Goal: Task Accomplishment & Management: Use online tool/utility

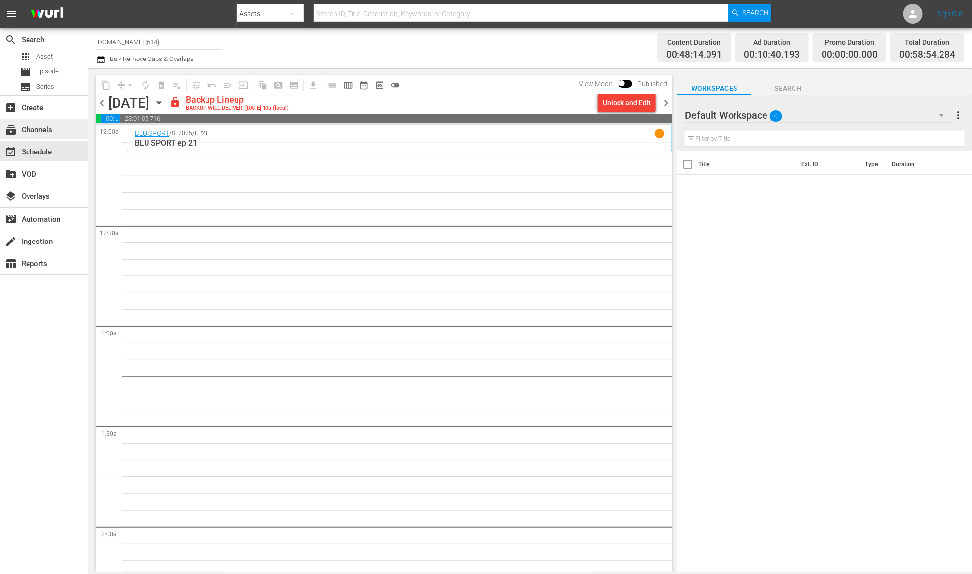
click at [43, 132] on div "subscriptions Channels" at bounding box center [27, 128] width 55 height 9
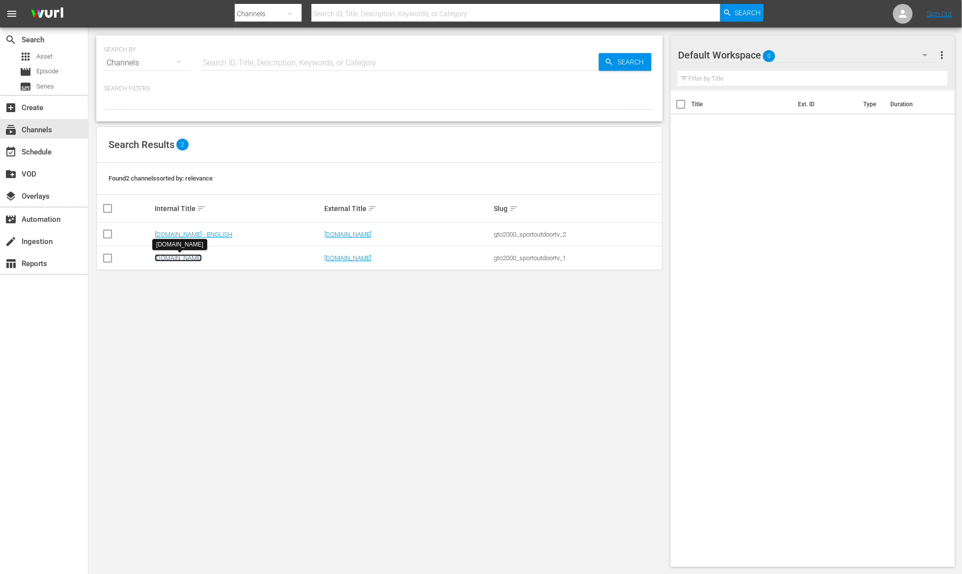
click at [171, 260] on link "[DOMAIN_NAME]" at bounding box center [178, 257] width 47 height 7
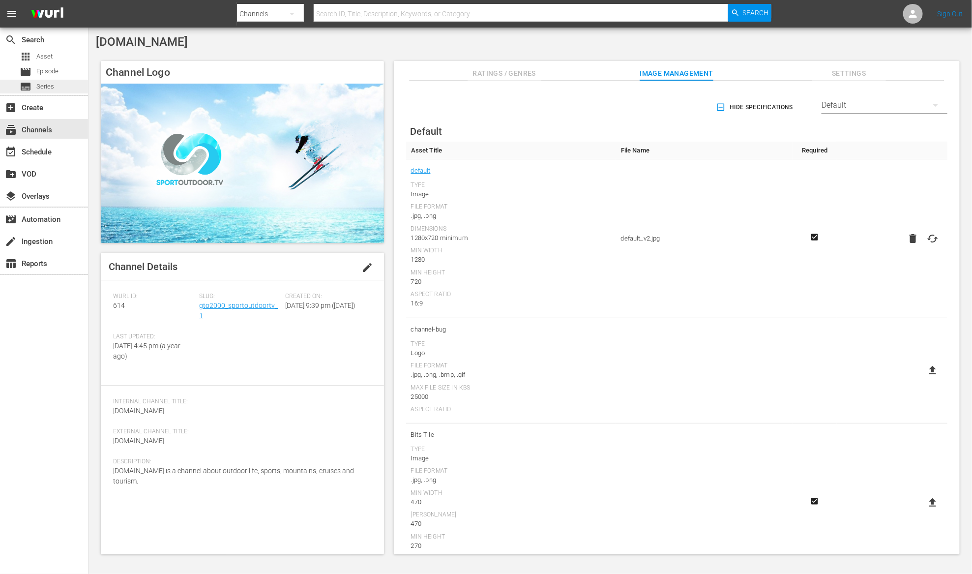
click at [58, 86] on div "subtitles Series" at bounding box center [44, 87] width 88 height 14
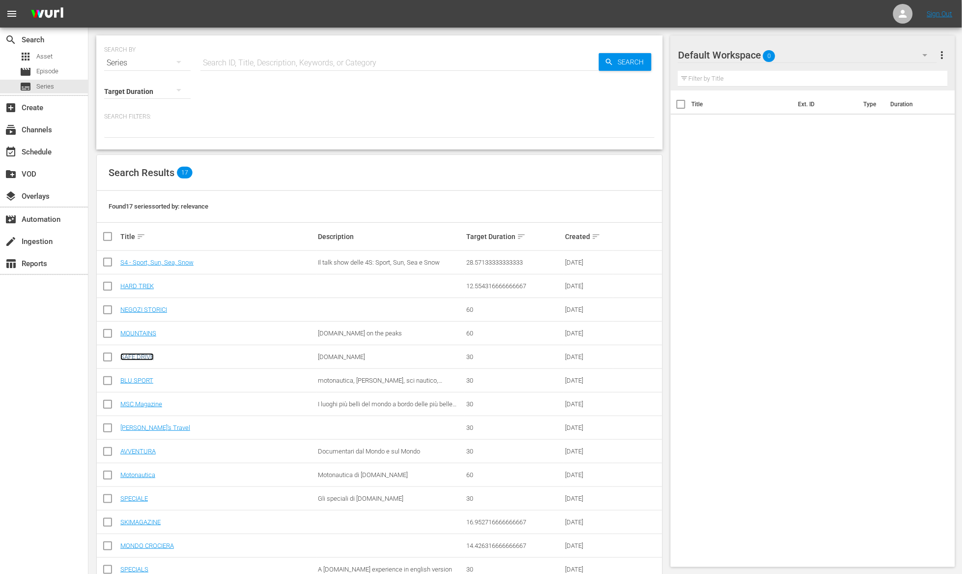
click at [143, 354] on link "SAFE DRIVE" at bounding box center [136, 356] width 33 height 7
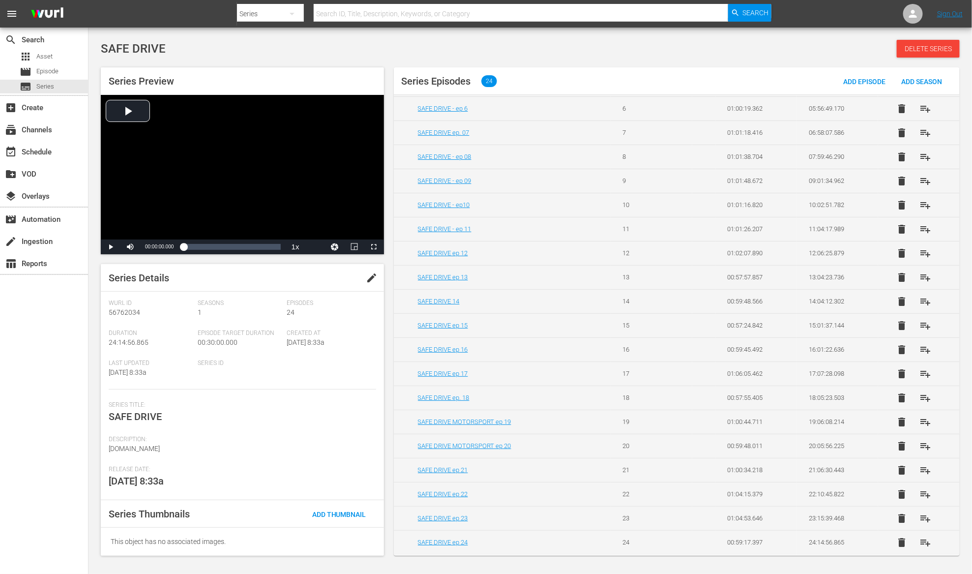
scroll to position [172, 0]
click at [919, 541] on span "playlist_add" at bounding box center [925, 542] width 12 height 12
click at [919, 519] on span "playlist_add" at bounding box center [925, 518] width 12 height 12
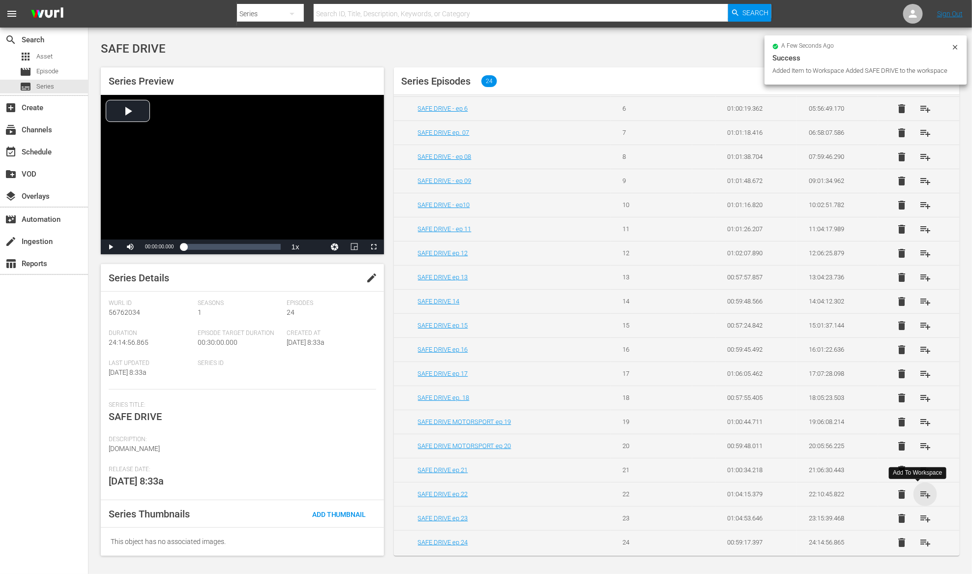
click at [919, 495] on span "playlist_add" at bounding box center [925, 494] width 12 height 12
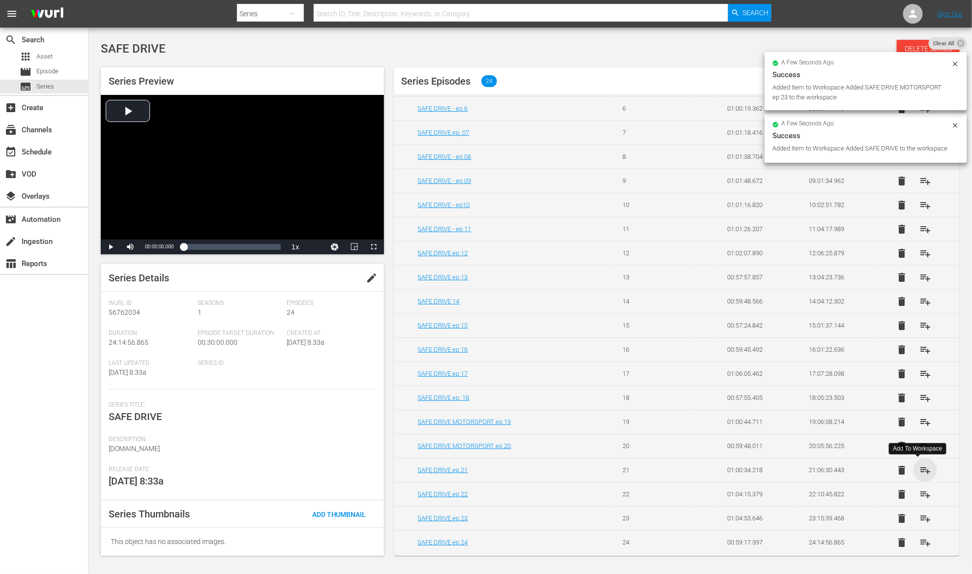
click at [919, 470] on span "playlist_add" at bounding box center [925, 470] width 12 height 12
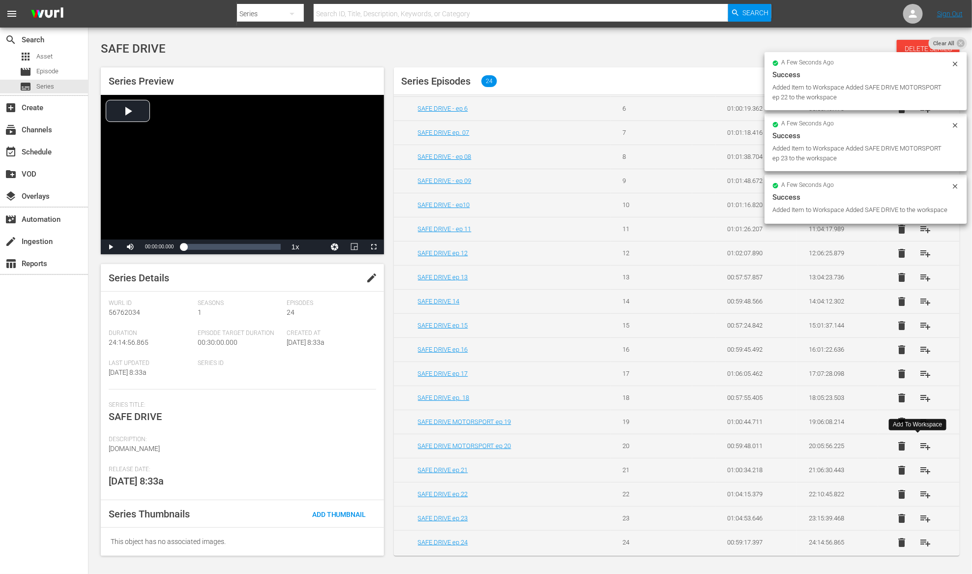
click at [919, 444] on span "playlist_add" at bounding box center [925, 446] width 12 height 12
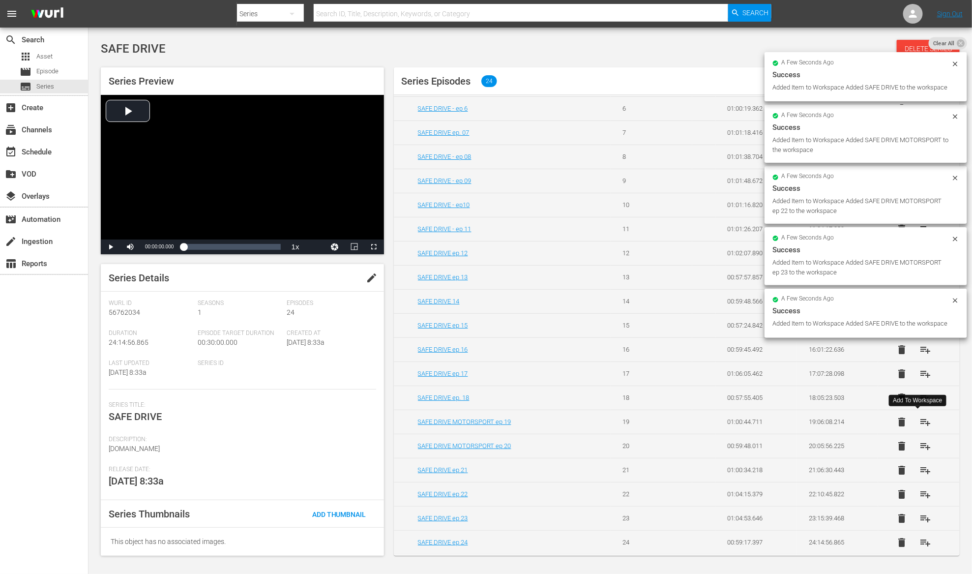
click at [919, 421] on span "playlist_add" at bounding box center [925, 422] width 12 height 12
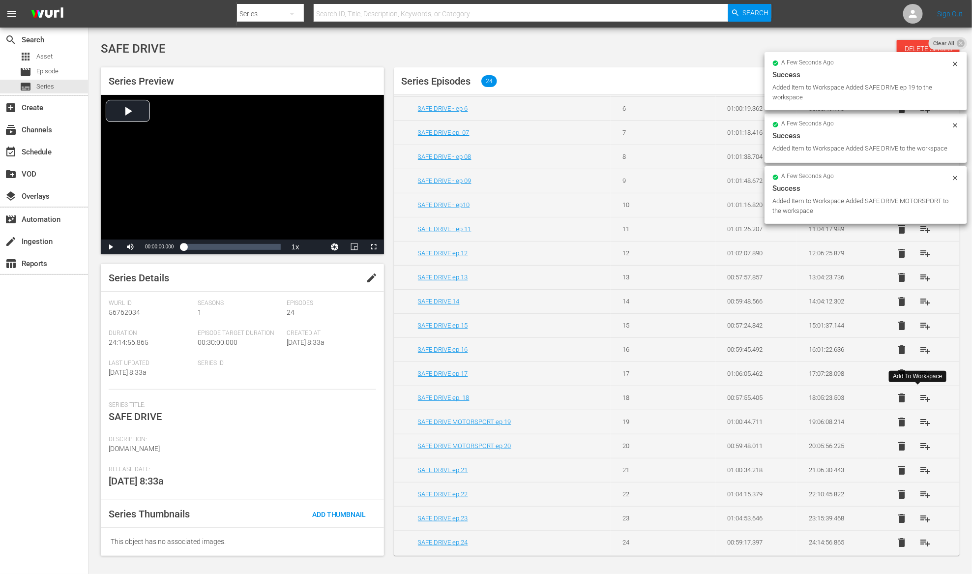
click at [919, 399] on span "playlist_add" at bounding box center [925, 398] width 12 height 12
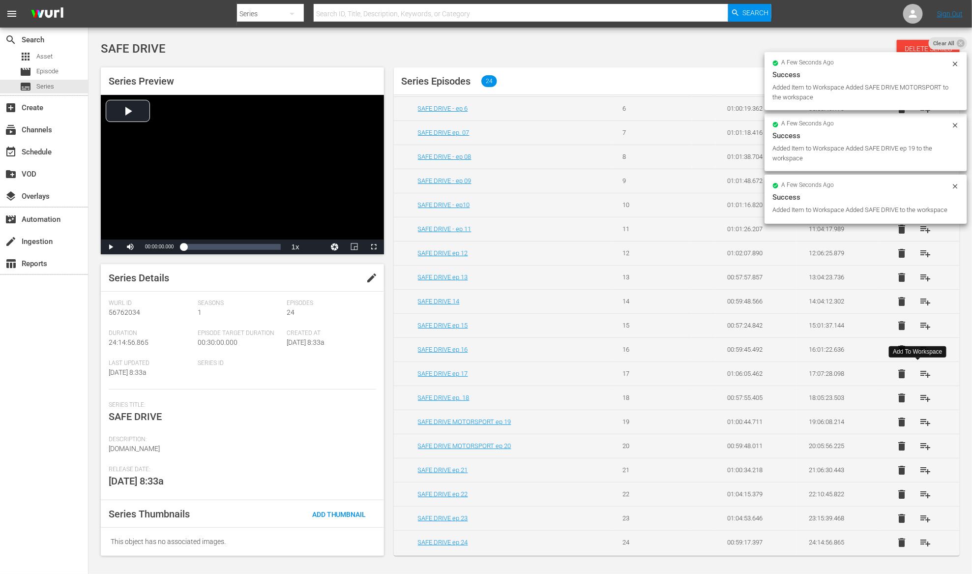
click at [919, 375] on span "playlist_add" at bounding box center [925, 374] width 12 height 12
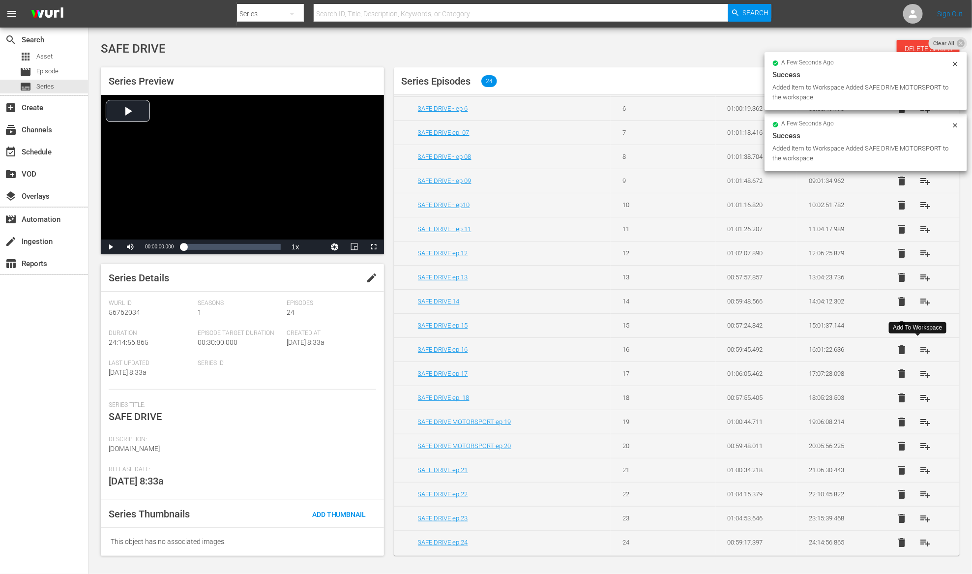
click at [919, 346] on span "playlist_add" at bounding box center [925, 350] width 12 height 12
click at [919, 322] on span "playlist_add" at bounding box center [925, 325] width 12 height 12
click at [919, 298] on span "playlist_add" at bounding box center [925, 301] width 12 height 12
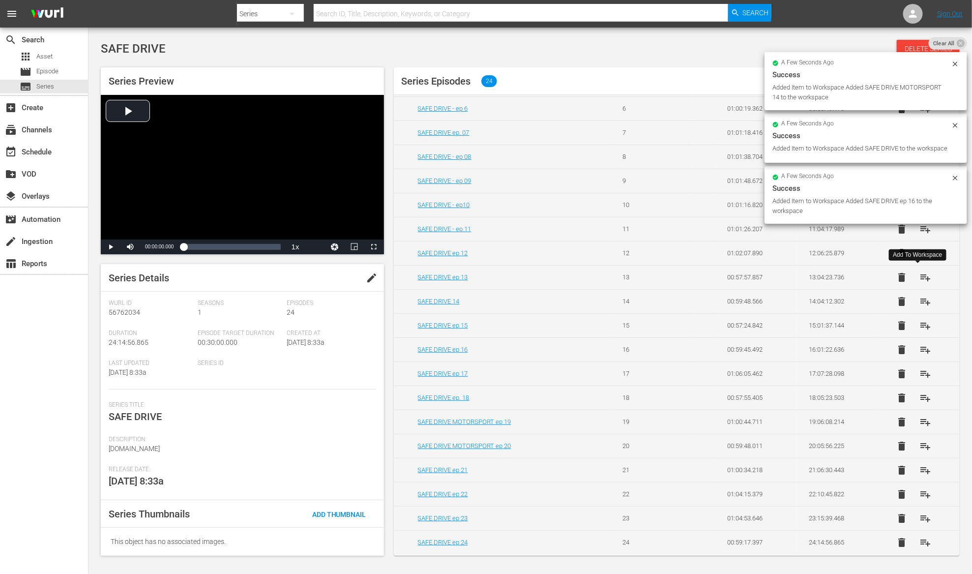
click at [919, 272] on span "playlist_add" at bounding box center [925, 277] width 12 height 12
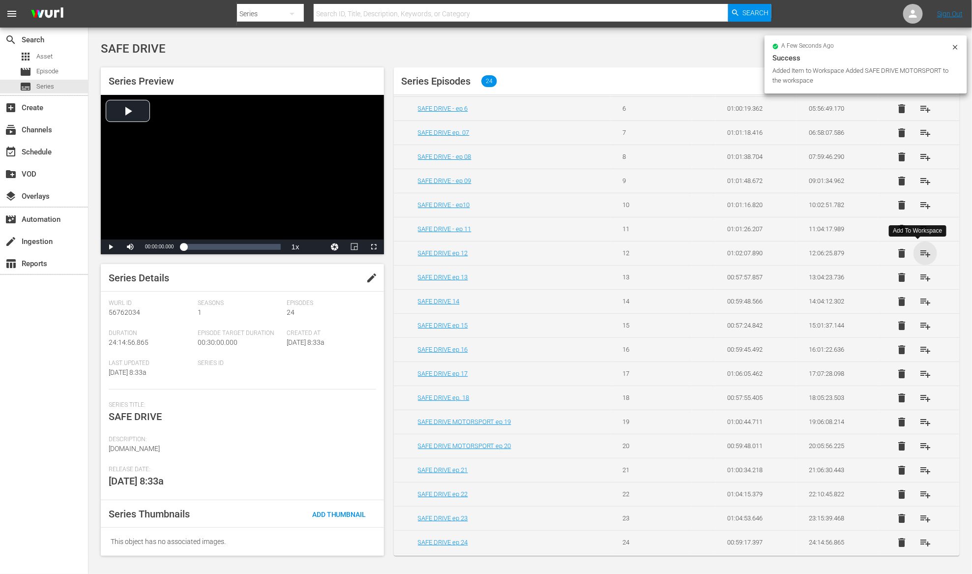
click at [919, 252] on span "playlist_add" at bounding box center [925, 253] width 12 height 12
drag, startPoint x: 915, startPoint y: 227, endPoint x: 917, endPoint y: 206, distance: 21.2
click at [919, 227] on span "playlist_add" at bounding box center [925, 229] width 12 height 12
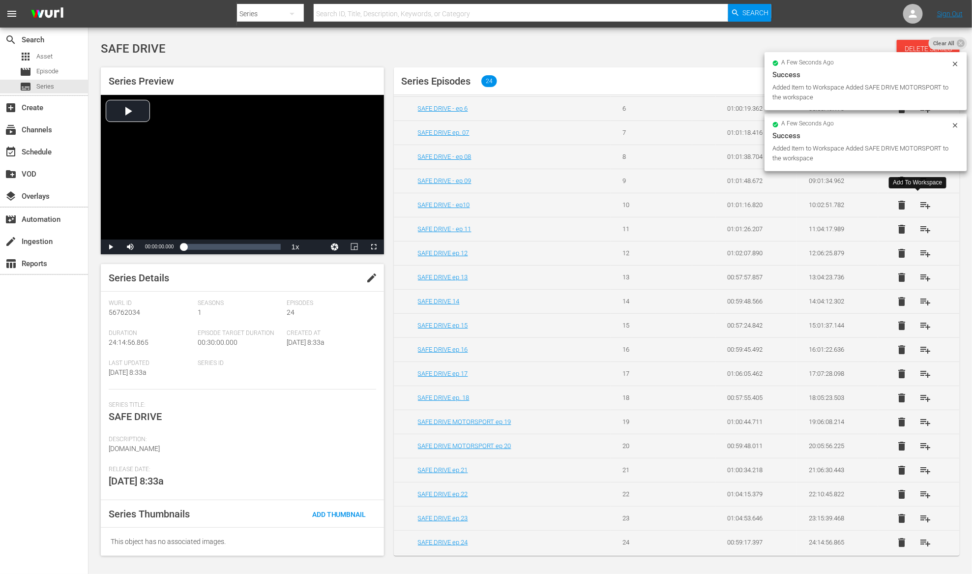
click at [919, 201] on span "playlist_add" at bounding box center [925, 205] width 12 height 12
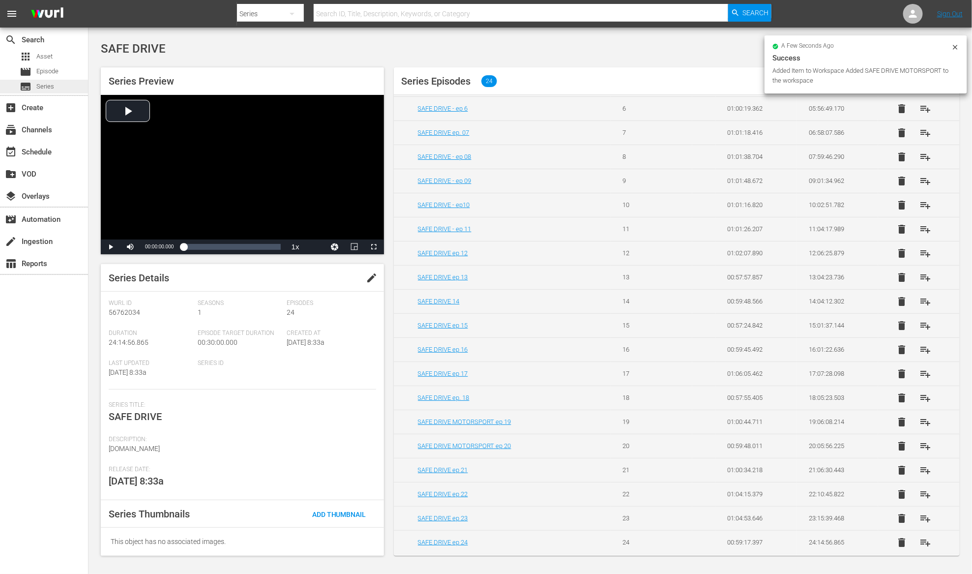
click at [46, 87] on span "Series" at bounding box center [45, 87] width 18 height 10
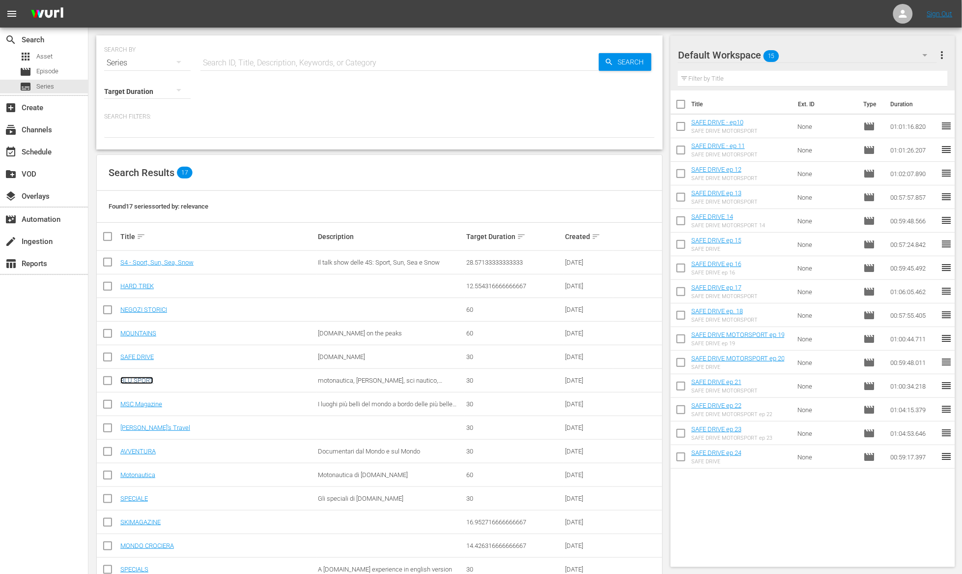
click at [146, 380] on link "BLU SPORT" at bounding box center [136, 379] width 33 height 7
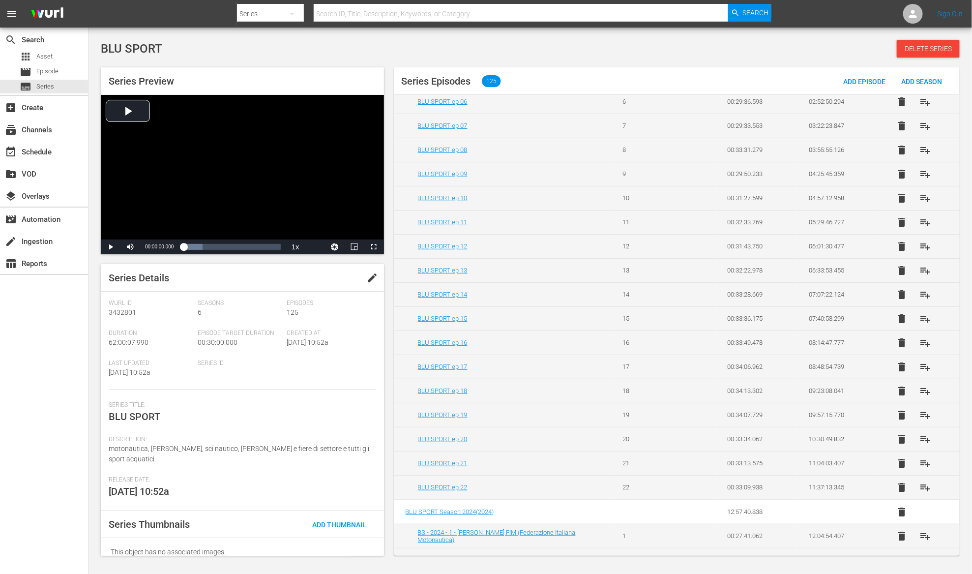
scroll to position [178, 0]
click at [919, 487] on span "playlist_add" at bounding box center [925, 487] width 12 height 12
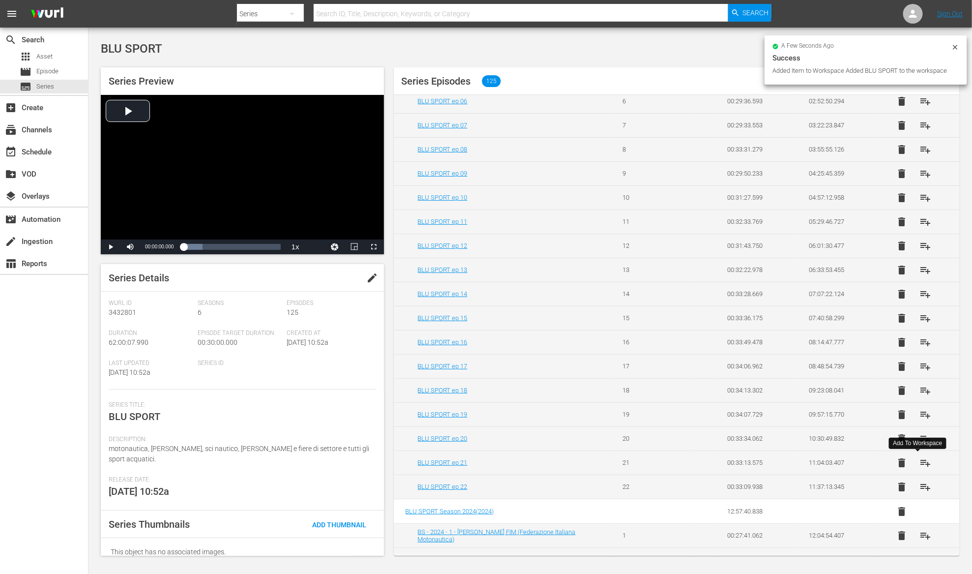
click at [919, 459] on span "playlist_add" at bounding box center [925, 463] width 12 height 12
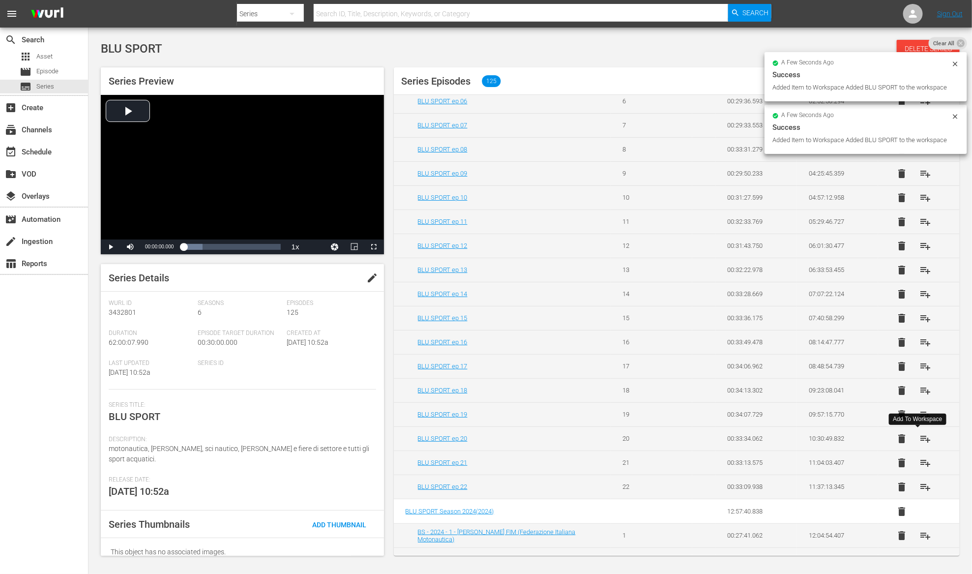
click at [919, 439] on span "playlist_add" at bounding box center [925, 438] width 12 height 12
click at [919, 418] on span "playlist_add" at bounding box center [925, 414] width 12 height 12
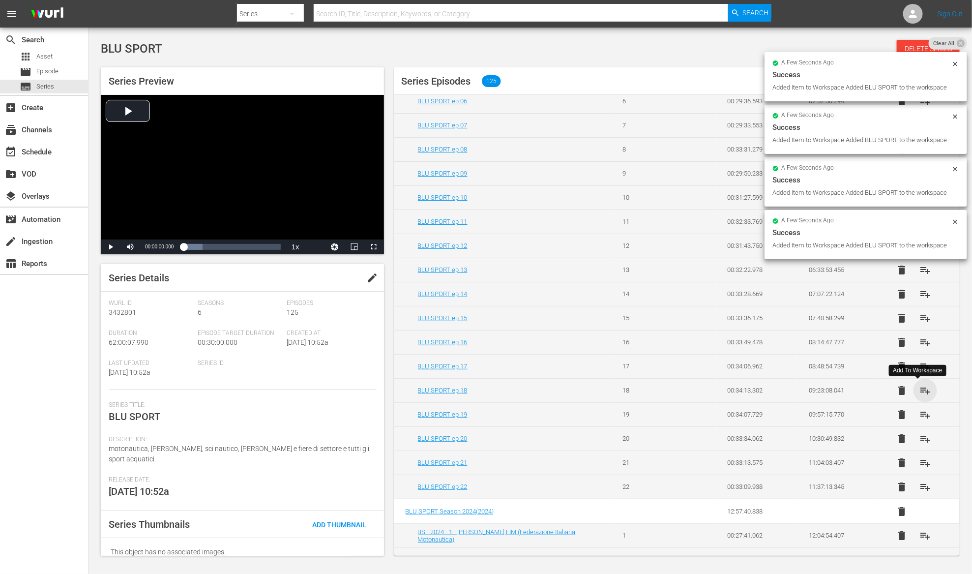
click at [920, 392] on span "playlist_add" at bounding box center [925, 390] width 12 height 12
click at [919, 369] on span "playlist_add" at bounding box center [925, 366] width 12 height 12
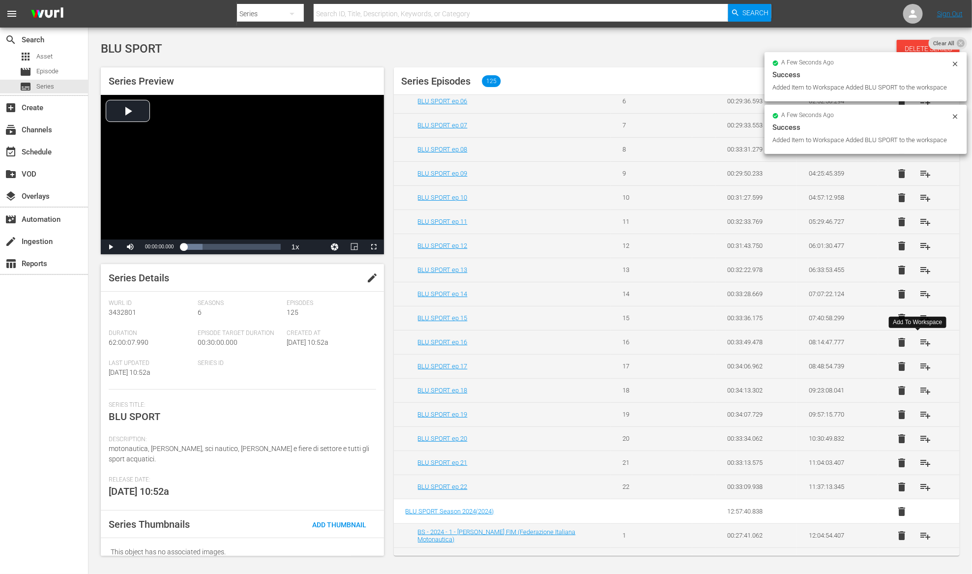
click at [919, 343] on span "playlist_add" at bounding box center [925, 342] width 12 height 12
drag, startPoint x: 918, startPoint y: 320, endPoint x: 918, endPoint y: 313, distance: 7.4
click at [919, 319] on span "playlist_add" at bounding box center [925, 318] width 12 height 12
click at [919, 296] on span "playlist_add" at bounding box center [925, 294] width 12 height 12
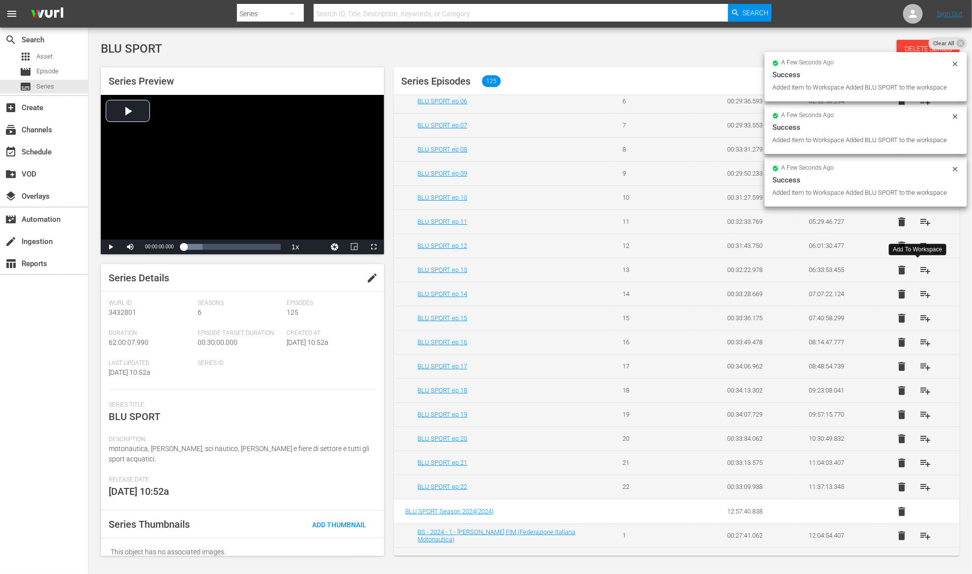
click at [919, 270] on span "playlist_add" at bounding box center [925, 270] width 12 height 12
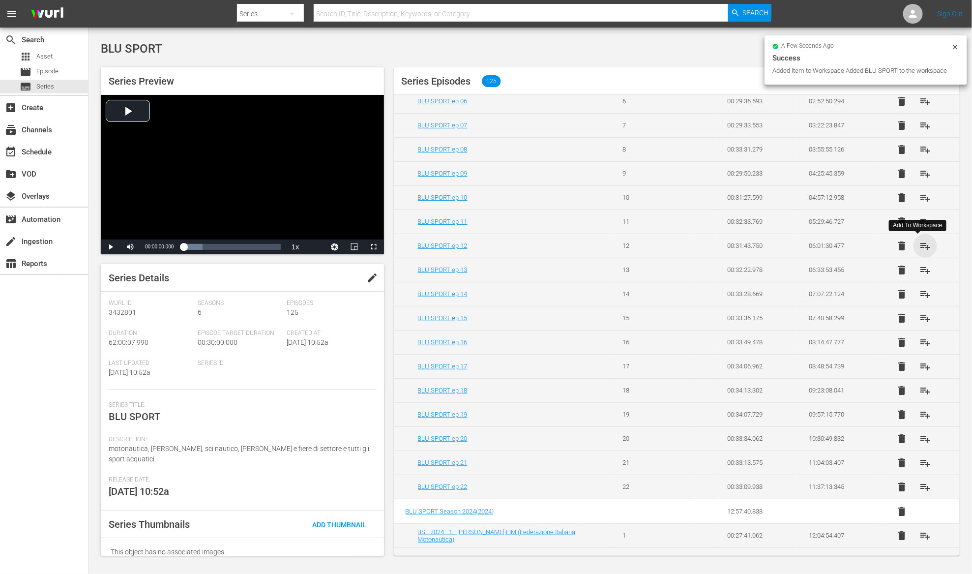
click at [919, 243] on span "playlist_add" at bounding box center [925, 246] width 12 height 12
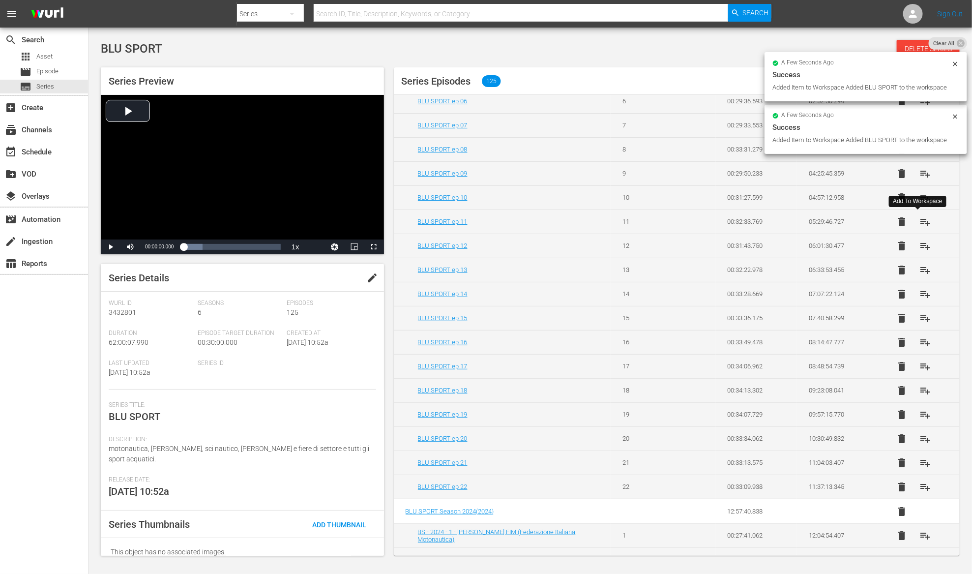
drag, startPoint x: 917, startPoint y: 221, endPoint x: 918, endPoint y: 213, distance: 7.9
click at [919, 220] on span "playlist_add" at bounding box center [925, 222] width 12 height 12
click at [919, 199] on span "playlist_add" at bounding box center [925, 198] width 12 height 12
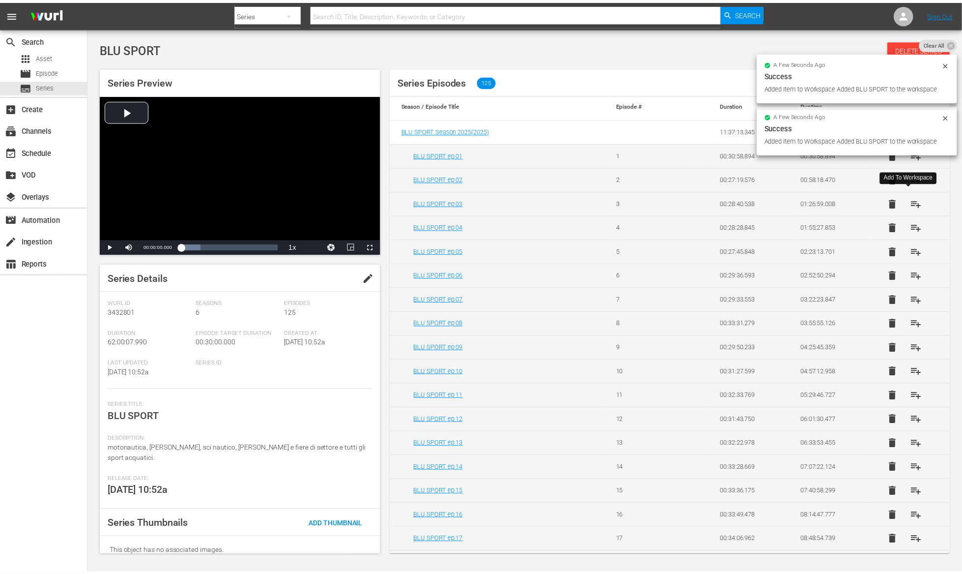
scroll to position [0, 0]
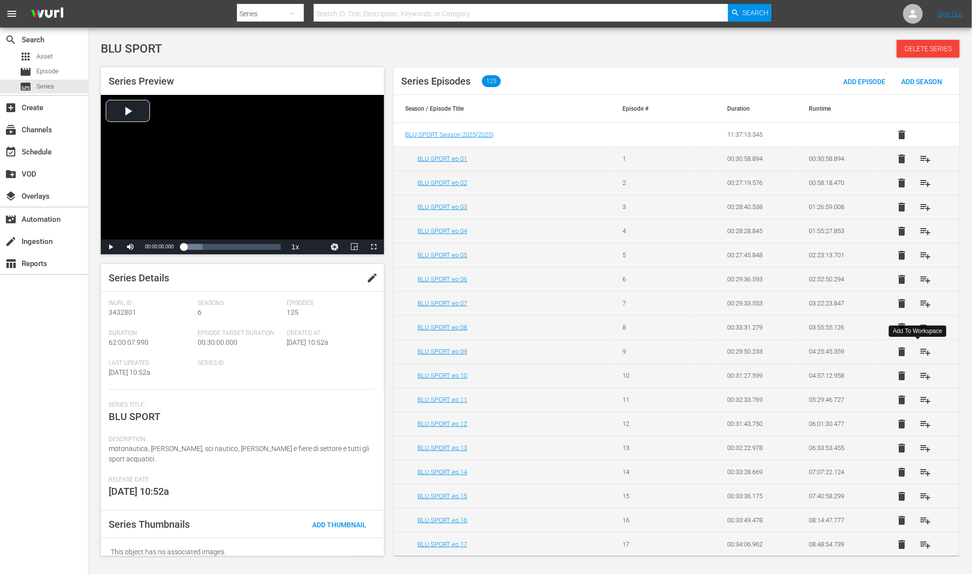
click at [919, 348] on span "playlist_add" at bounding box center [925, 351] width 12 height 12
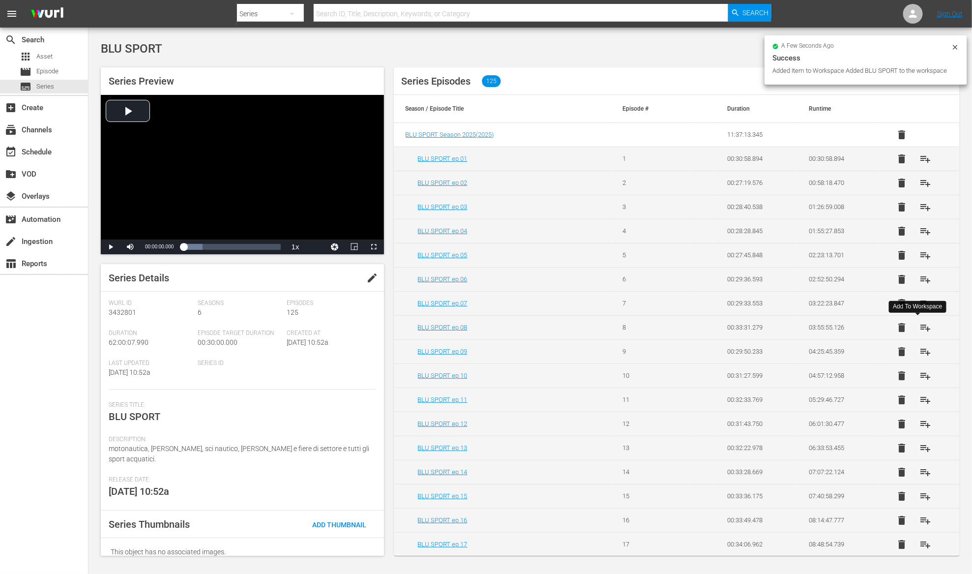
click at [919, 322] on span "playlist_add" at bounding box center [925, 327] width 12 height 12
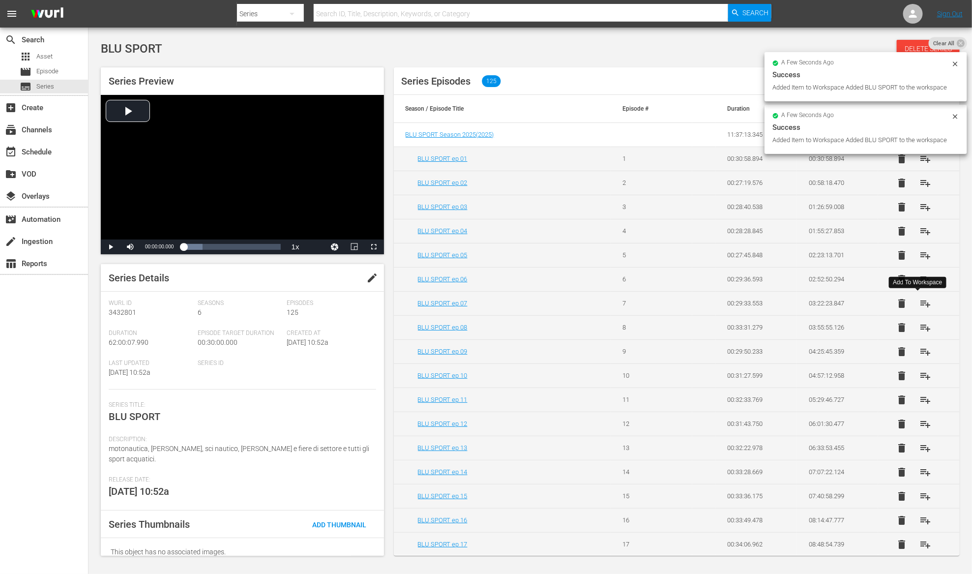
click at [919, 303] on span "playlist_add" at bounding box center [925, 303] width 12 height 12
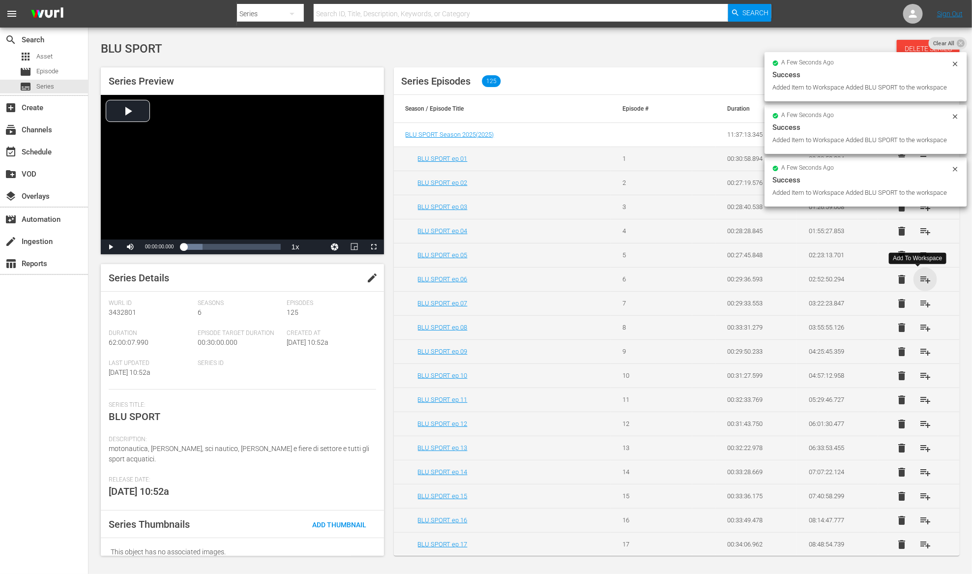
click at [919, 279] on span "playlist_add" at bounding box center [925, 279] width 12 height 12
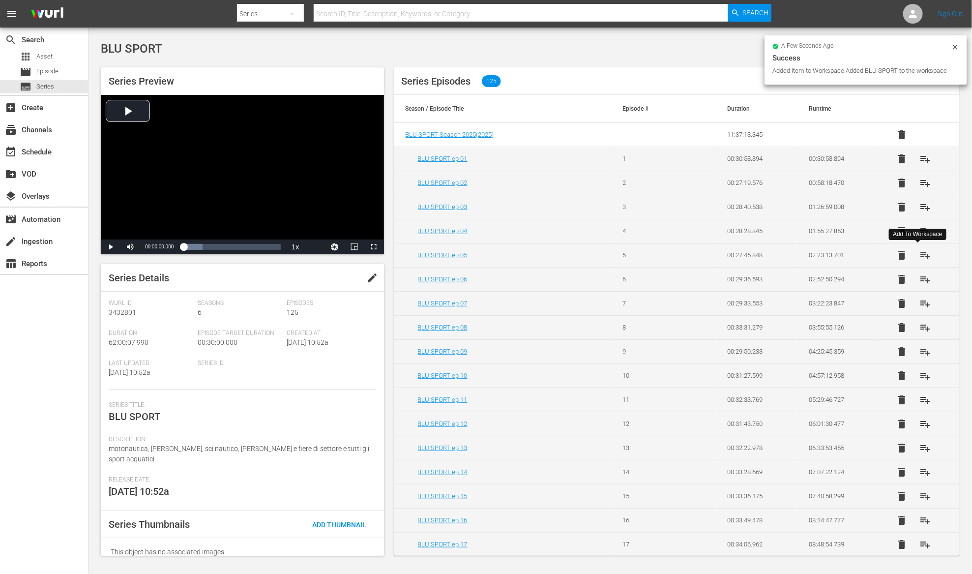
click at [919, 254] on span "playlist_add" at bounding box center [925, 255] width 12 height 12
click at [919, 233] on span "playlist_add" at bounding box center [925, 231] width 12 height 12
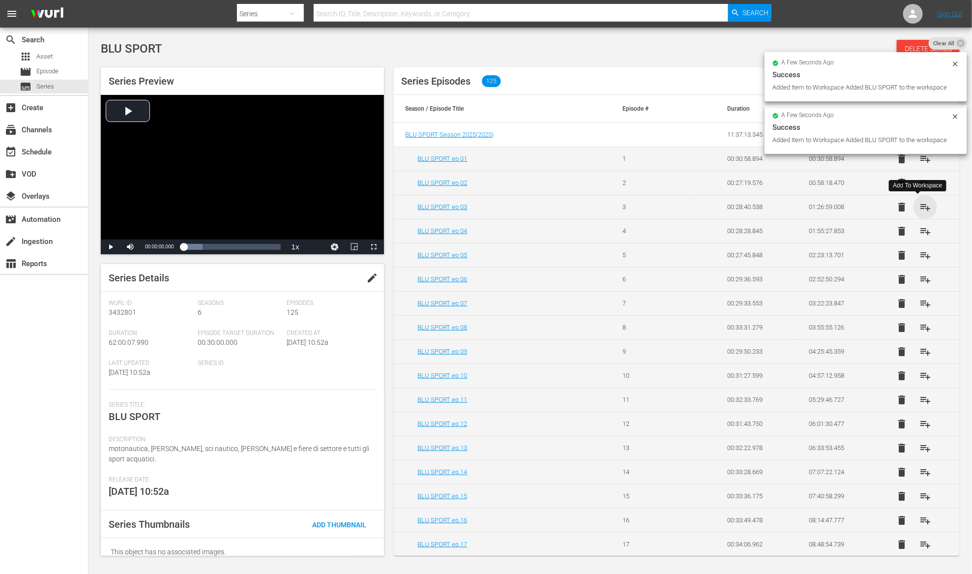
click at [919, 203] on span "playlist_add" at bounding box center [925, 207] width 12 height 12
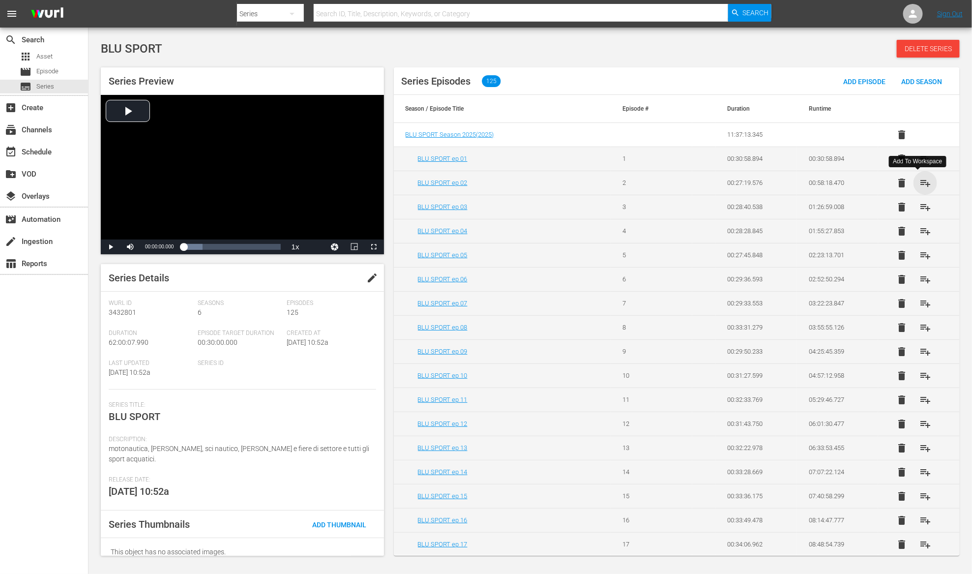
click at [919, 183] on span "playlist_add" at bounding box center [925, 183] width 12 height 12
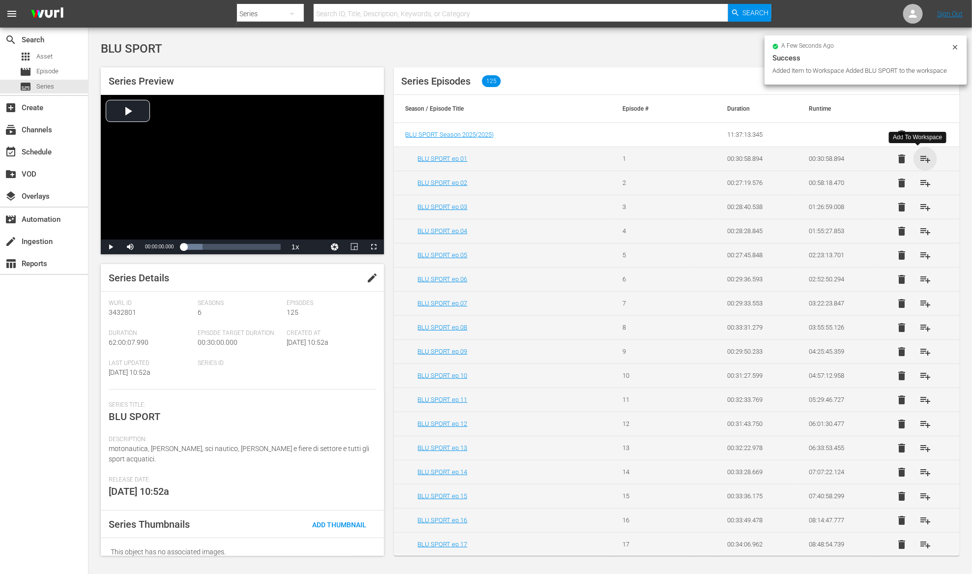
click at [919, 159] on span "playlist_add" at bounding box center [925, 159] width 12 height 12
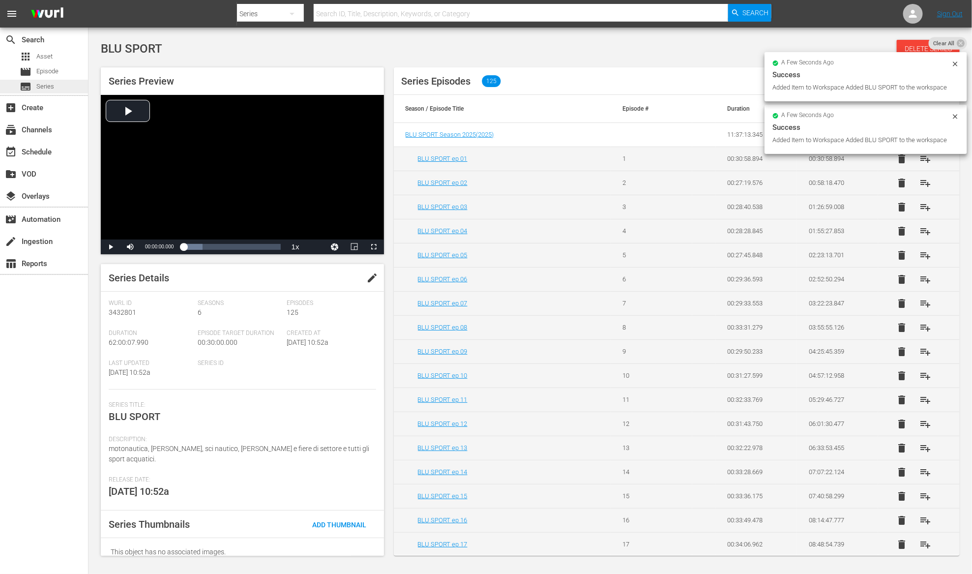
click at [49, 85] on span "Series" at bounding box center [45, 87] width 18 height 10
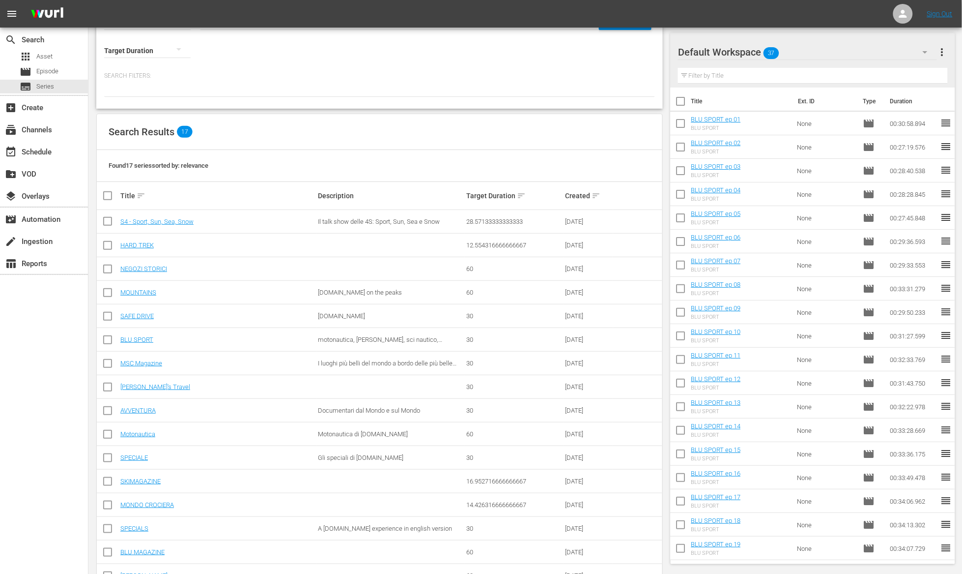
scroll to position [96, 0]
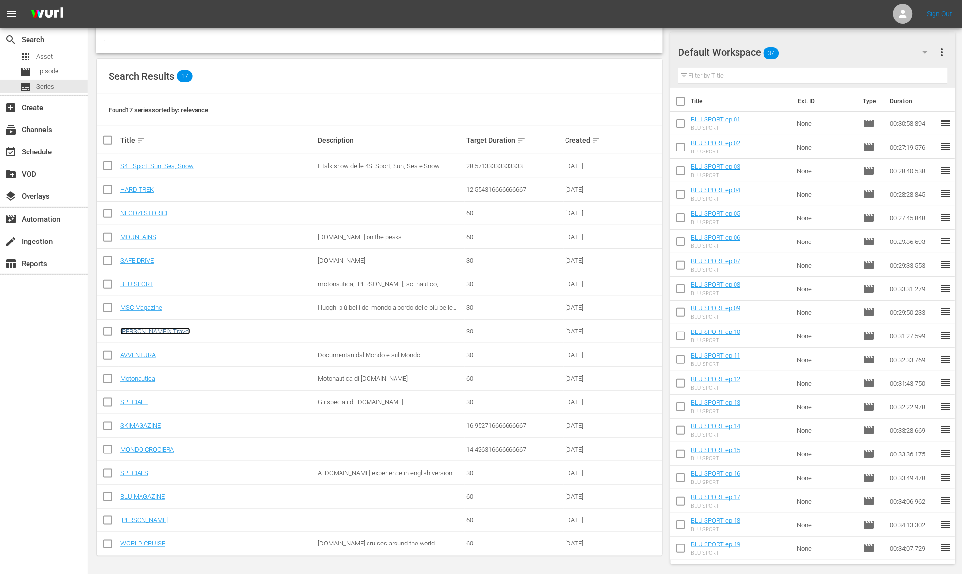
click at [154, 331] on link "[PERSON_NAME]'s Travel" at bounding box center [155, 330] width 70 height 7
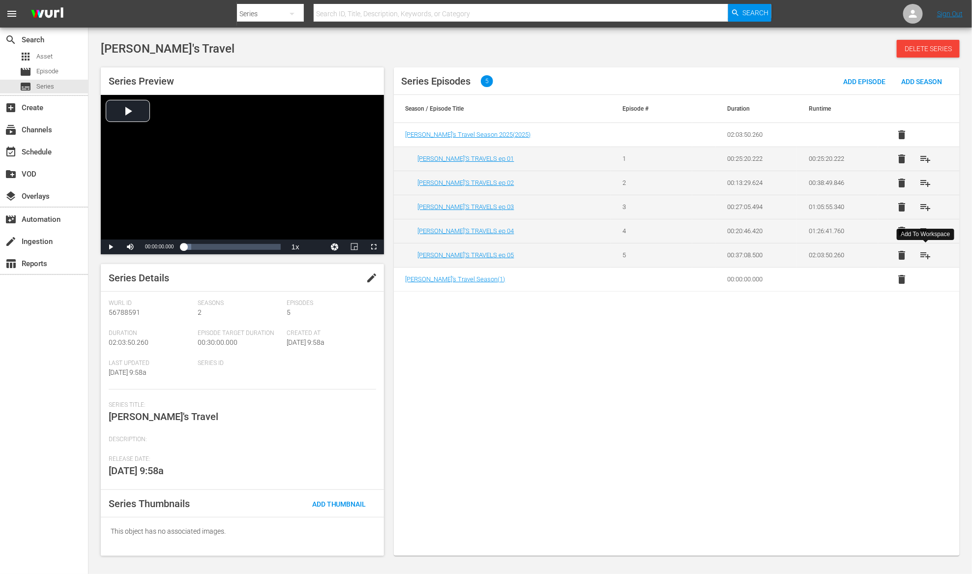
click at [924, 254] on span "playlist_add" at bounding box center [925, 255] width 12 height 12
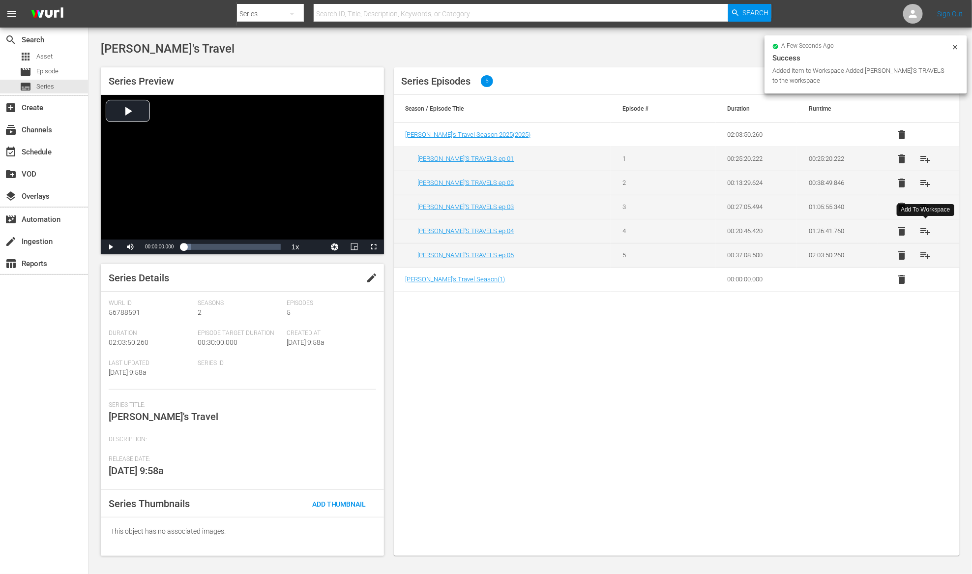
click at [924, 229] on span "playlist_add" at bounding box center [925, 231] width 12 height 12
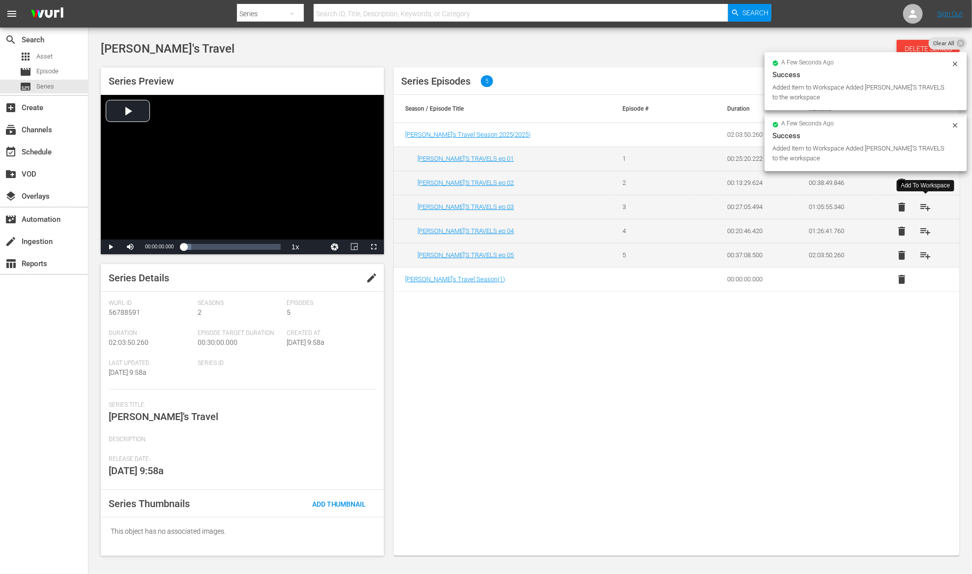
click at [923, 204] on span "playlist_add" at bounding box center [925, 207] width 12 height 12
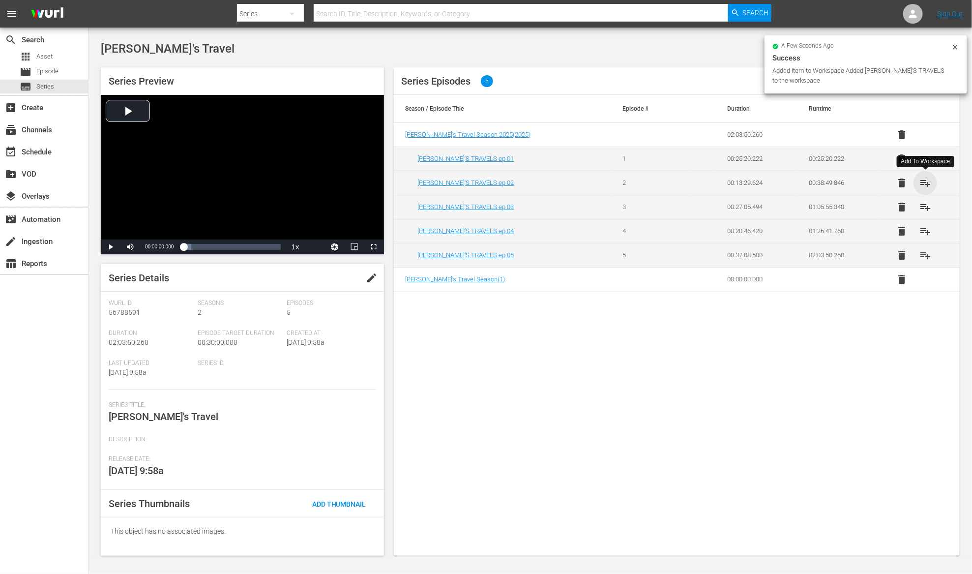
click at [923, 179] on span "playlist_add" at bounding box center [925, 183] width 12 height 12
click at [922, 157] on span "playlist_add" at bounding box center [925, 159] width 12 height 12
click at [45, 126] on div "subscriptions Channels" at bounding box center [27, 128] width 55 height 9
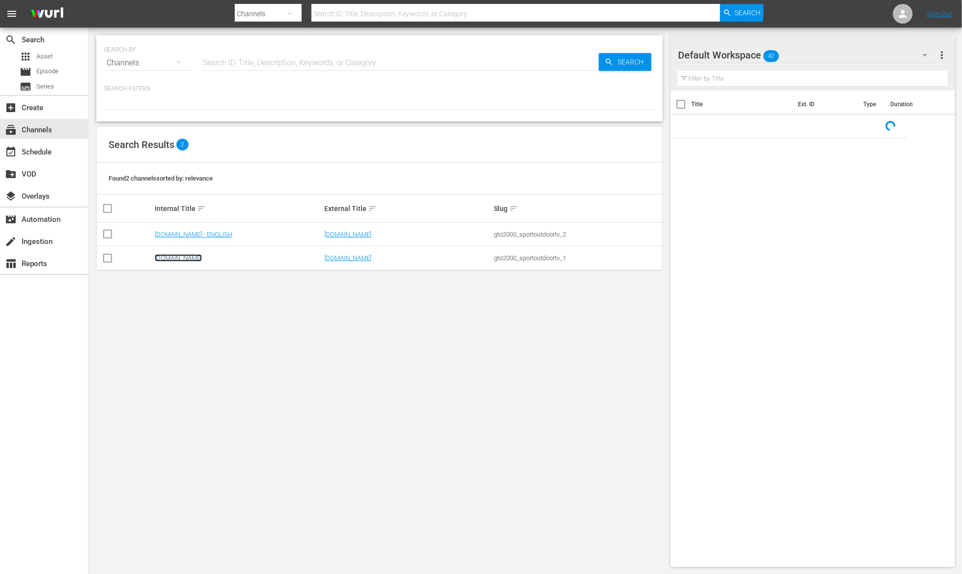
click at [171, 261] on link "[DOMAIN_NAME]" at bounding box center [178, 257] width 47 height 7
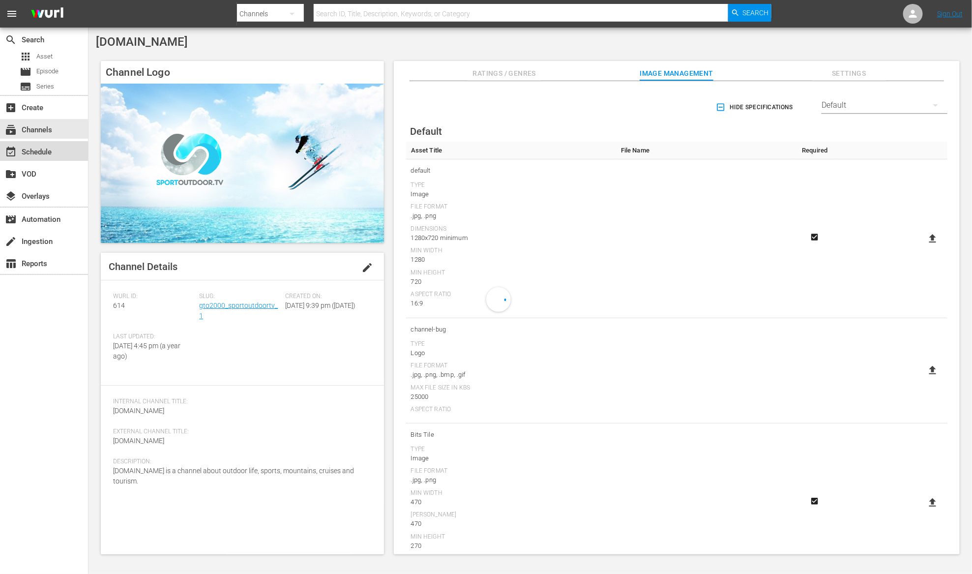
click at [43, 152] on div "event_available Schedule" at bounding box center [27, 150] width 55 height 9
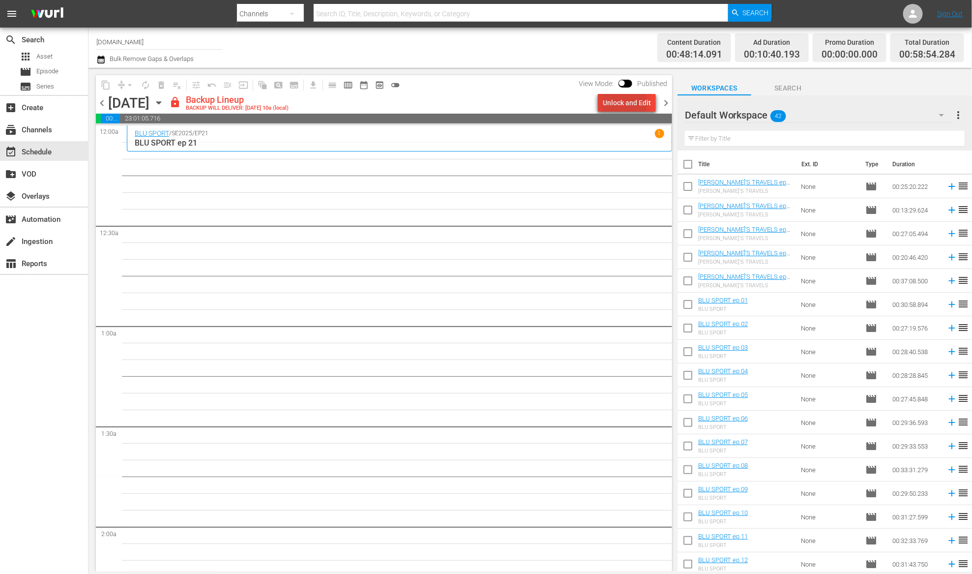
click at [619, 103] on div "Unlock and Edit" at bounding box center [626, 103] width 48 height 18
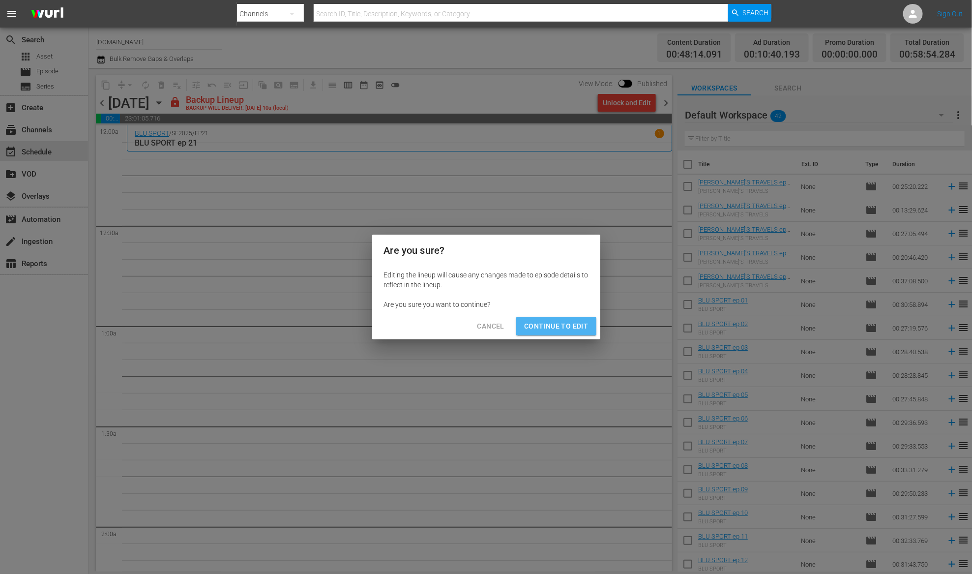
click at [558, 327] on span "Continue to Edit" at bounding box center [556, 326] width 64 height 12
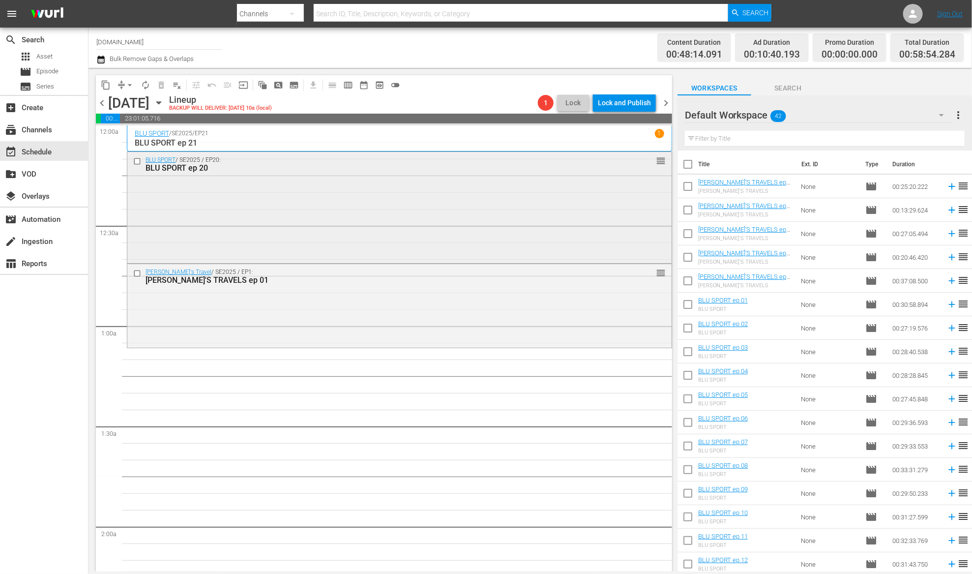
click at [136, 162] on input "checkbox" at bounding box center [138, 161] width 10 height 8
click at [138, 274] on input "checkbox" at bounding box center [138, 273] width 10 height 8
click at [166, 81] on button "delete_forever_outlined" at bounding box center [161, 85] width 16 height 16
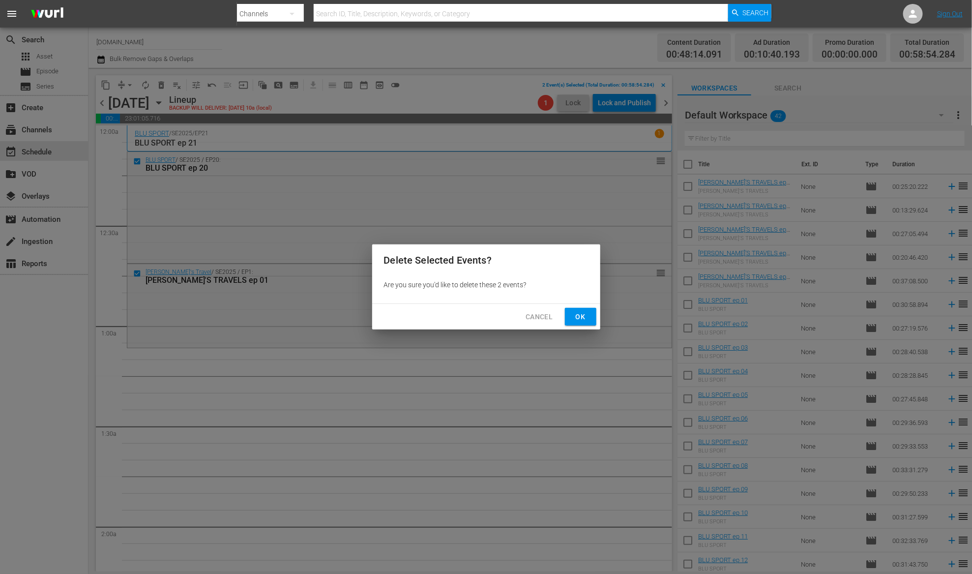
click at [574, 313] on span "Ok" at bounding box center [581, 317] width 16 height 12
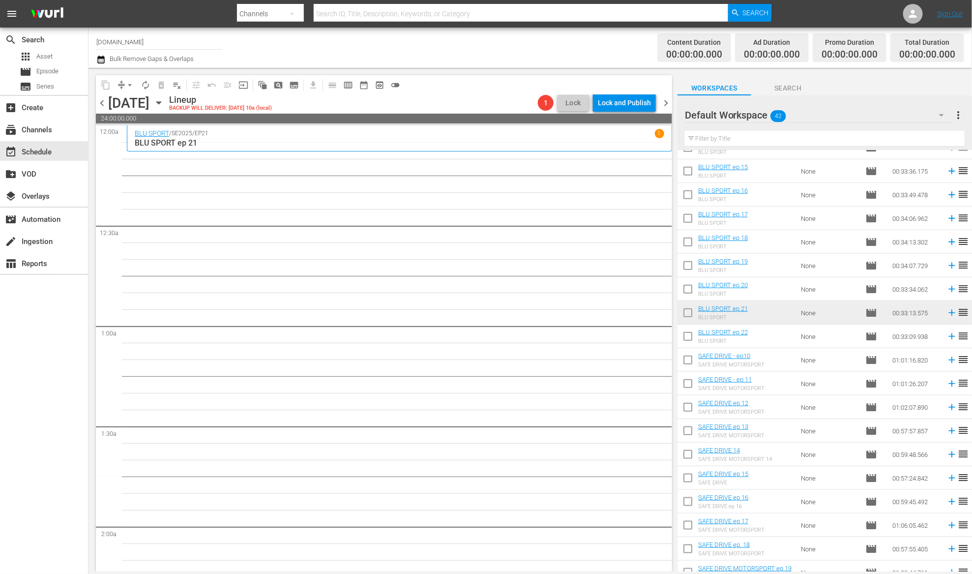
scroll to position [592, 0]
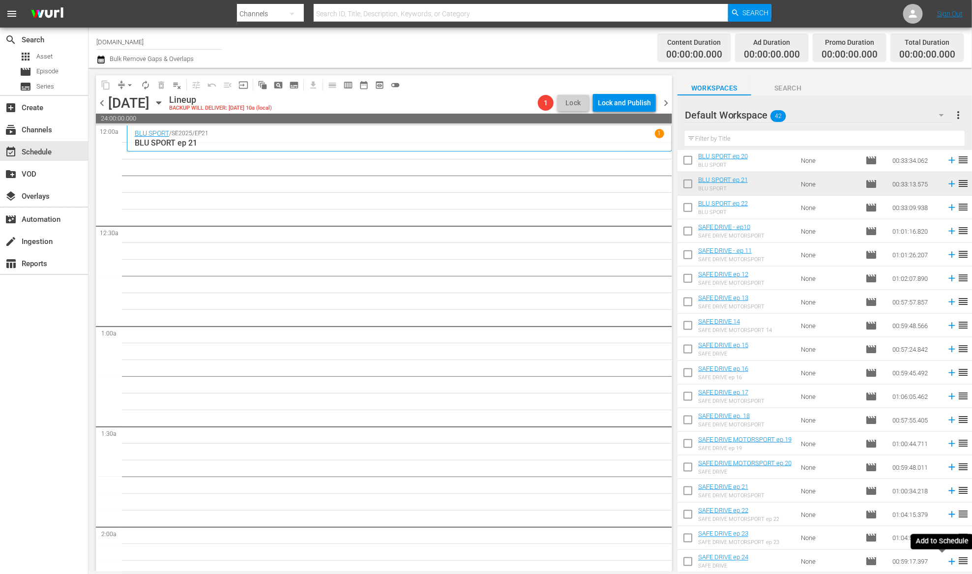
click at [946, 563] on icon at bounding box center [951, 561] width 11 height 11
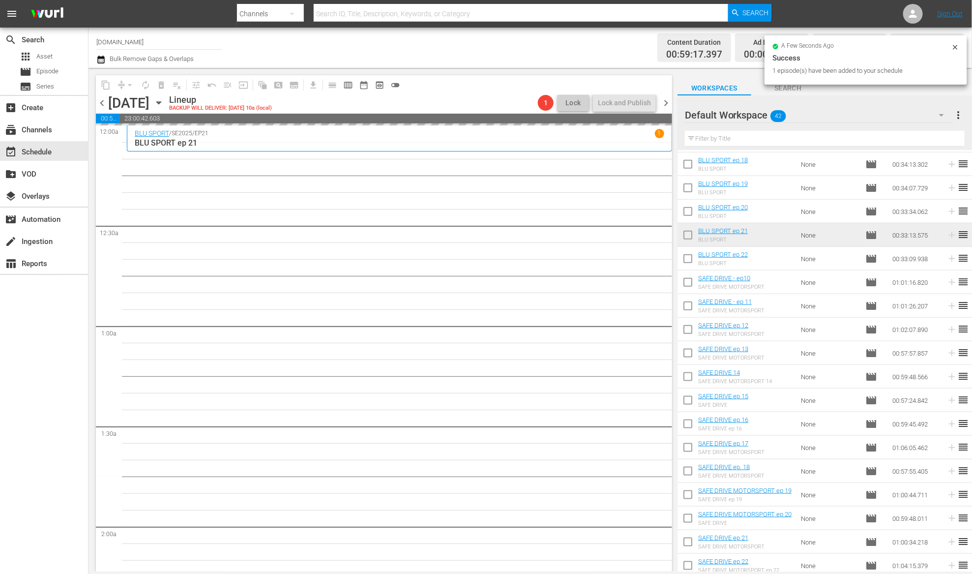
scroll to position [528, 0]
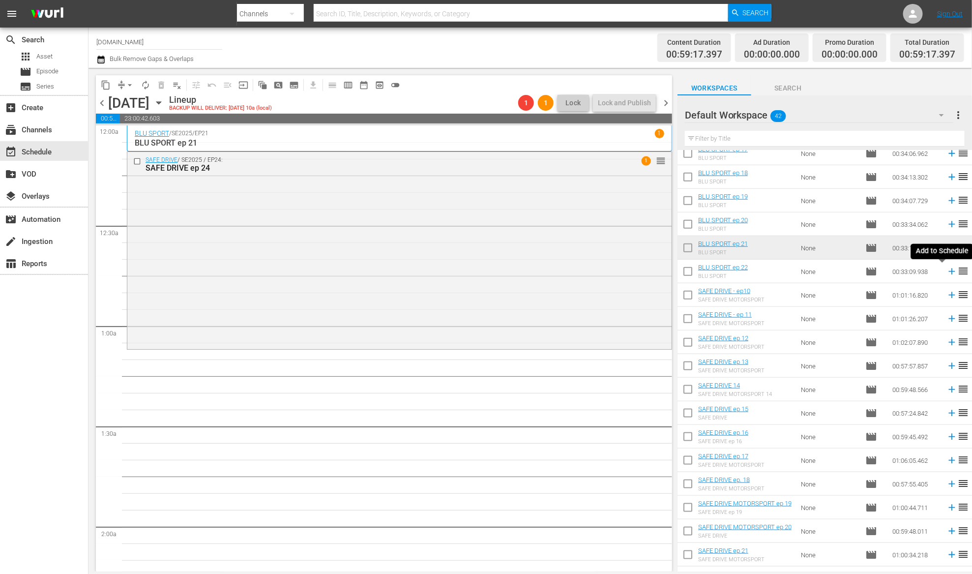
click at [946, 271] on icon at bounding box center [951, 271] width 11 height 11
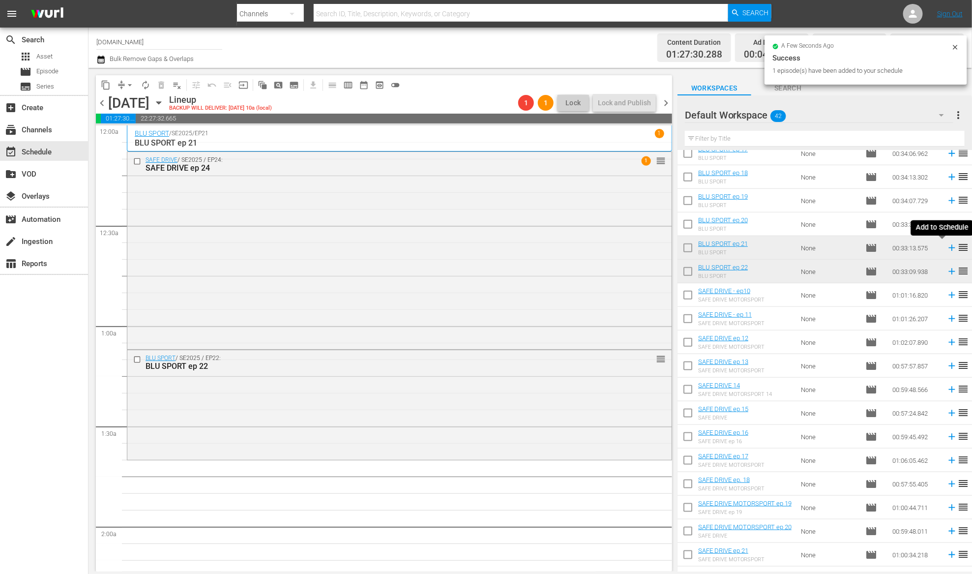
click at [946, 249] on icon at bounding box center [951, 247] width 11 height 11
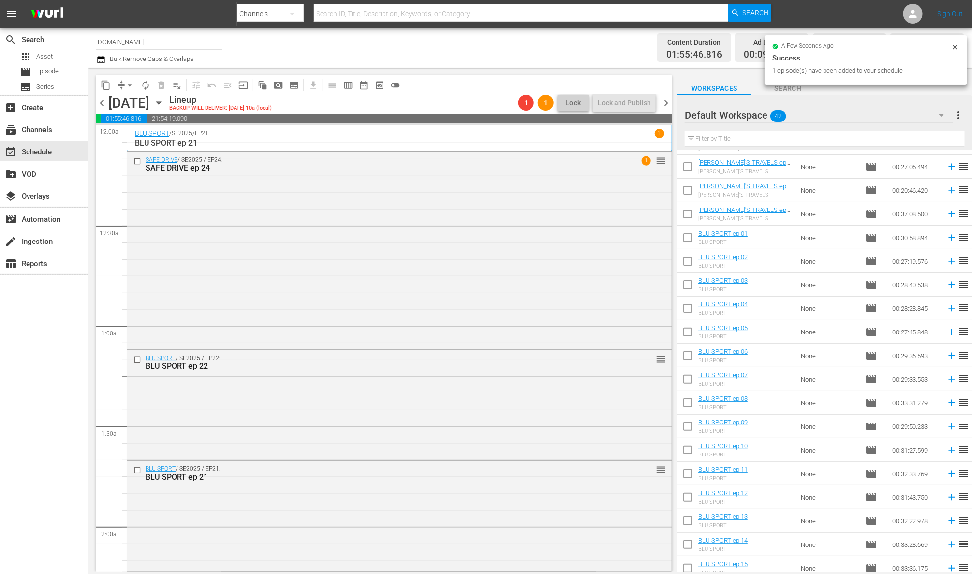
scroll to position [0, 0]
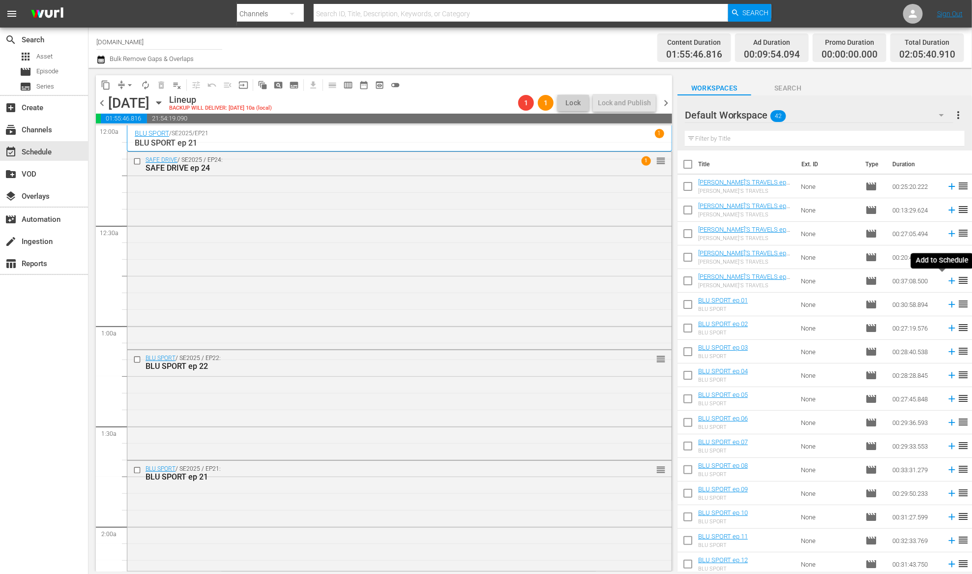
click at [946, 282] on icon at bounding box center [951, 280] width 11 height 11
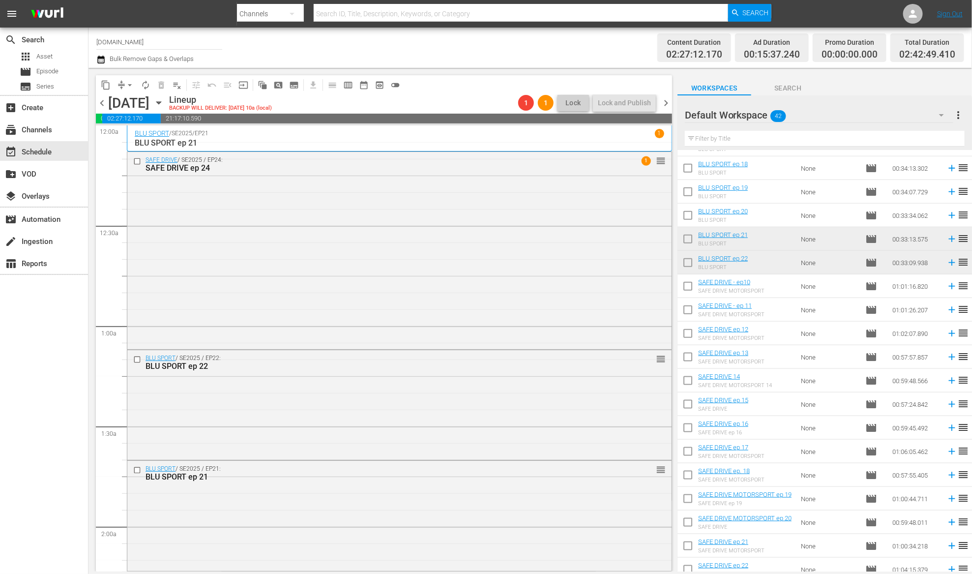
scroll to position [460, 0]
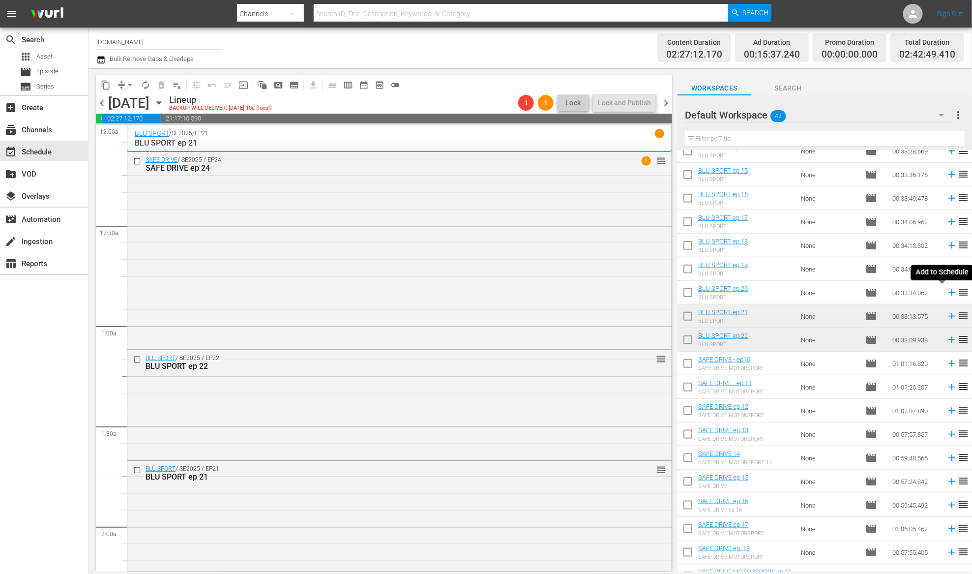
click at [946, 295] on icon at bounding box center [951, 292] width 11 height 11
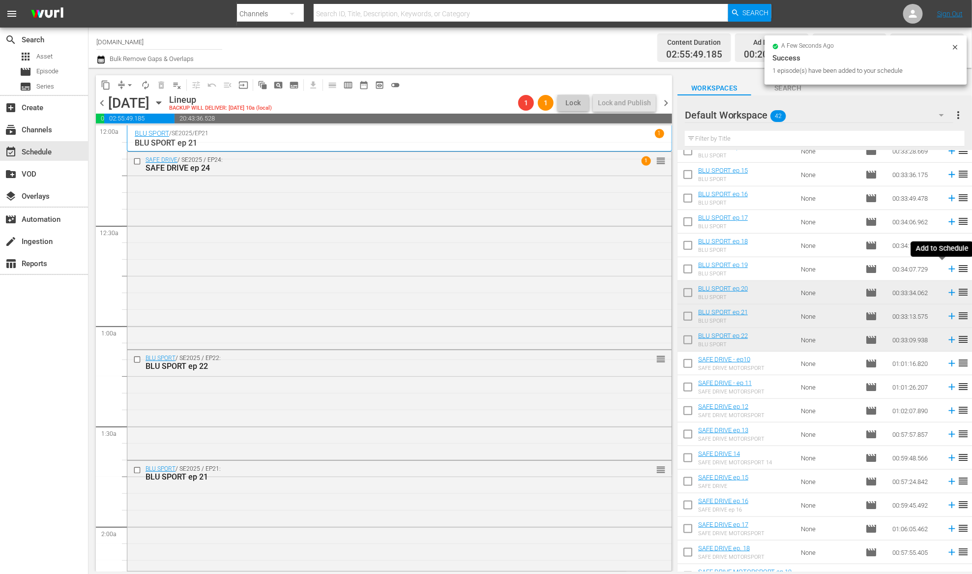
click at [946, 267] on icon at bounding box center [951, 268] width 11 height 11
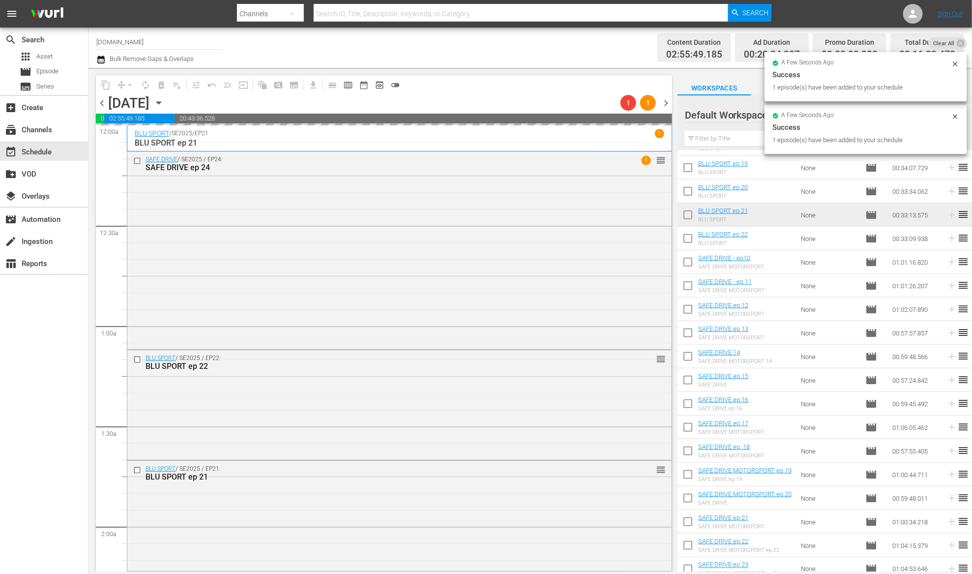
scroll to position [592, 0]
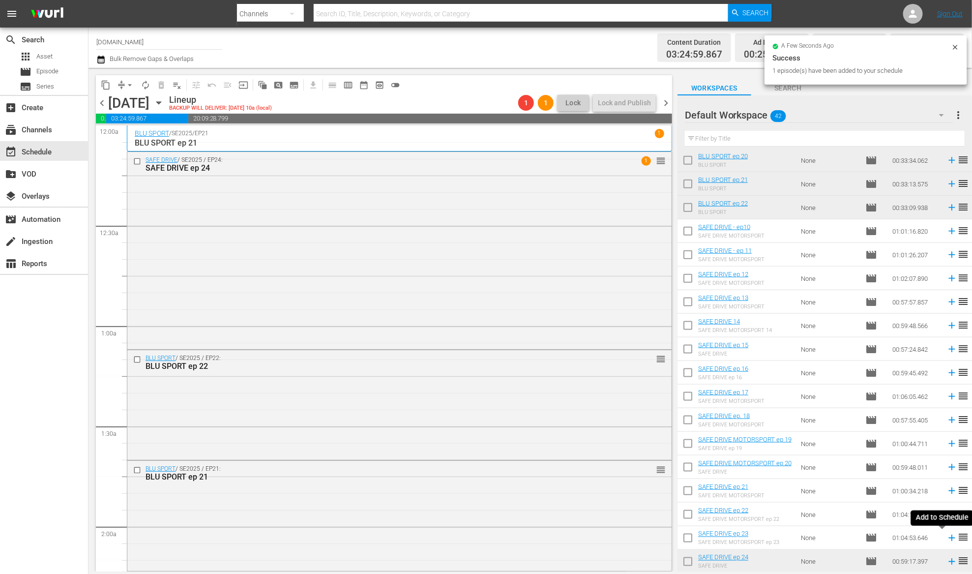
click at [948, 537] on icon at bounding box center [951, 538] width 6 height 6
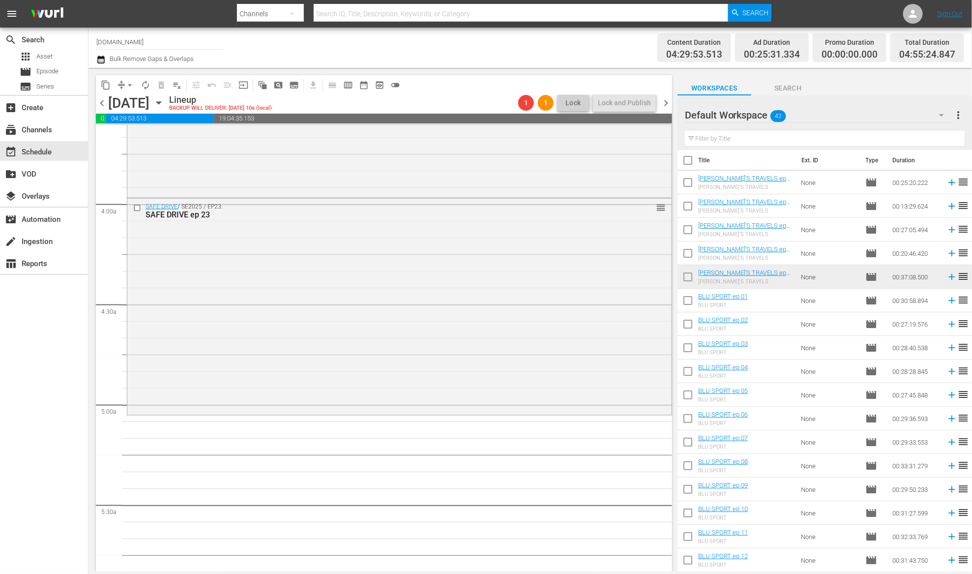
scroll to position [6, 0]
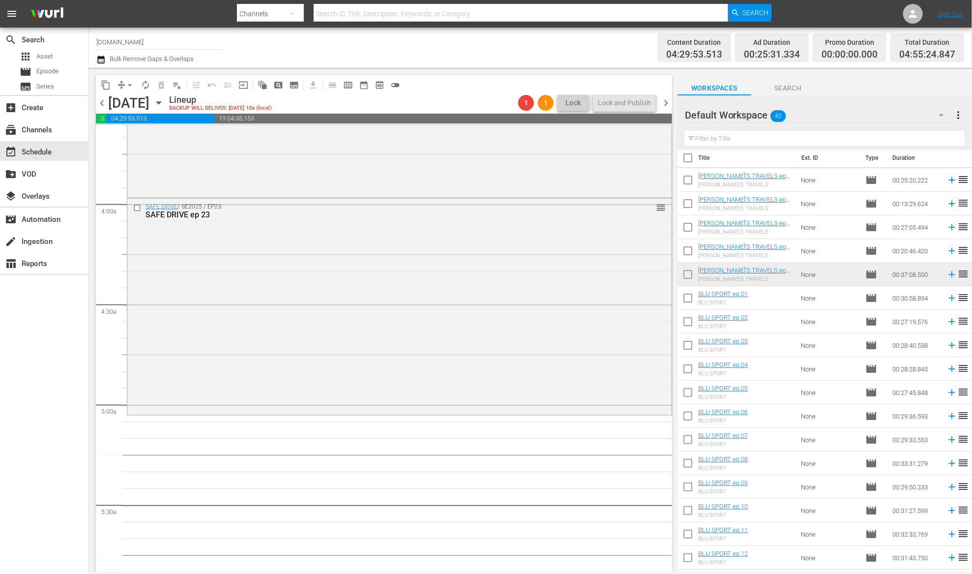
click at [948, 249] on icon at bounding box center [951, 251] width 6 height 6
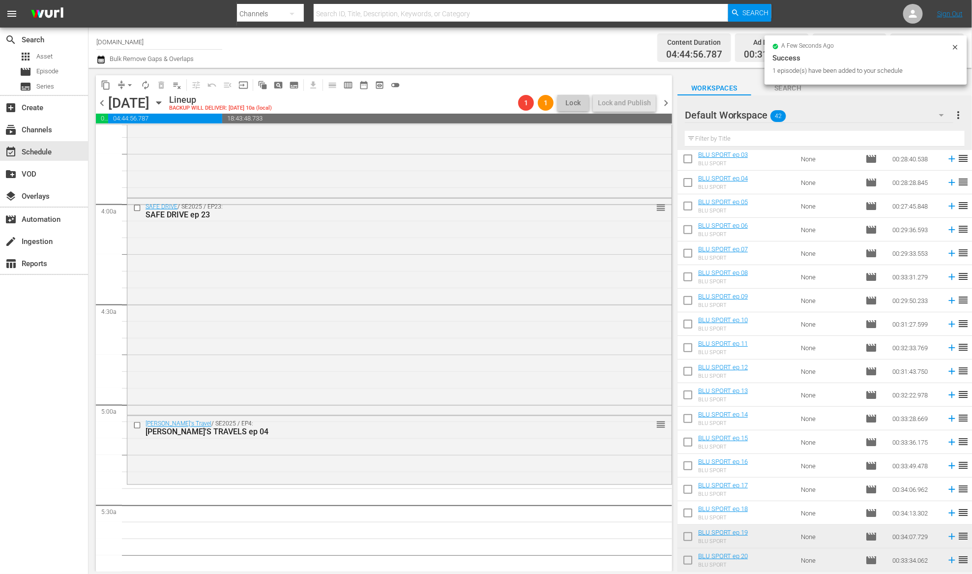
scroll to position [228, 0]
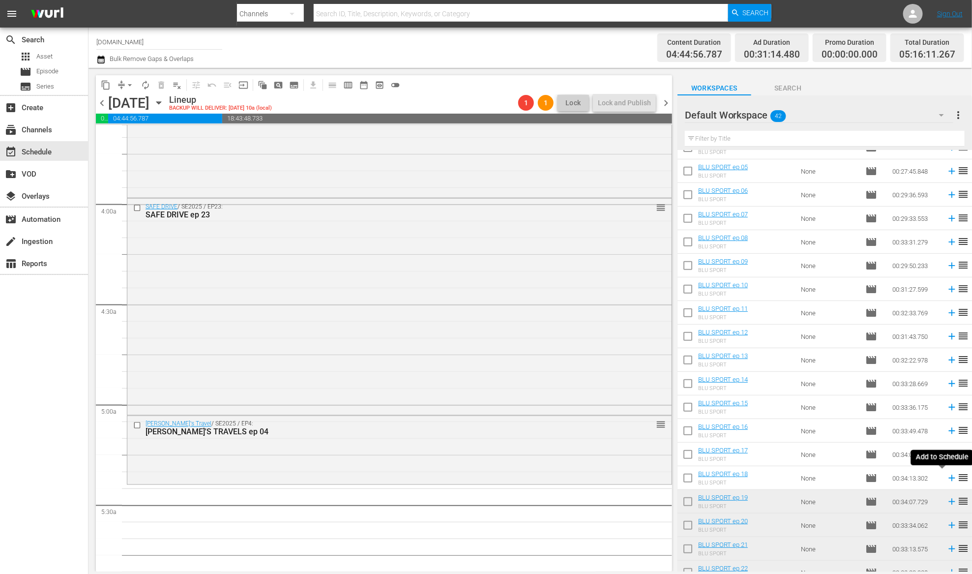
click at [946, 475] on icon at bounding box center [951, 477] width 11 height 11
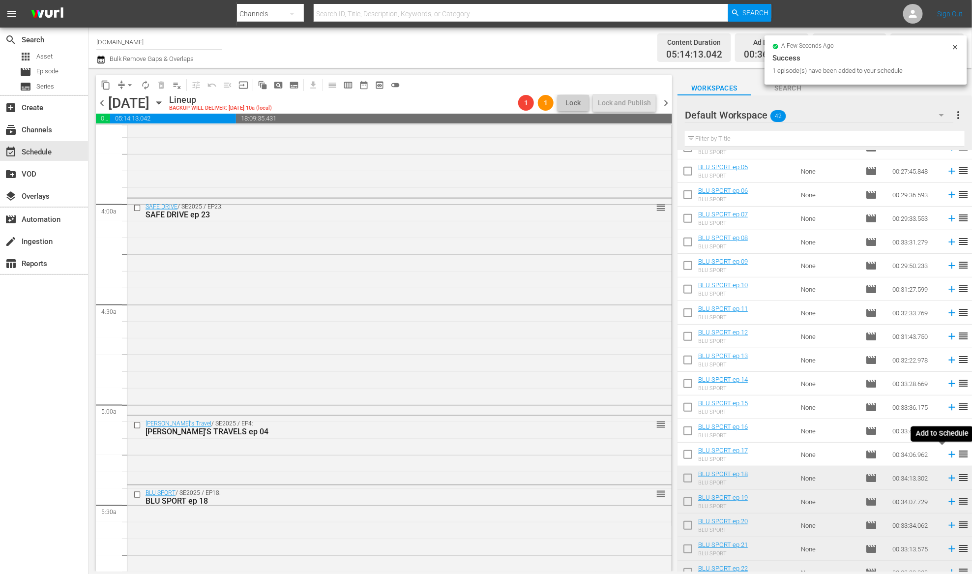
click at [946, 451] on icon at bounding box center [951, 454] width 11 height 11
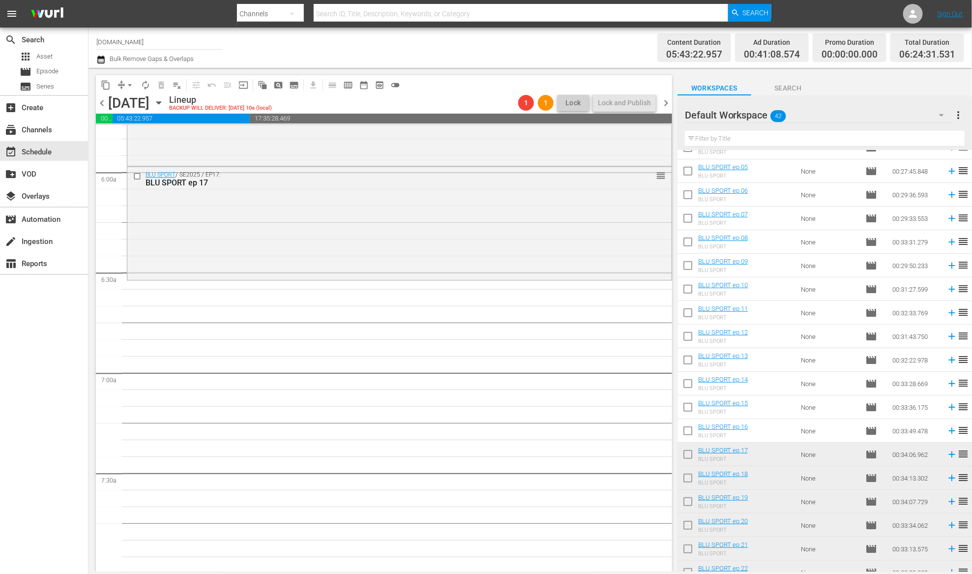
scroll to position [592, 0]
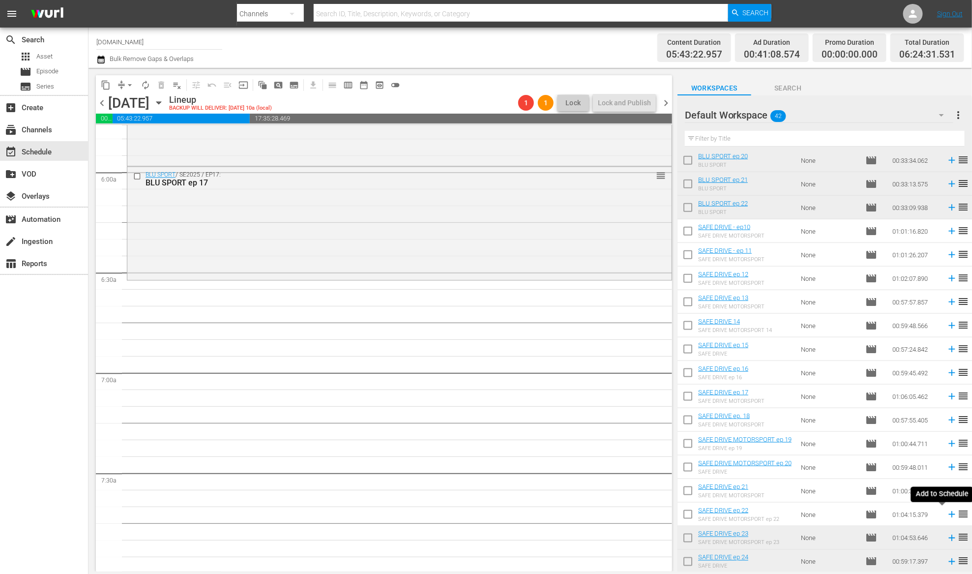
click at [946, 516] on icon at bounding box center [951, 514] width 11 height 11
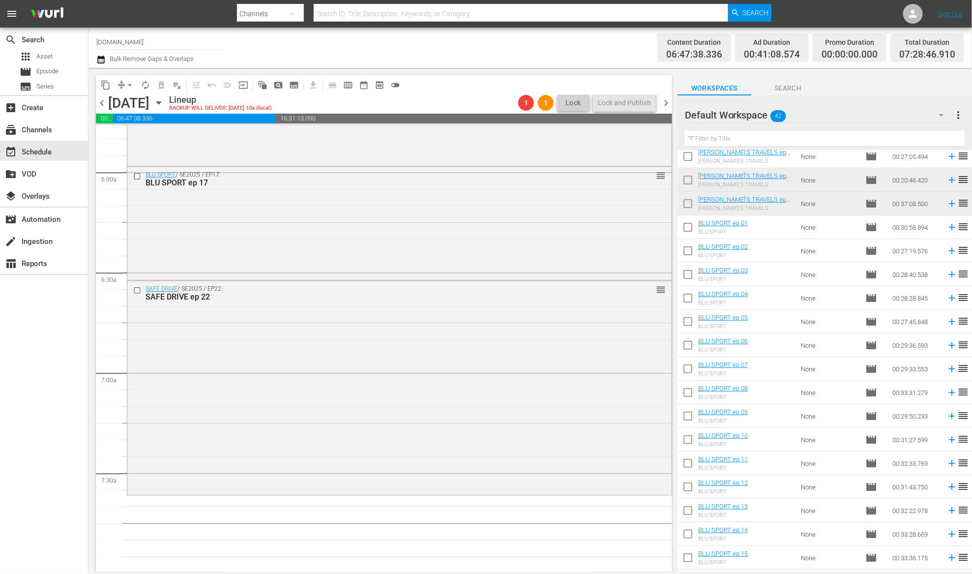
scroll to position [0, 0]
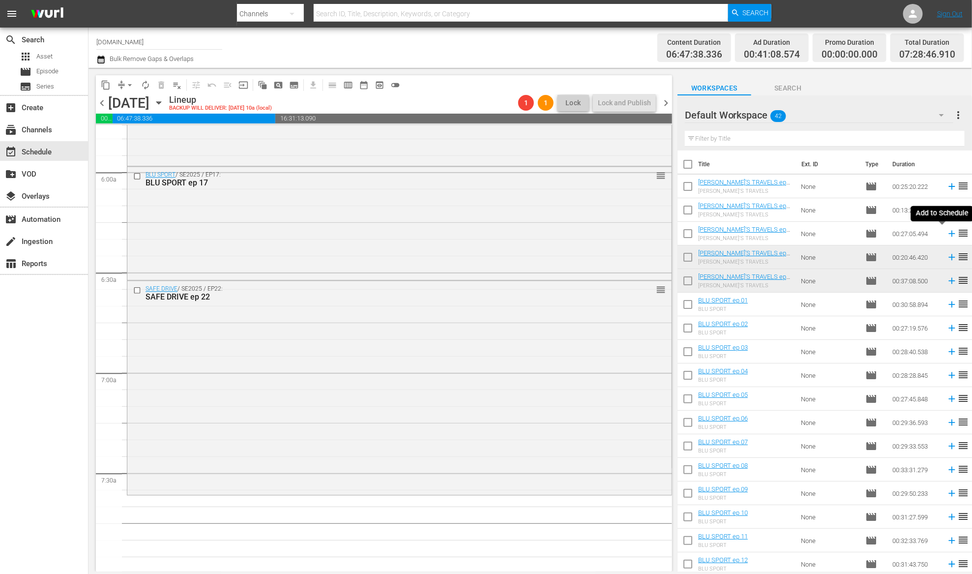
click at [946, 235] on icon at bounding box center [951, 233] width 11 height 11
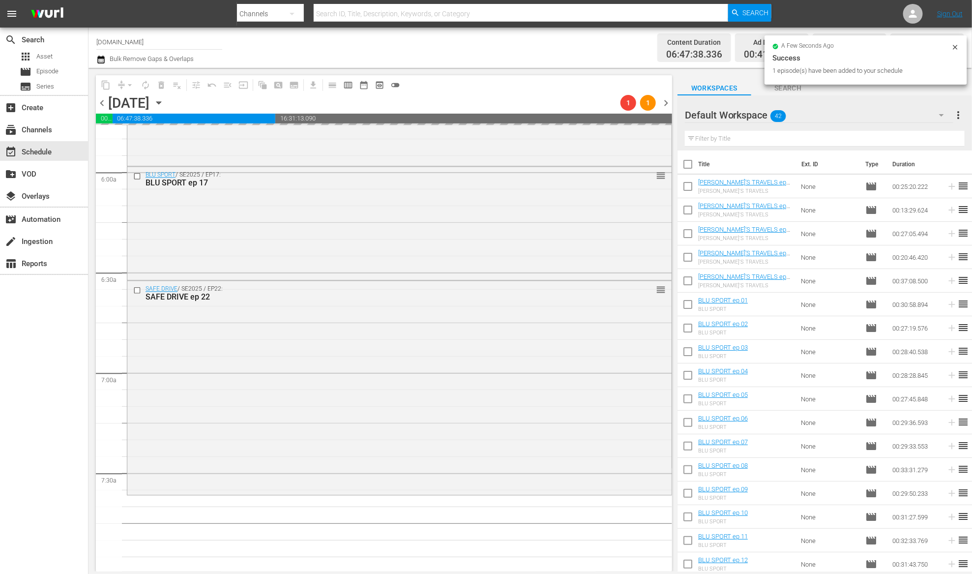
scroll to position [1461, 0]
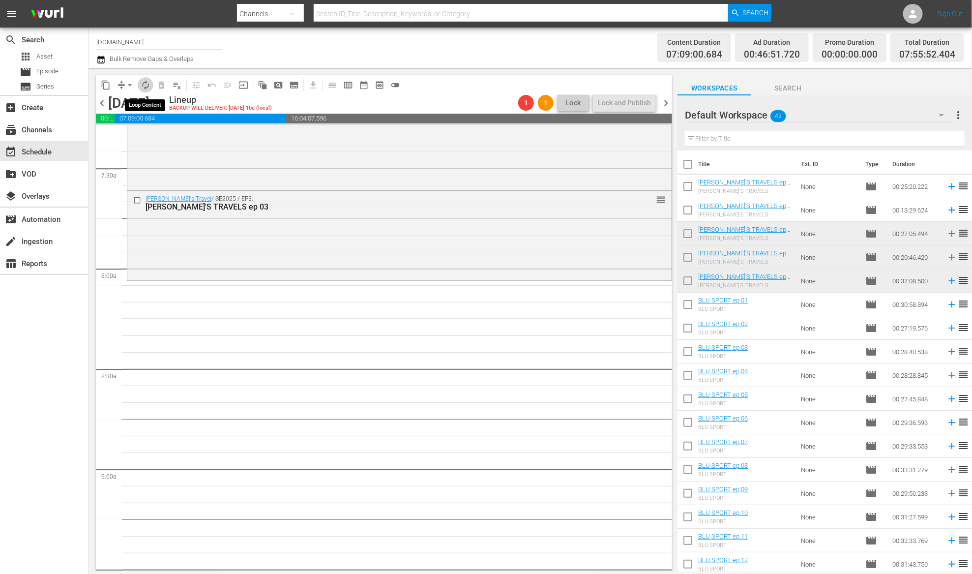
click at [146, 86] on span "autorenew_outlined" at bounding box center [146, 85] width 10 height 10
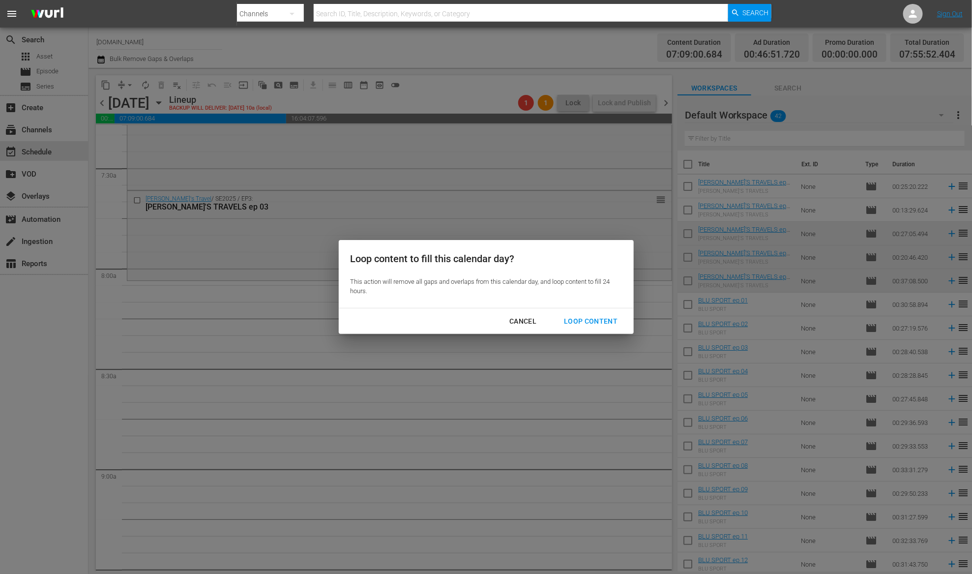
click at [602, 326] on div "Loop Content" at bounding box center [590, 321] width 69 height 12
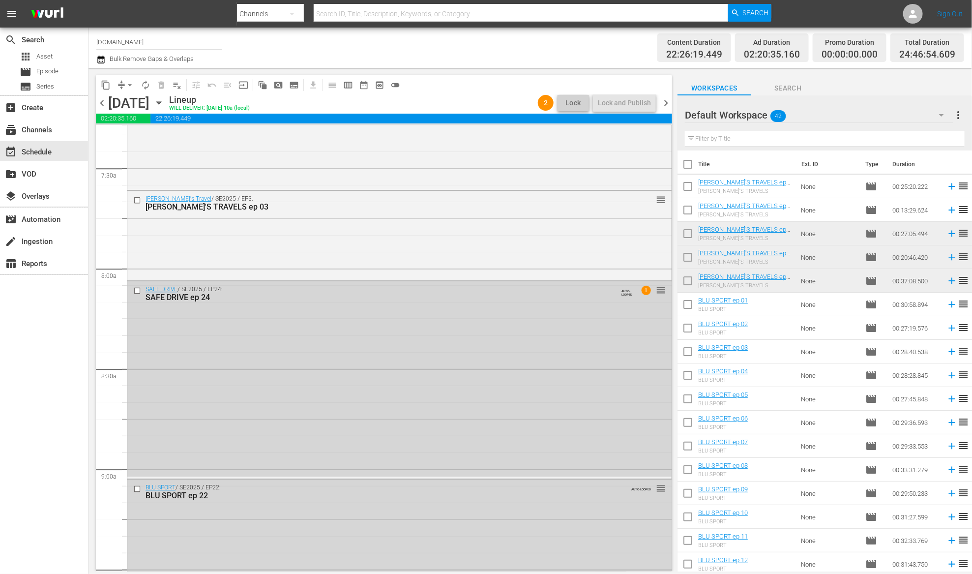
click at [667, 103] on span "chevron_right" at bounding box center [666, 103] width 12 height 12
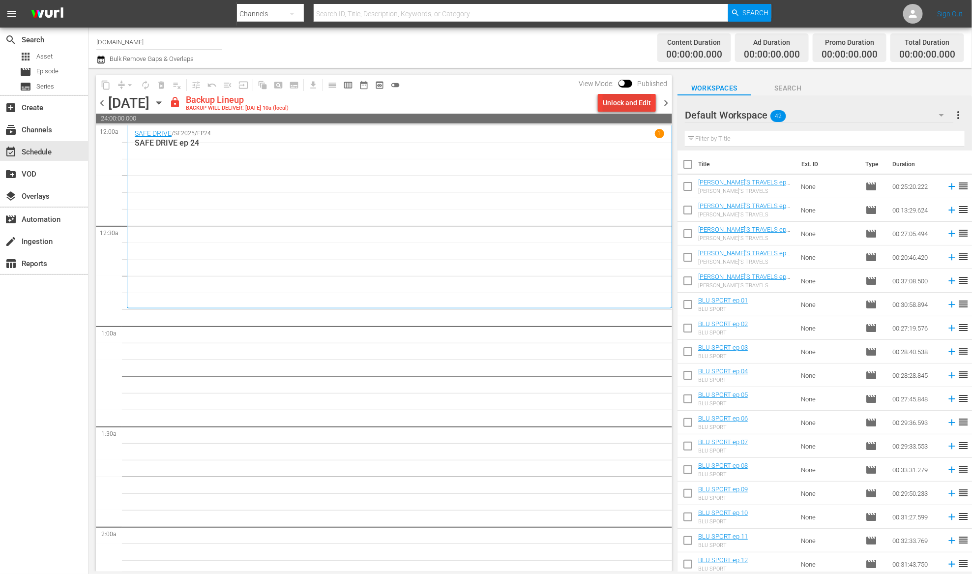
click at [610, 99] on div "Unlock and Edit" at bounding box center [626, 103] width 48 height 18
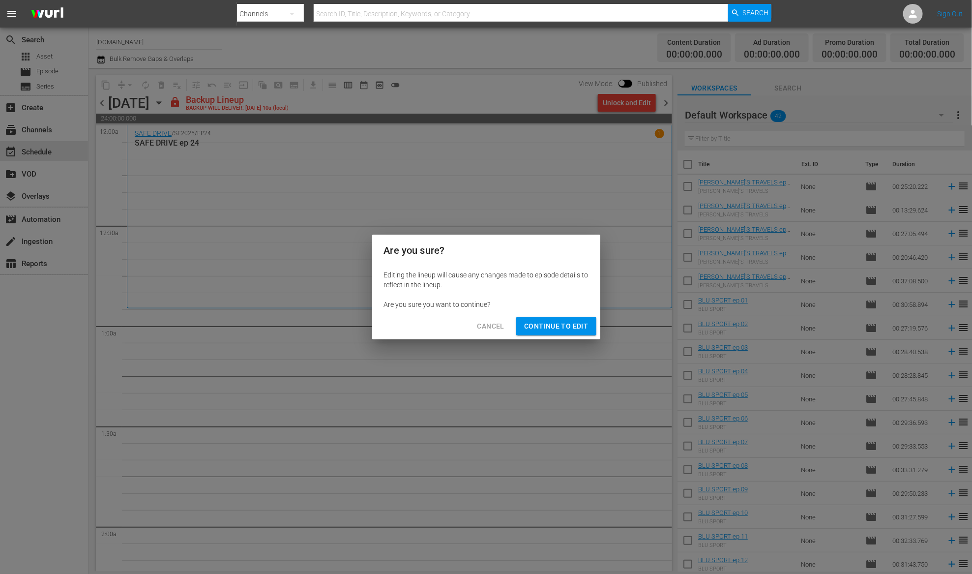
click at [530, 326] on span "Continue to Edit" at bounding box center [556, 326] width 64 height 12
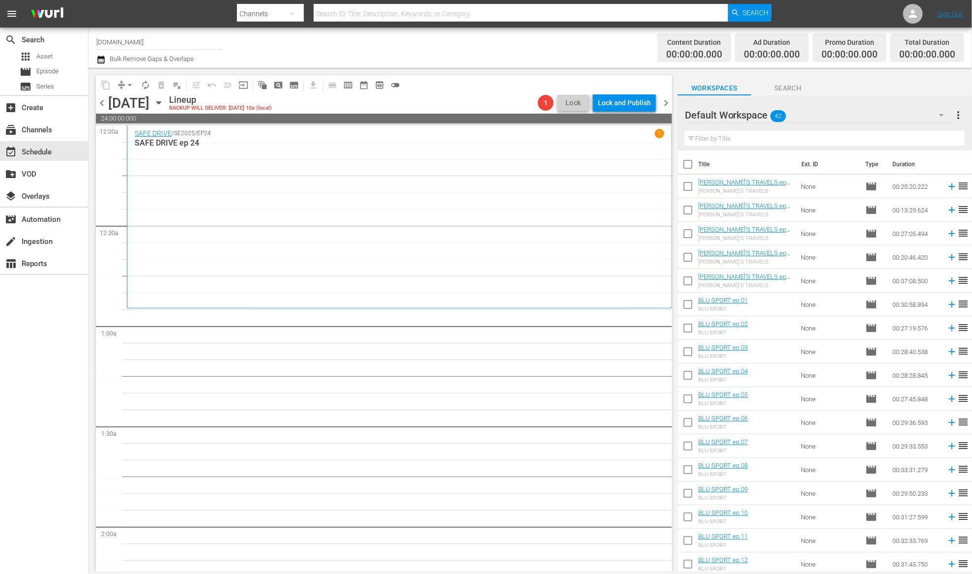
click at [102, 104] on span "chevron_left" at bounding box center [102, 103] width 12 height 12
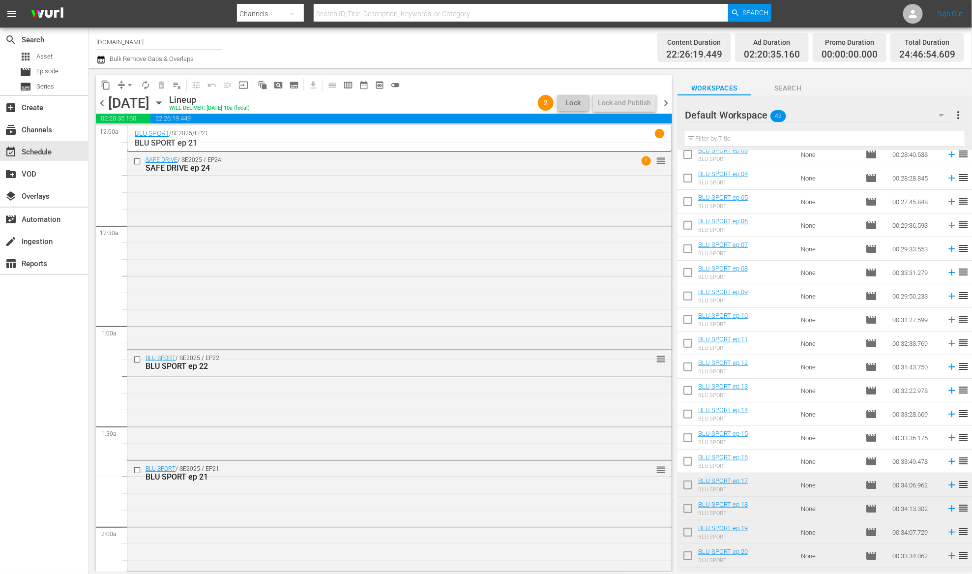
scroll to position [263, 0]
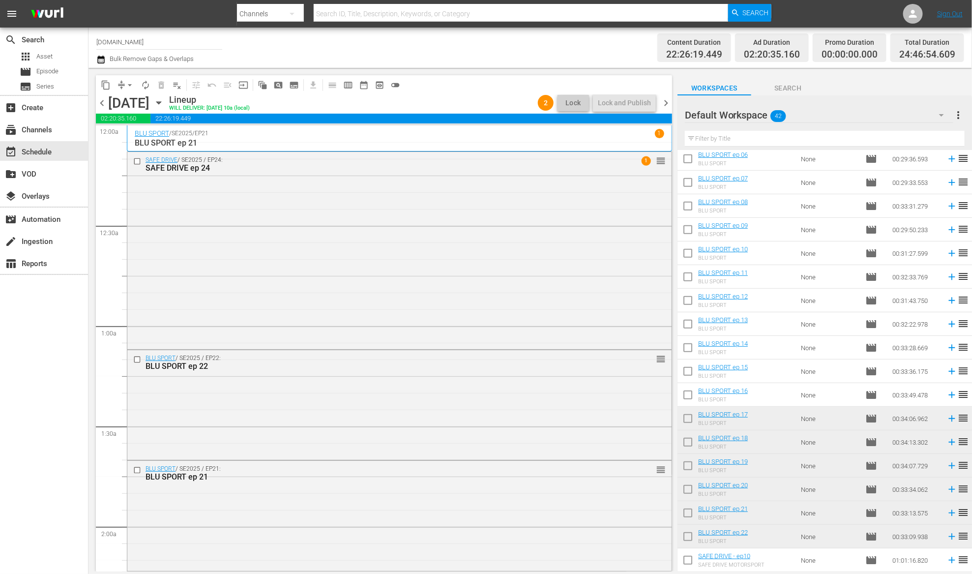
click at [664, 102] on span "chevron_right" at bounding box center [666, 103] width 12 height 12
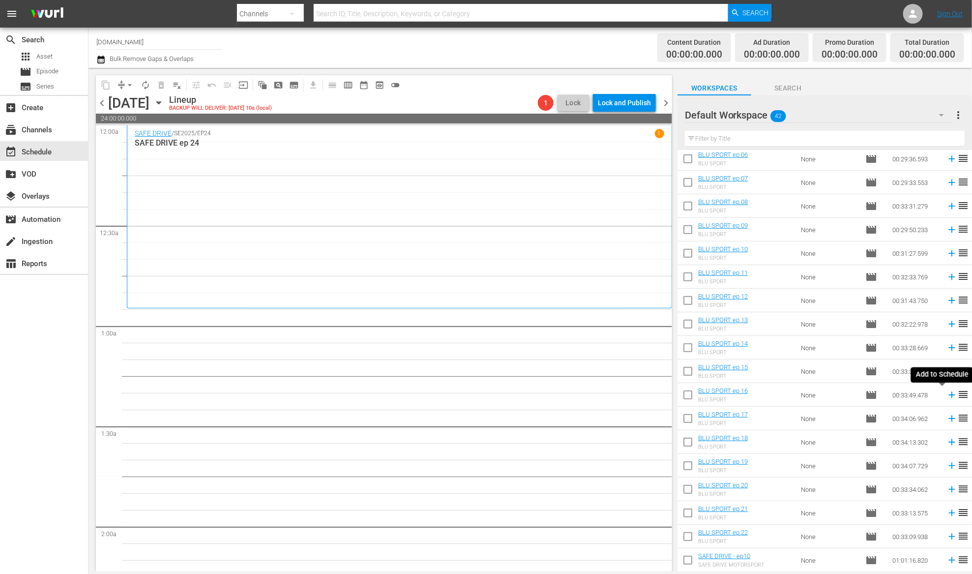
click at [946, 393] on icon at bounding box center [951, 394] width 11 height 11
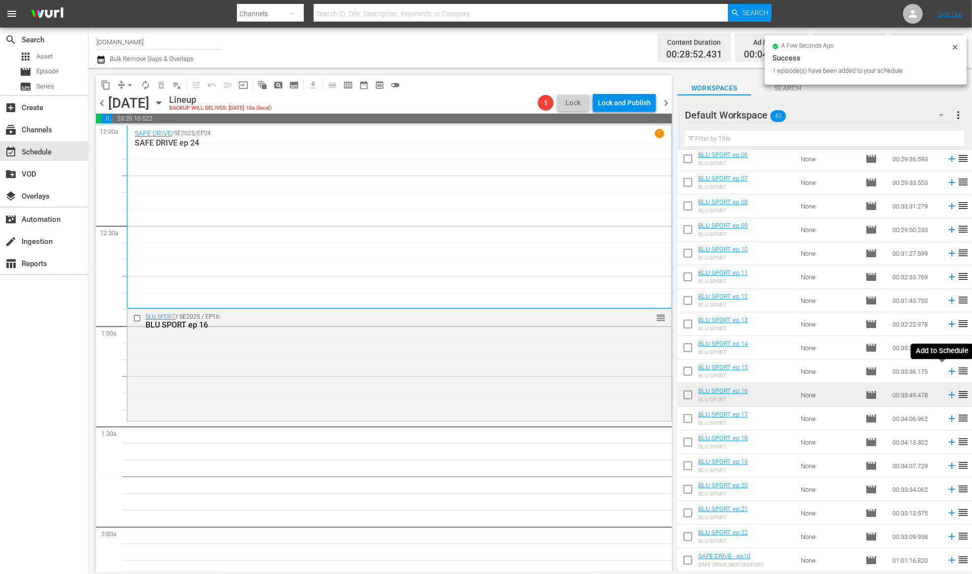
click at [946, 369] on icon at bounding box center [951, 371] width 11 height 11
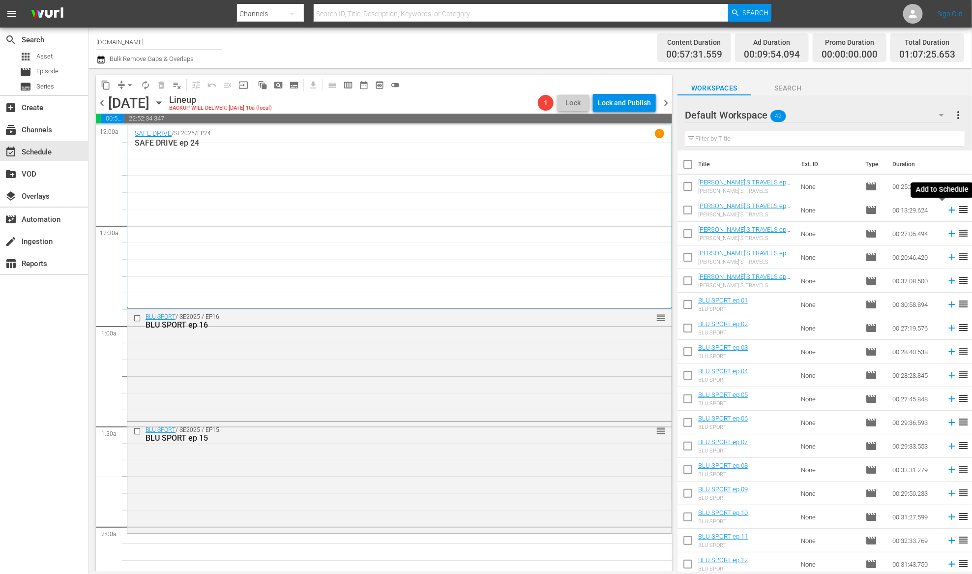
click at [946, 208] on icon at bounding box center [951, 209] width 11 height 11
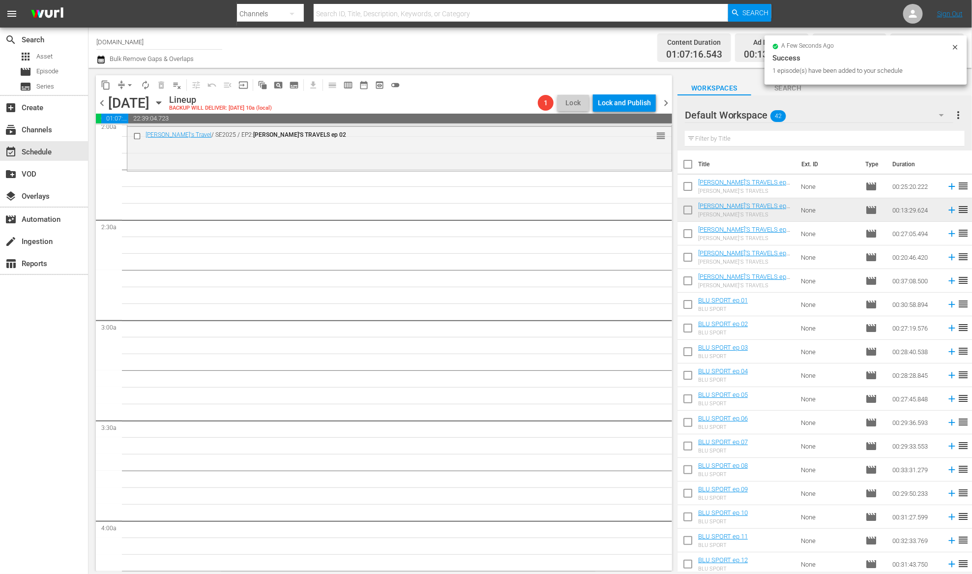
scroll to position [279, 0]
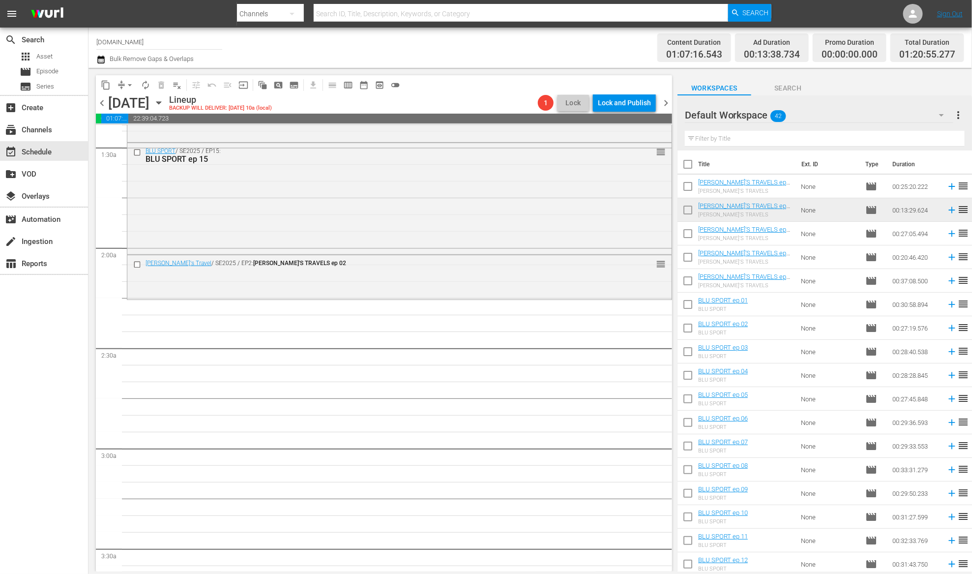
click at [101, 103] on span "chevron_left" at bounding box center [102, 103] width 12 height 12
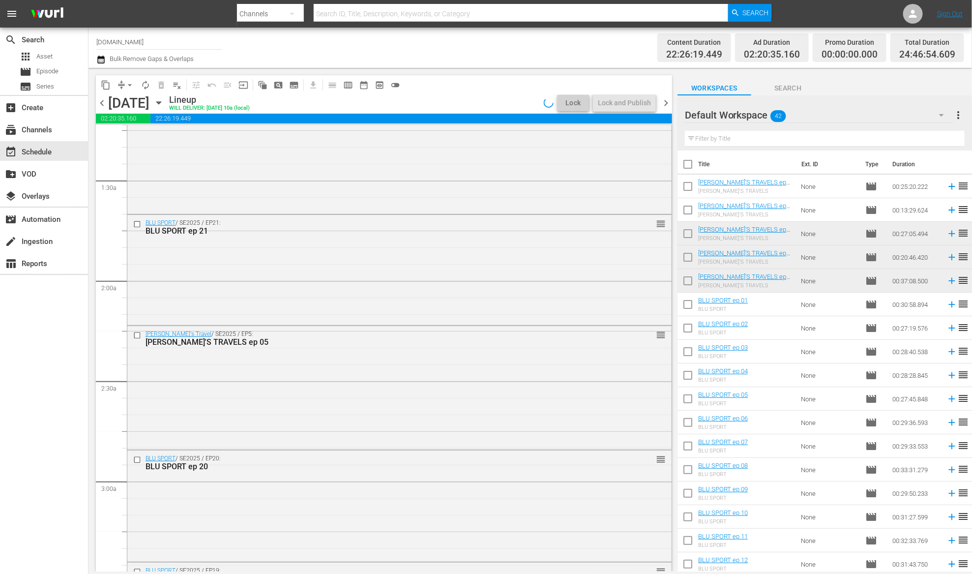
scroll to position [592, 0]
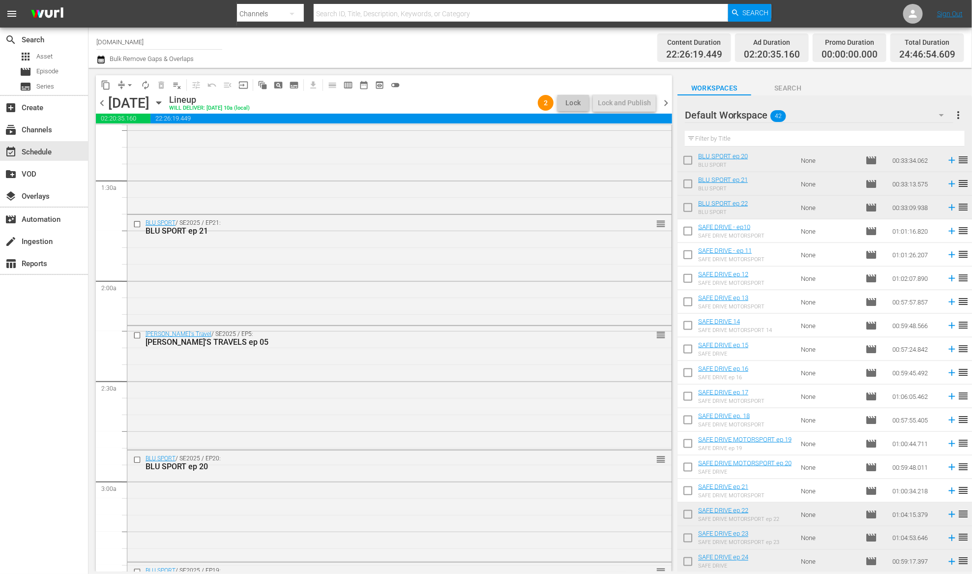
click at [667, 101] on span "chevron_right" at bounding box center [666, 103] width 12 height 12
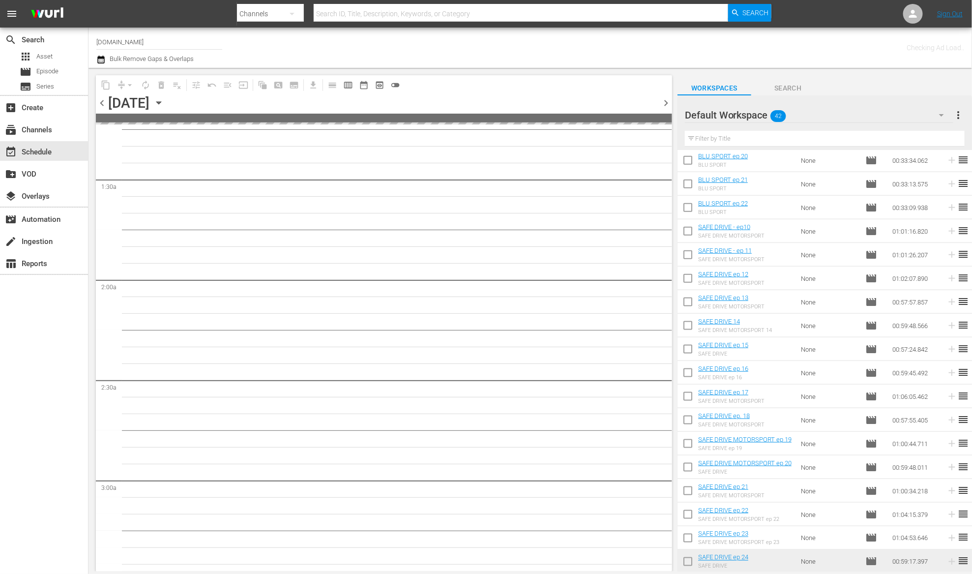
scroll to position [279, 0]
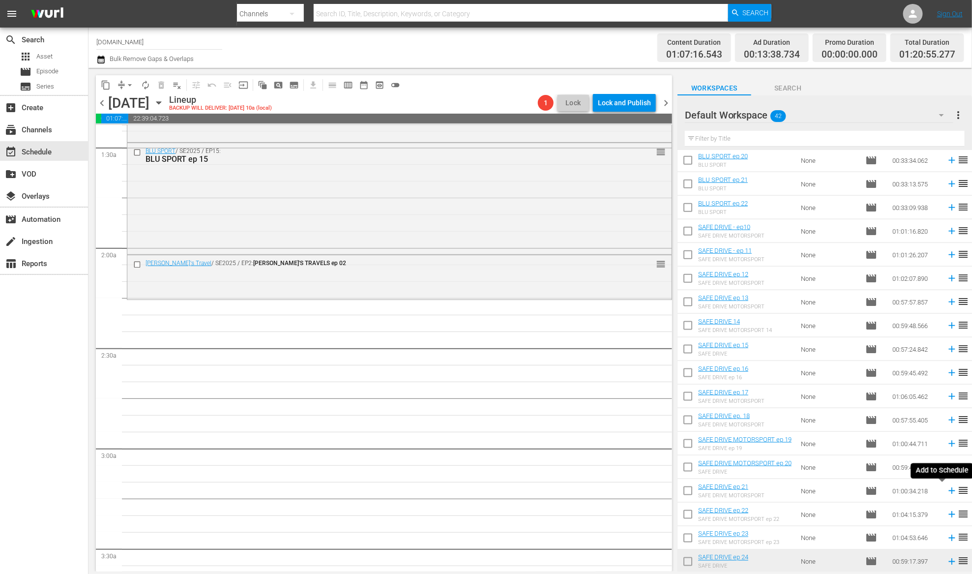
click at [946, 489] on icon at bounding box center [951, 490] width 11 height 11
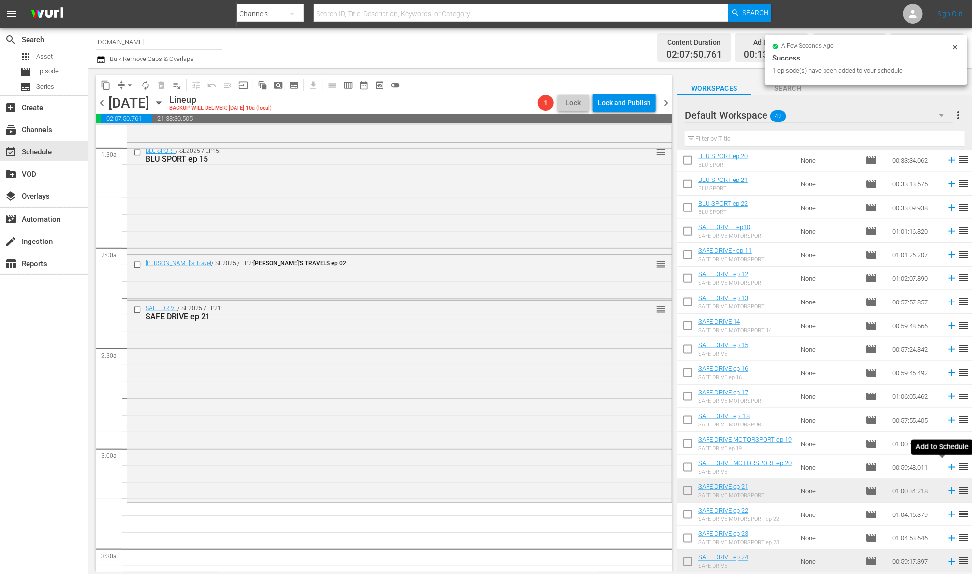
click at [948, 467] on icon at bounding box center [951, 467] width 6 height 6
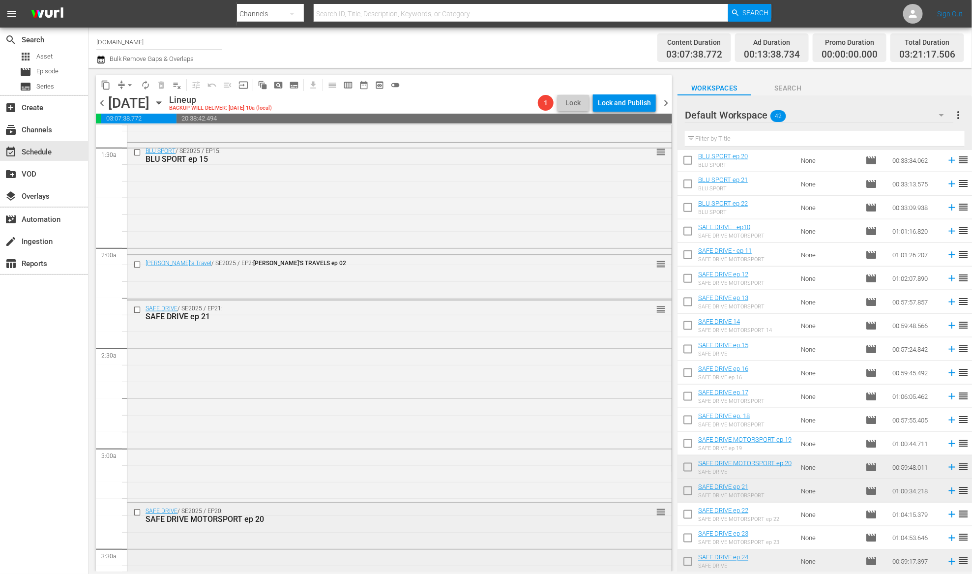
click at [135, 511] on input "checkbox" at bounding box center [138, 512] width 10 height 8
click at [161, 83] on span "delete_forever_outlined" at bounding box center [161, 85] width 10 height 10
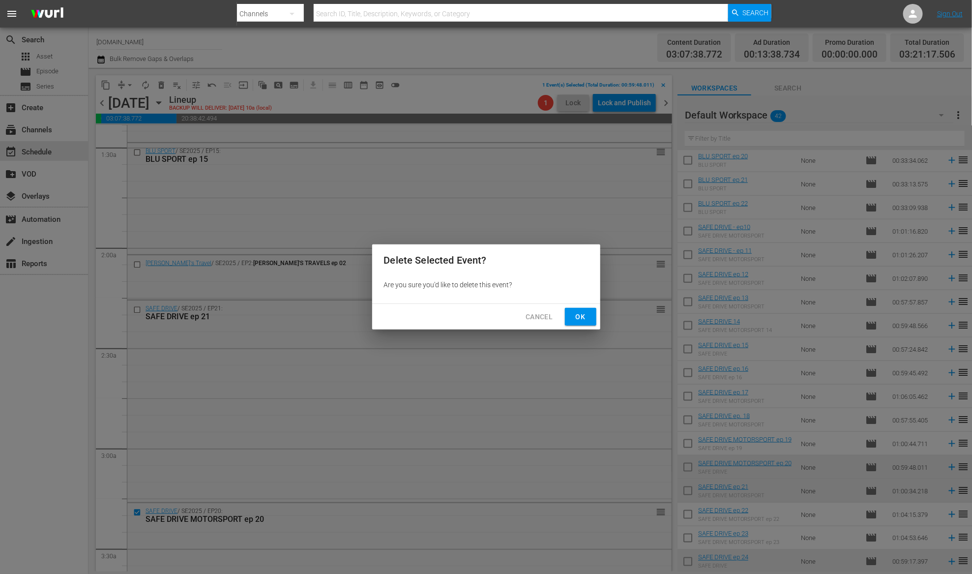
click at [573, 315] on span "Ok" at bounding box center [581, 317] width 16 height 12
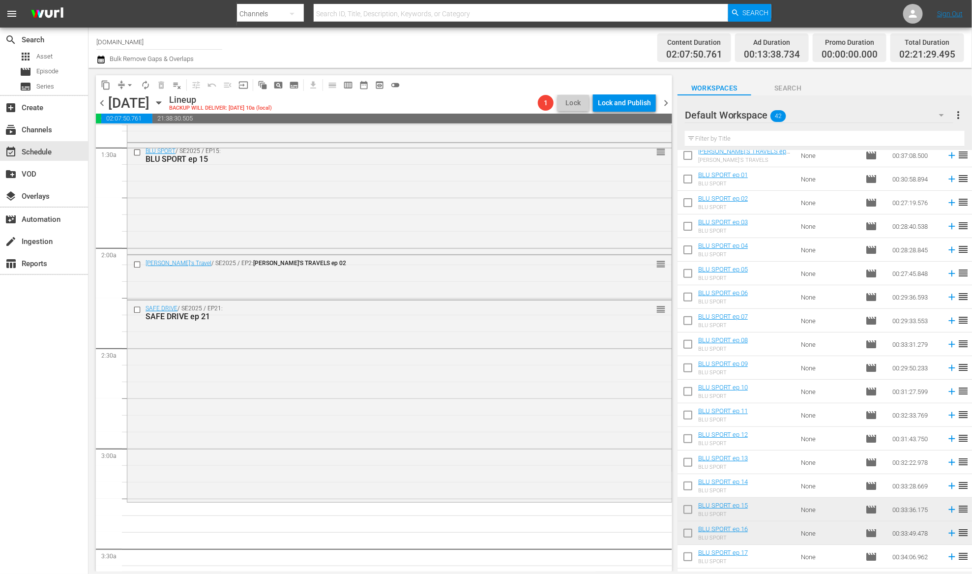
scroll to position [128, 0]
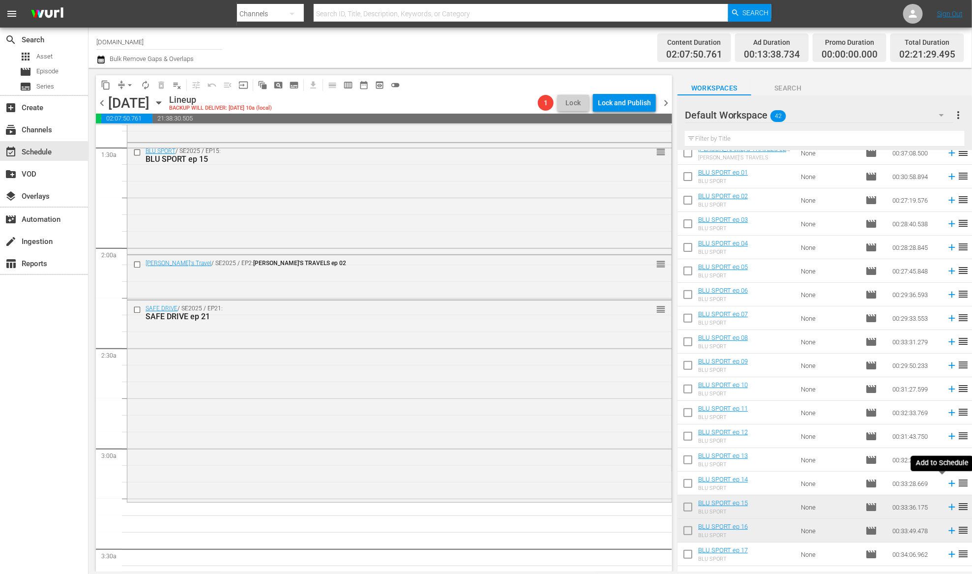
click at [946, 482] on icon at bounding box center [951, 483] width 11 height 11
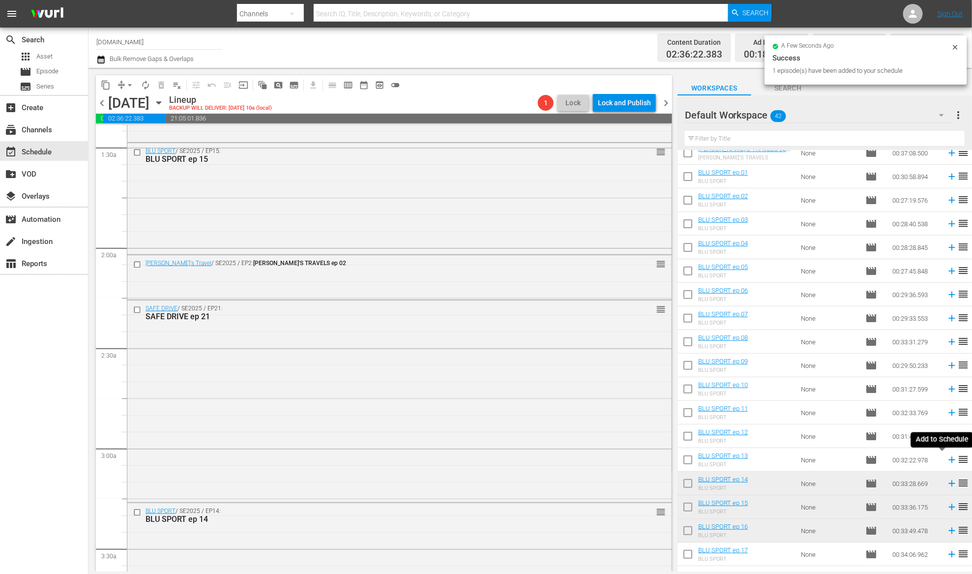
click at [946, 457] on icon at bounding box center [951, 459] width 11 height 11
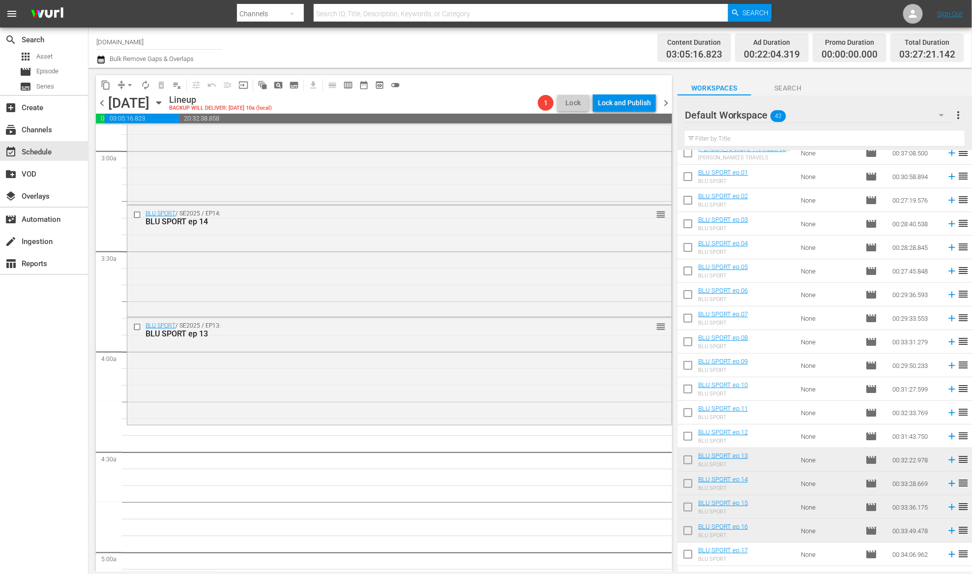
scroll to position [0, 0]
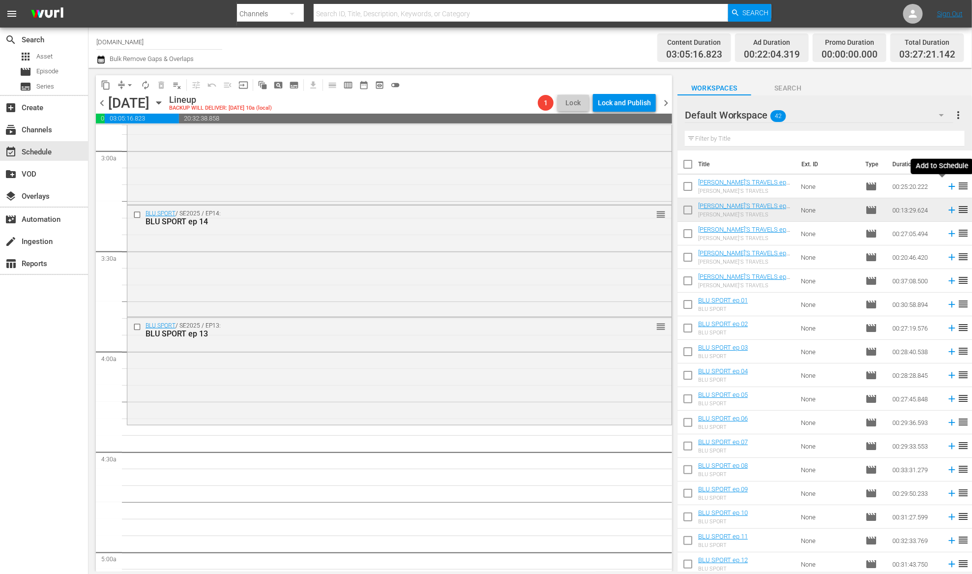
click at [948, 188] on icon at bounding box center [951, 186] width 6 height 6
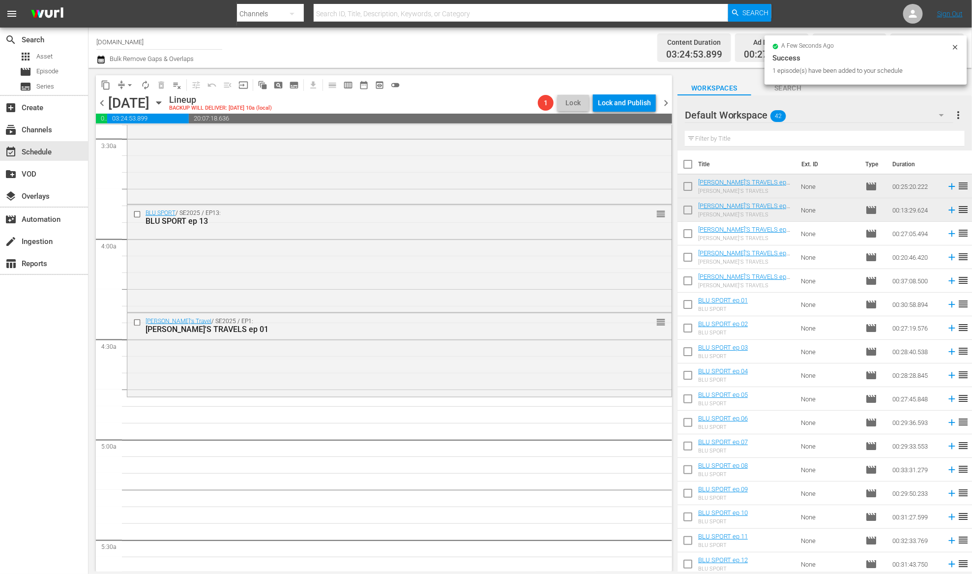
scroll to position [592, 0]
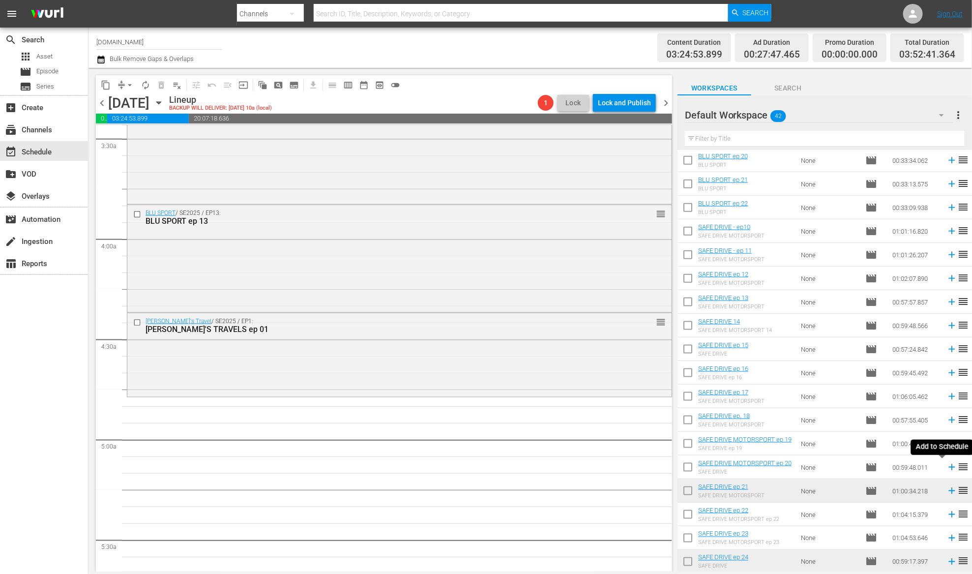
click at [946, 467] on icon at bounding box center [951, 466] width 11 height 11
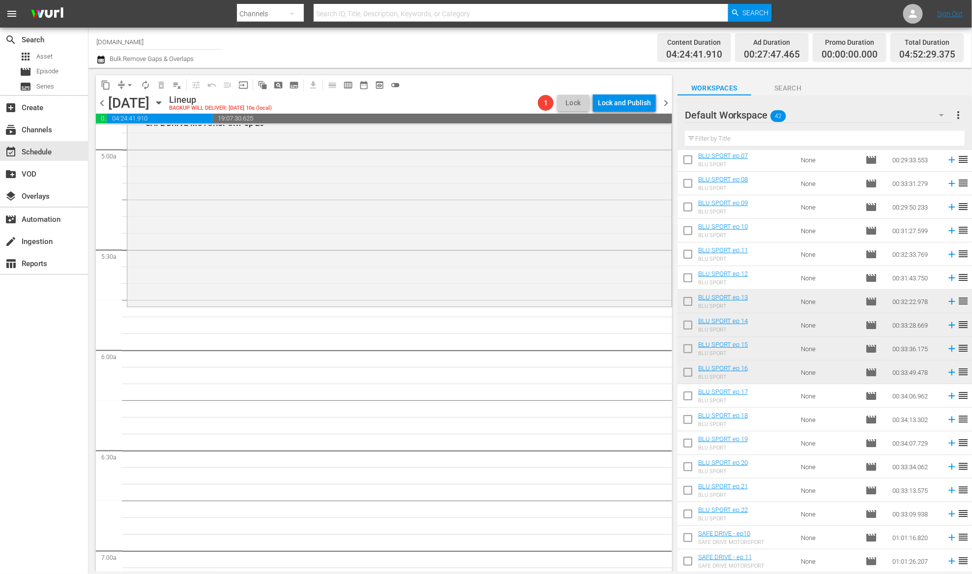
scroll to position [246, 0]
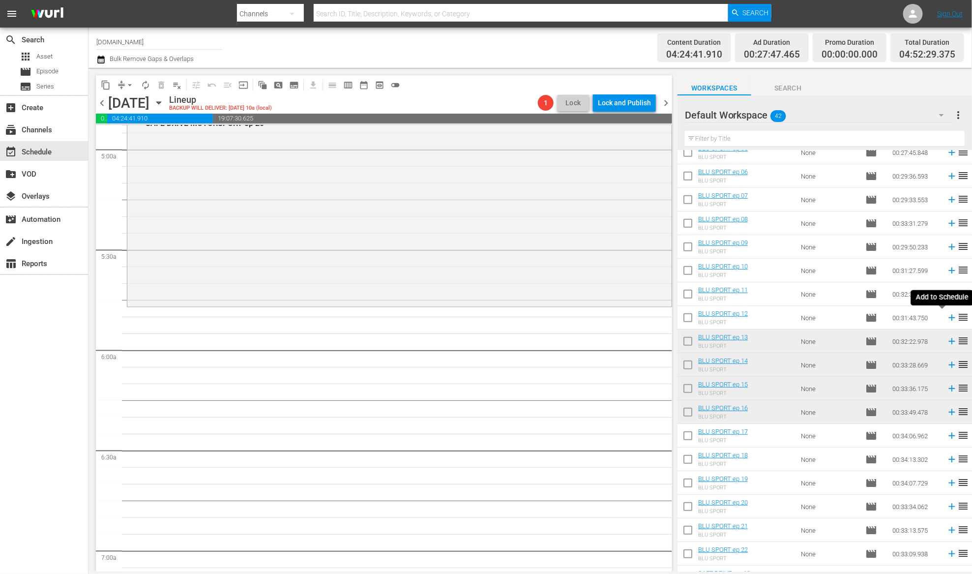
click at [946, 318] on icon at bounding box center [951, 317] width 11 height 11
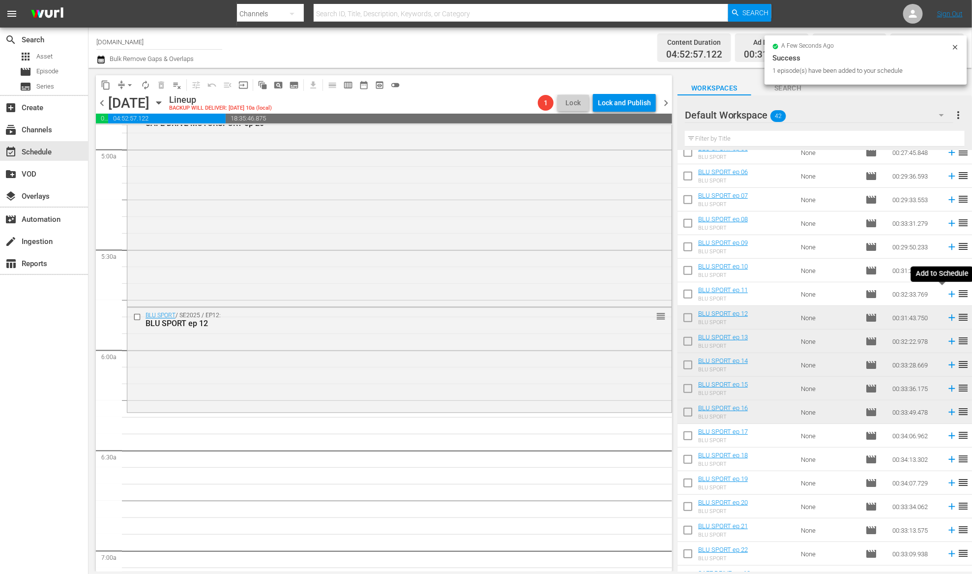
click at [948, 294] on icon at bounding box center [951, 294] width 6 height 6
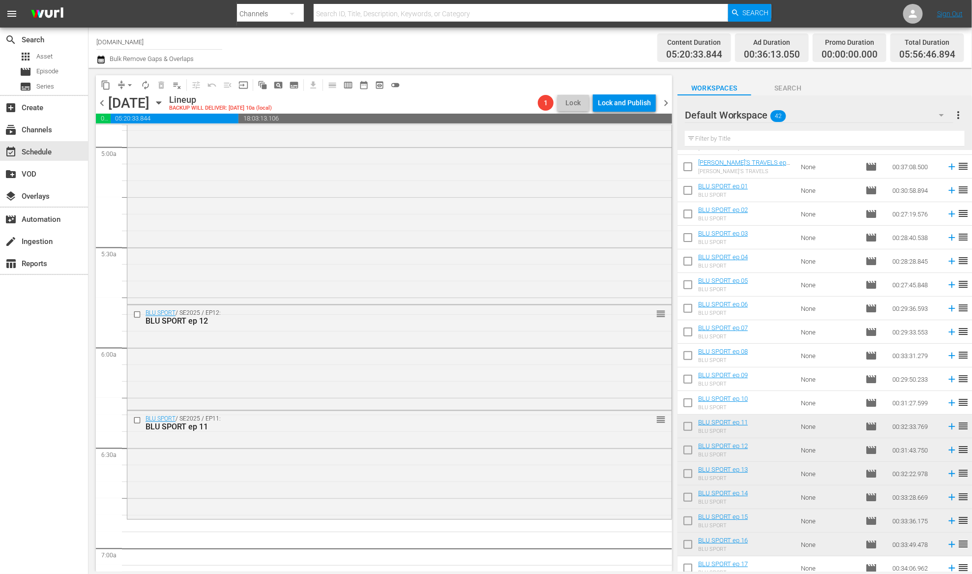
scroll to position [0, 0]
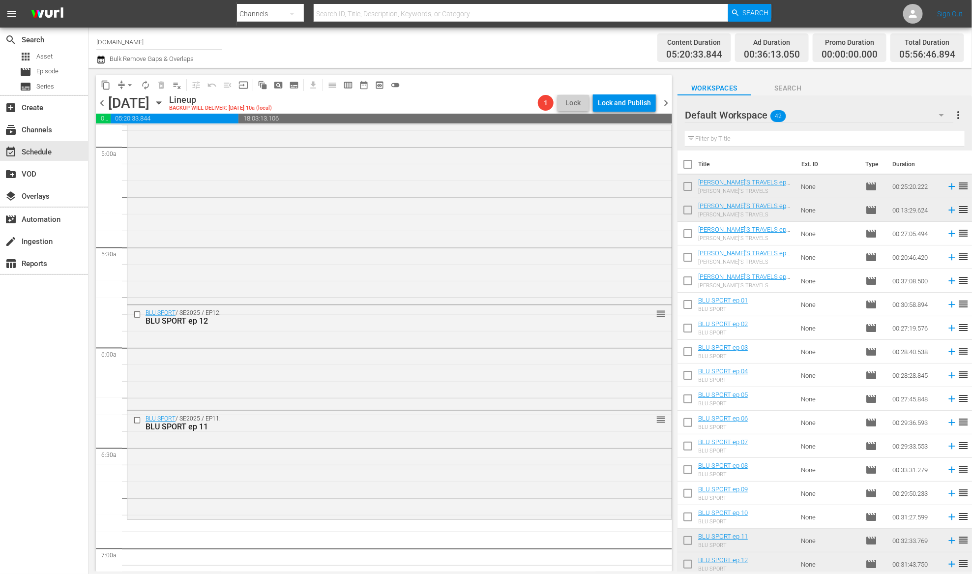
click at [946, 282] on icon at bounding box center [951, 280] width 11 height 11
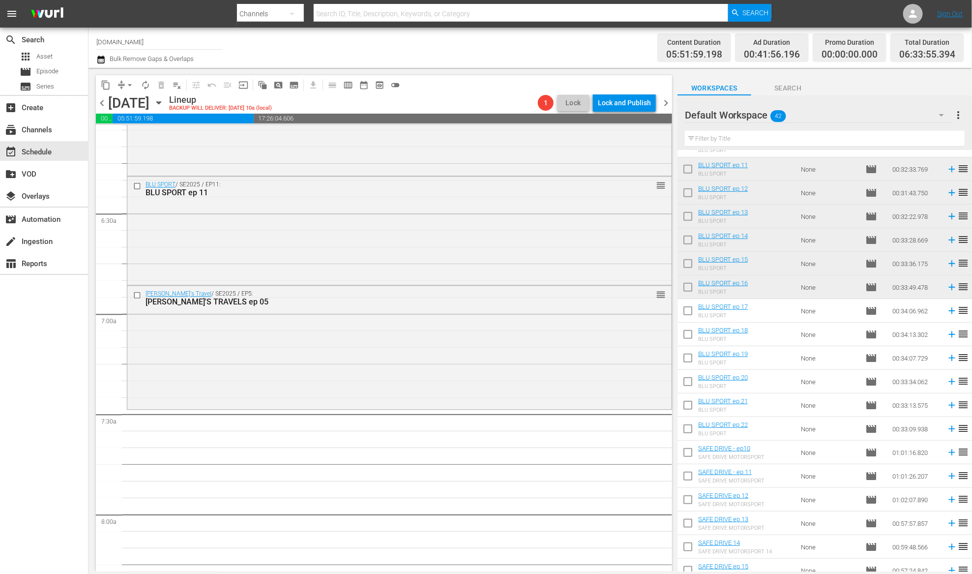
scroll to position [192, 0]
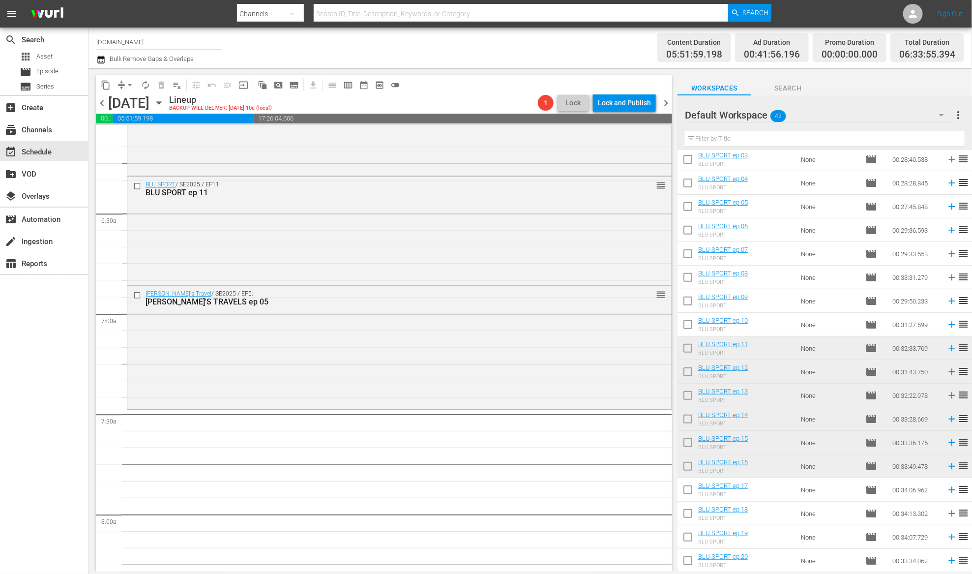
click at [946, 325] on icon at bounding box center [951, 324] width 11 height 11
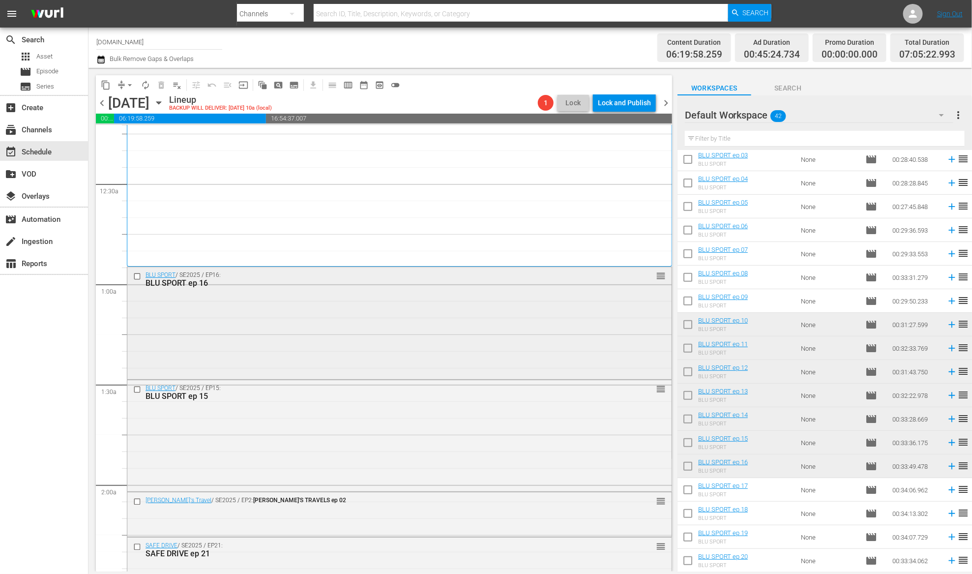
scroll to position [0, 0]
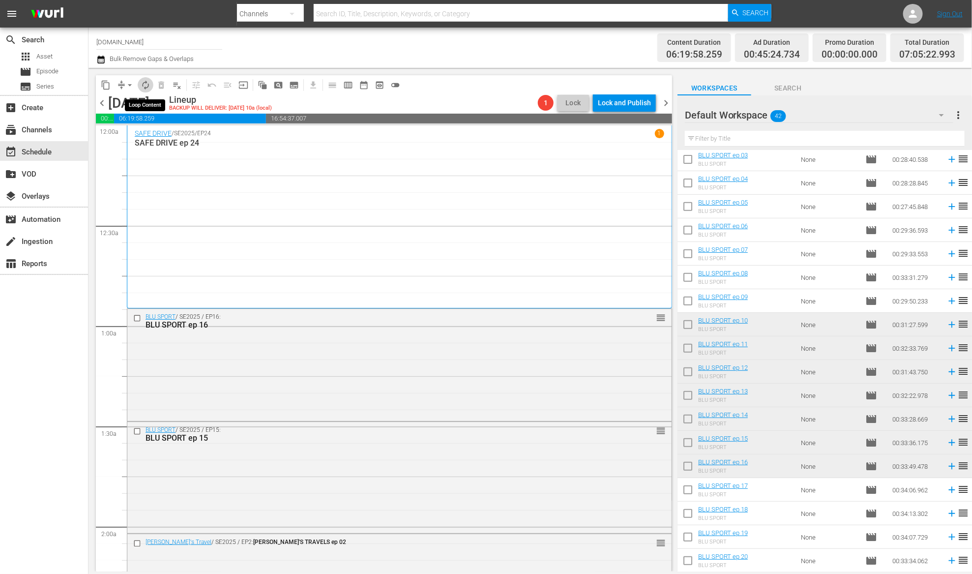
click at [145, 87] on span "autorenew_outlined" at bounding box center [146, 85] width 10 height 10
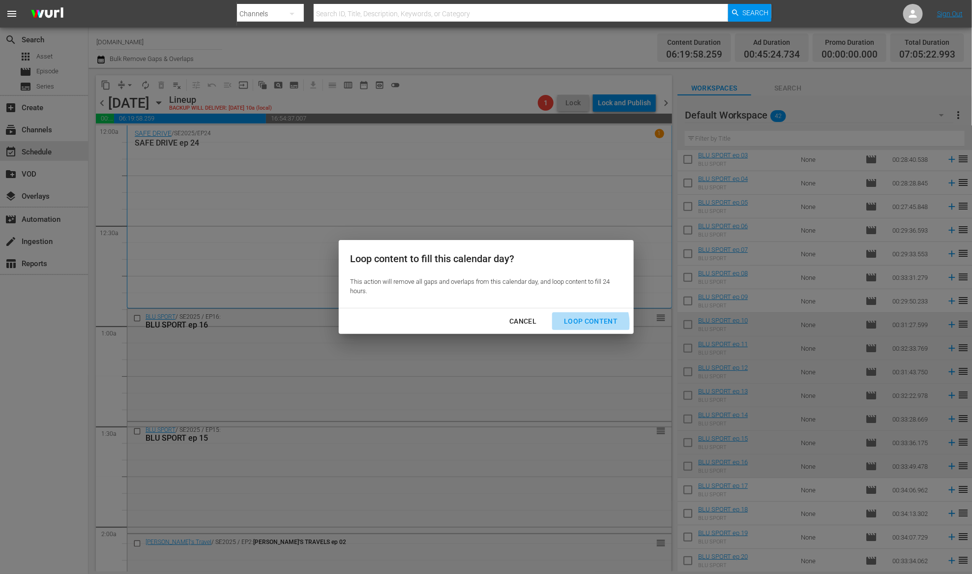
click at [584, 323] on div "Loop Content" at bounding box center [590, 321] width 69 height 12
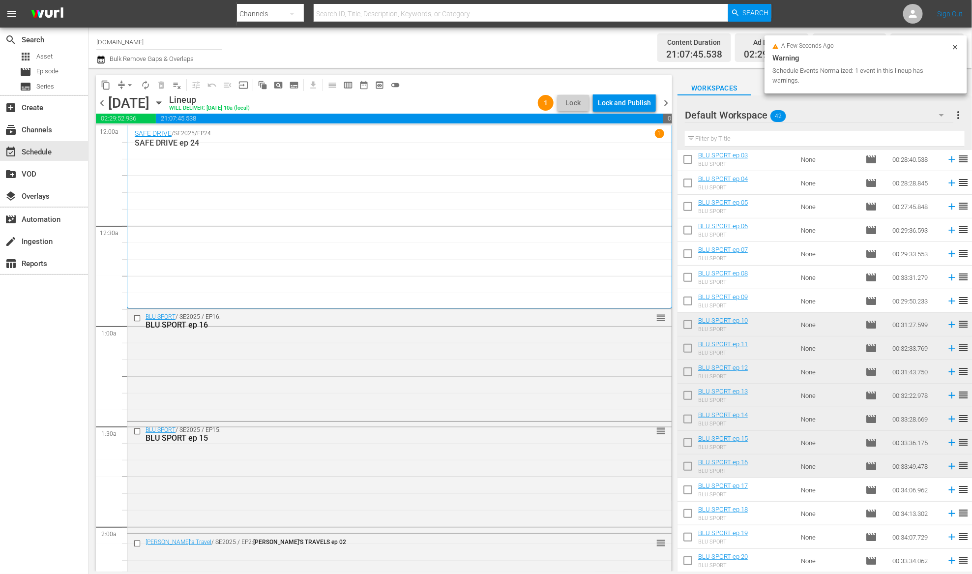
scroll to position [592, 0]
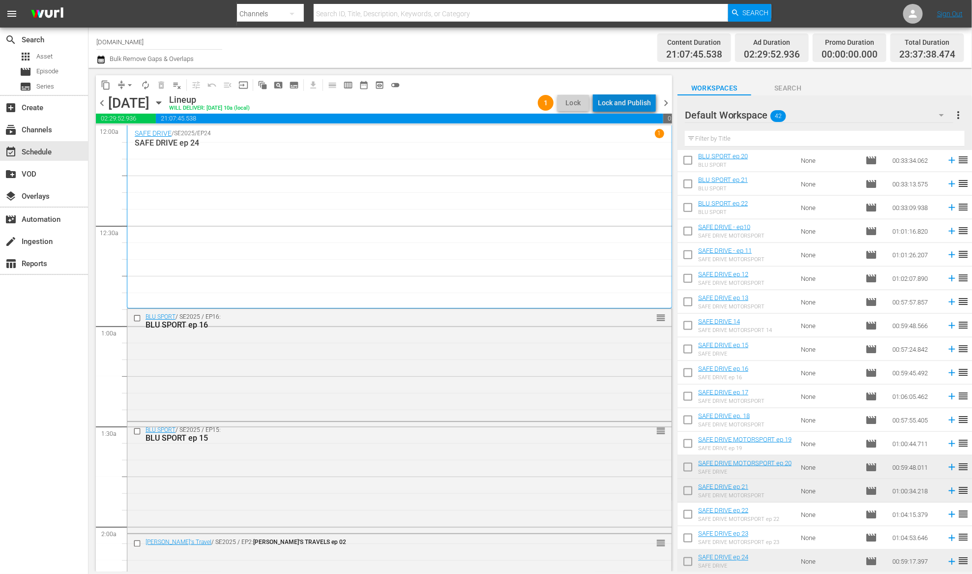
click at [642, 103] on div "Lock and Publish" at bounding box center [624, 103] width 53 height 18
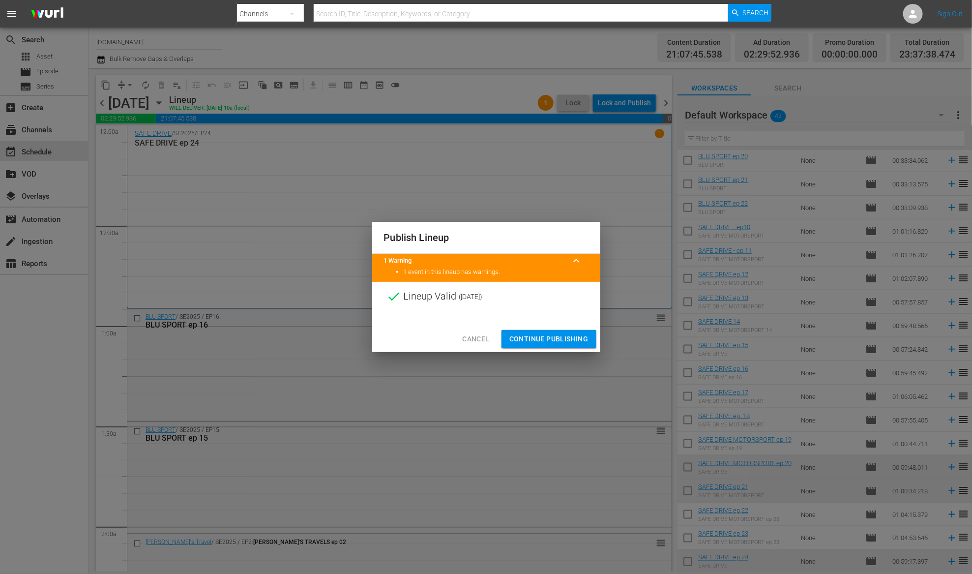
click at [549, 340] on span "Continue Publishing" at bounding box center [548, 339] width 79 height 12
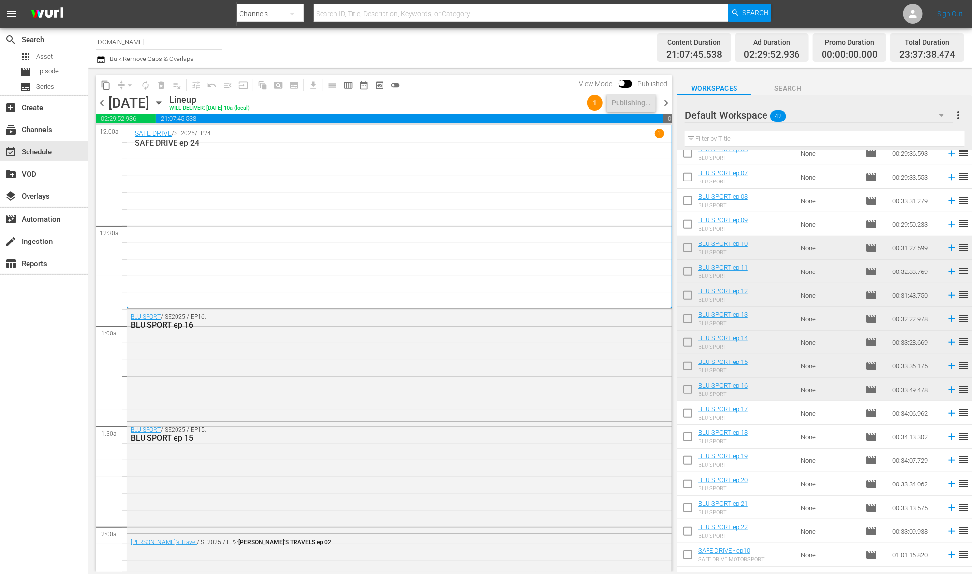
scroll to position [0, 0]
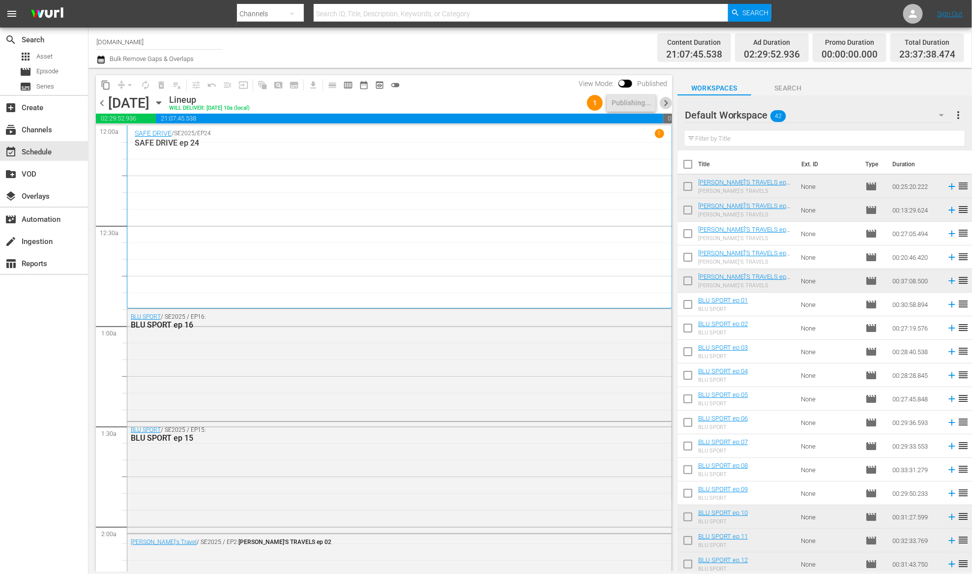
click at [667, 103] on span "chevron_right" at bounding box center [666, 103] width 12 height 12
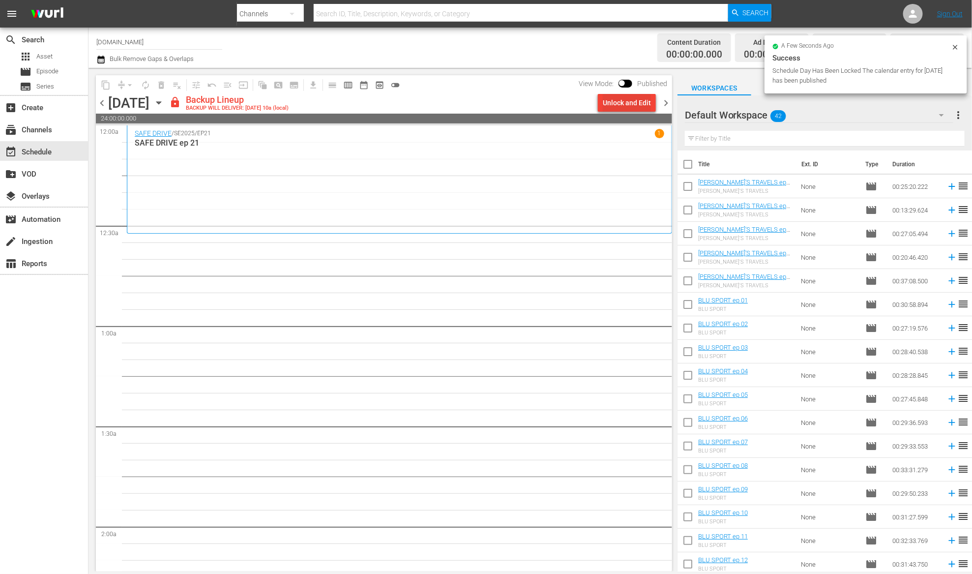
click at [630, 100] on div "Unlock and Edit" at bounding box center [626, 103] width 48 height 18
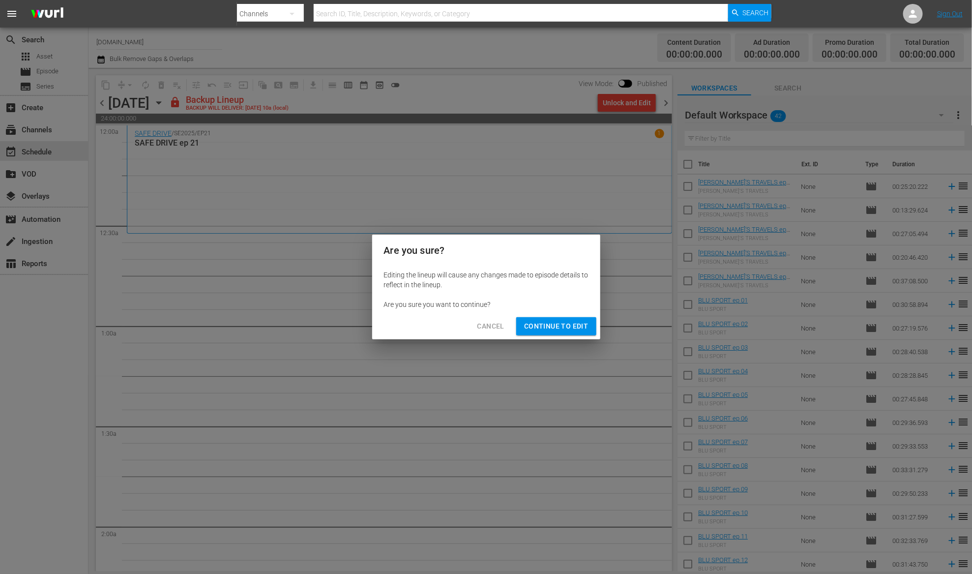
click at [566, 324] on span "Continue to Edit" at bounding box center [556, 326] width 64 height 12
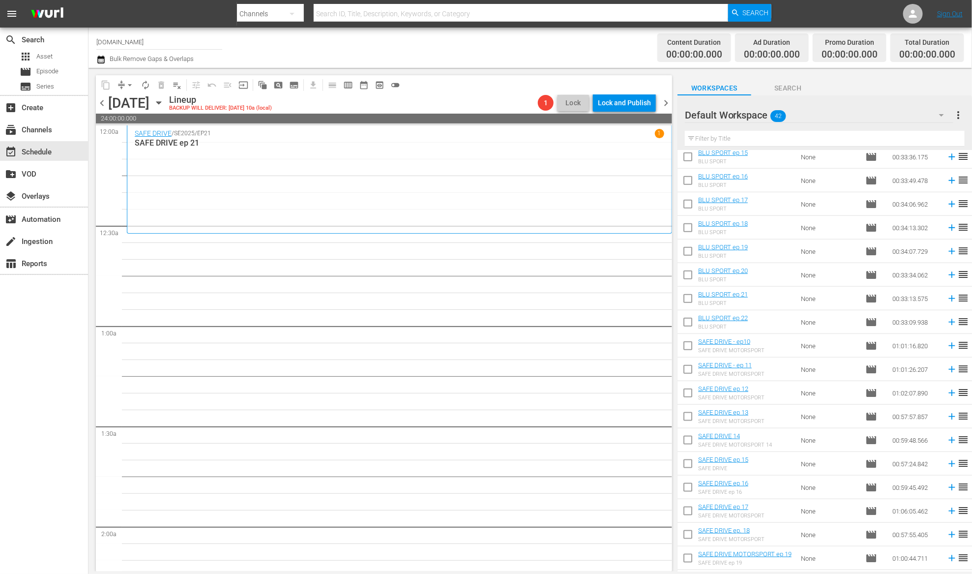
scroll to position [478, 0]
click at [946, 321] on icon at bounding box center [951, 321] width 11 height 11
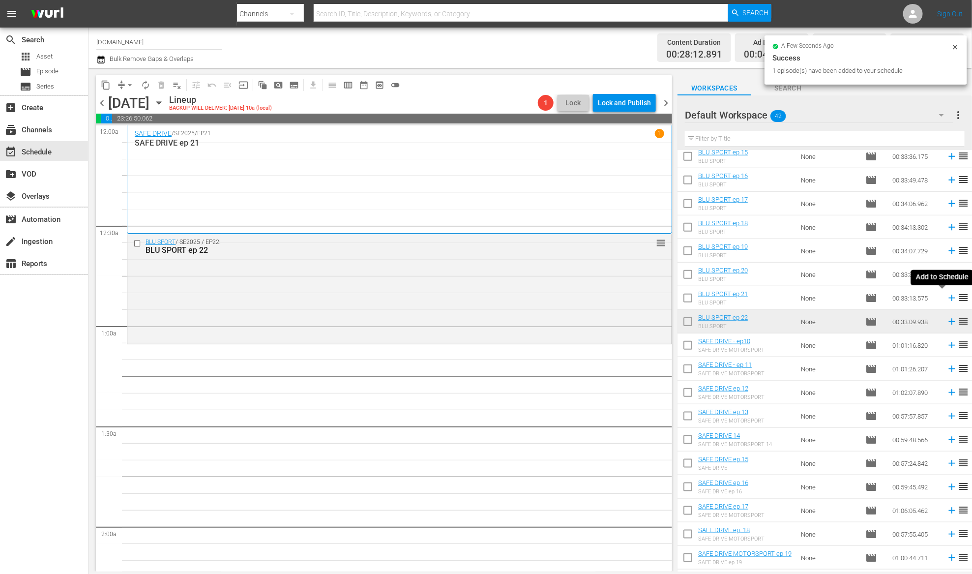
click at [948, 298] on icon at bounding box center [951, 298] width 6 height 6
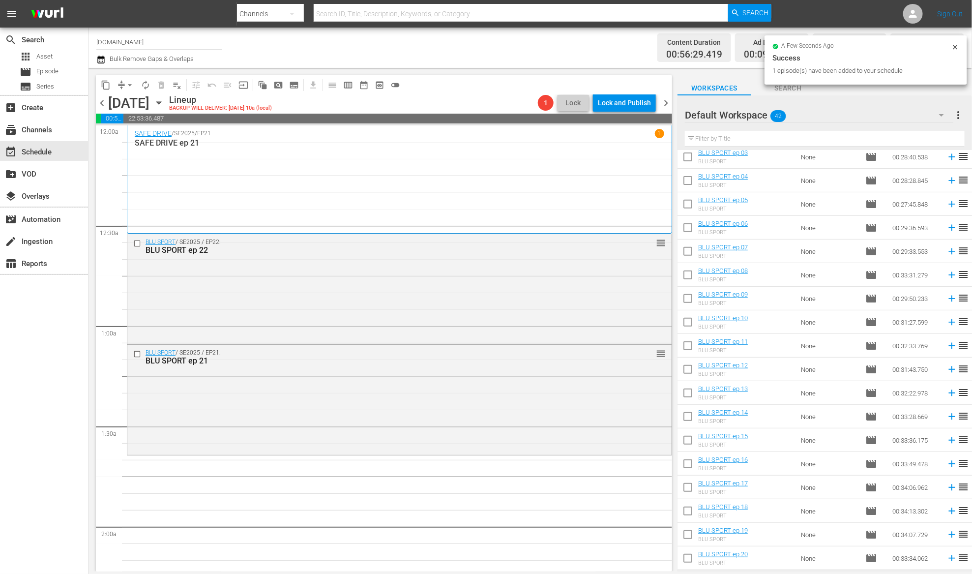
scroll to position [0, 0]
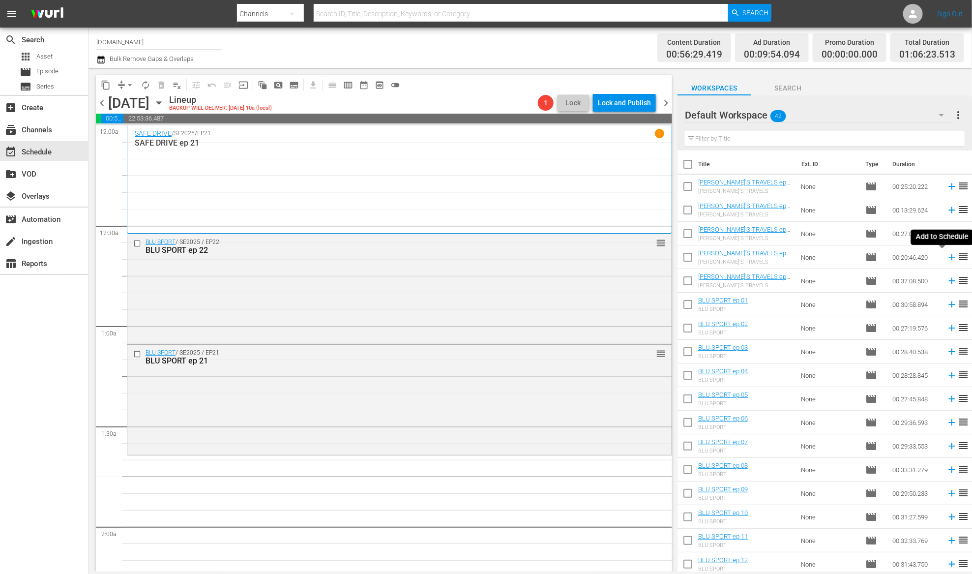
click at [948, 257] on icon at bounding box center [951, 257] width 6 height 6
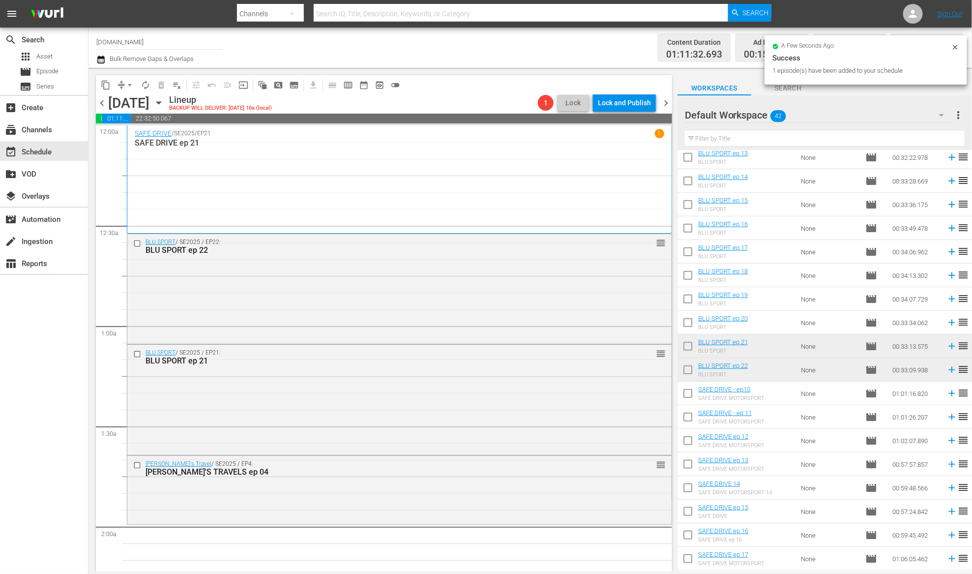
scroll to position [437, 0]
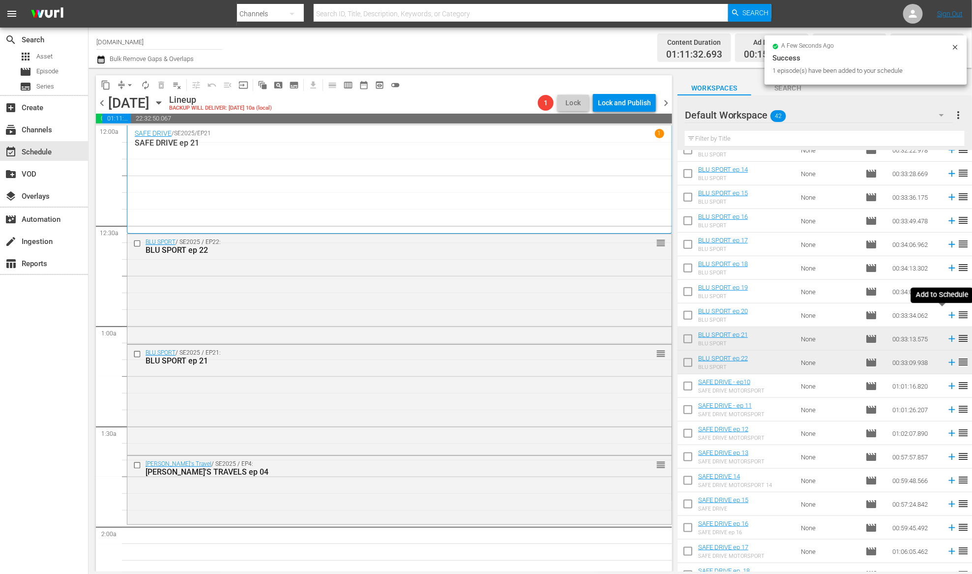
click at [946, 317] on icon at bounding box center [951, 315] width 11 height 11
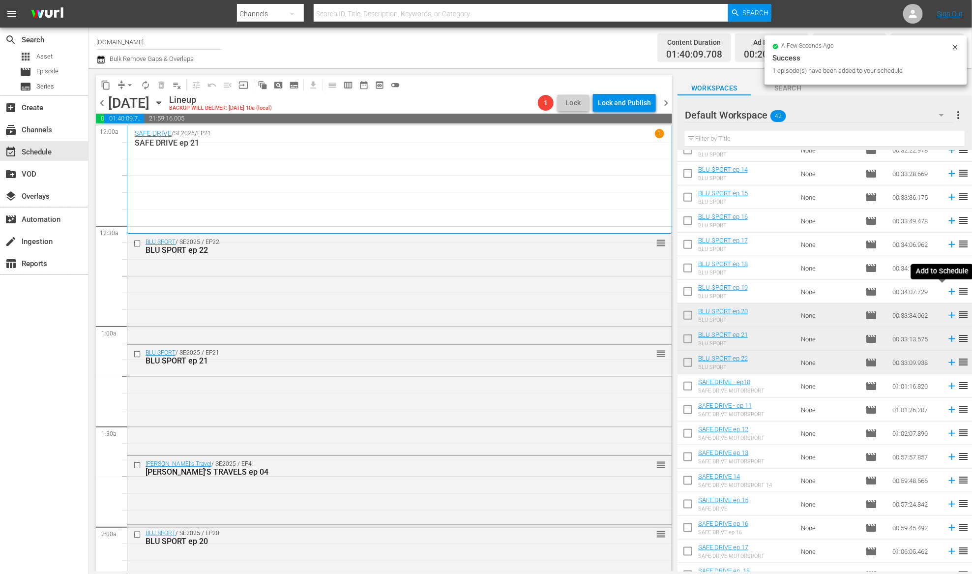
click at [946, 289] on icon at bounding box center [951, 291] width 11 height 11
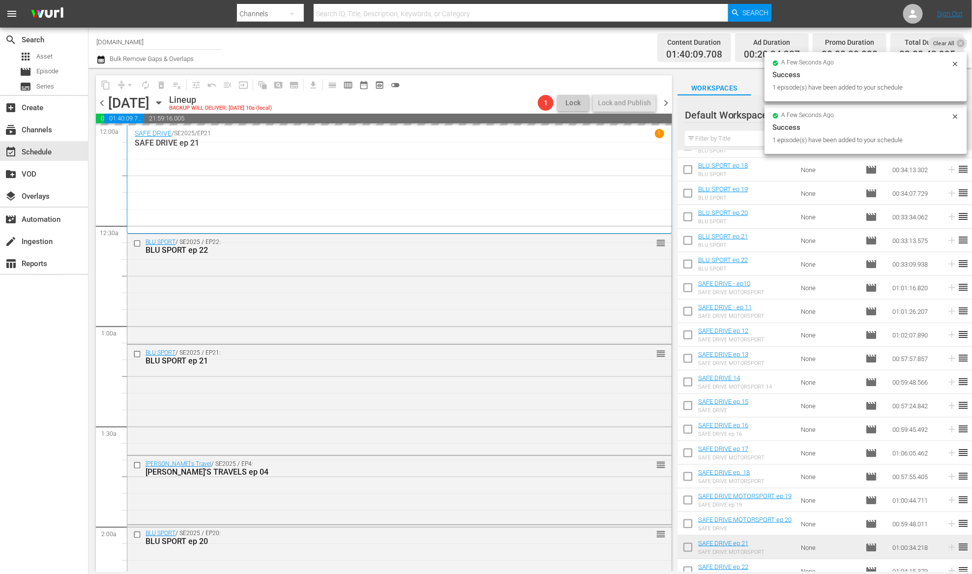
scroll to position [592, 0]
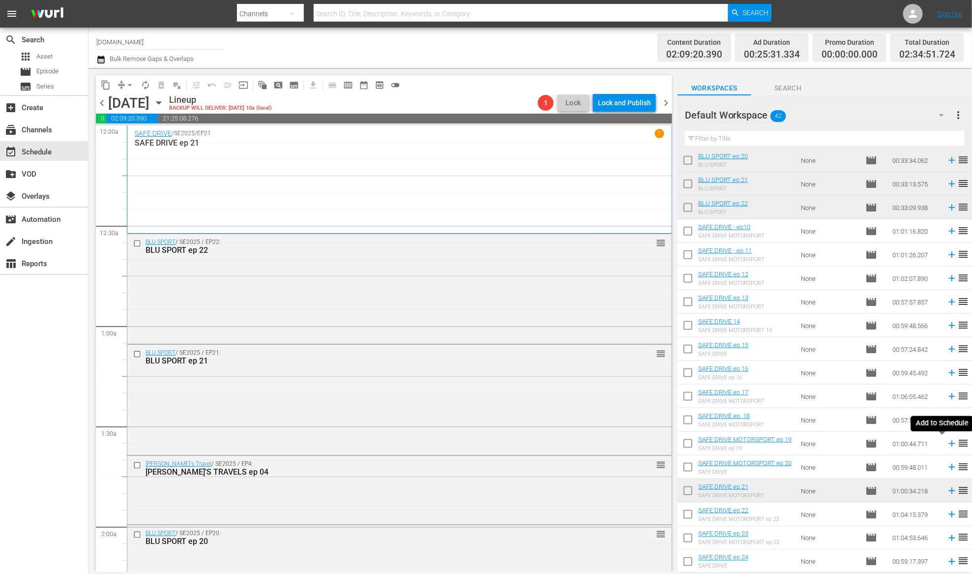
click at [946, 444] on icon at bounding box center [951, 443] width 11 height 11
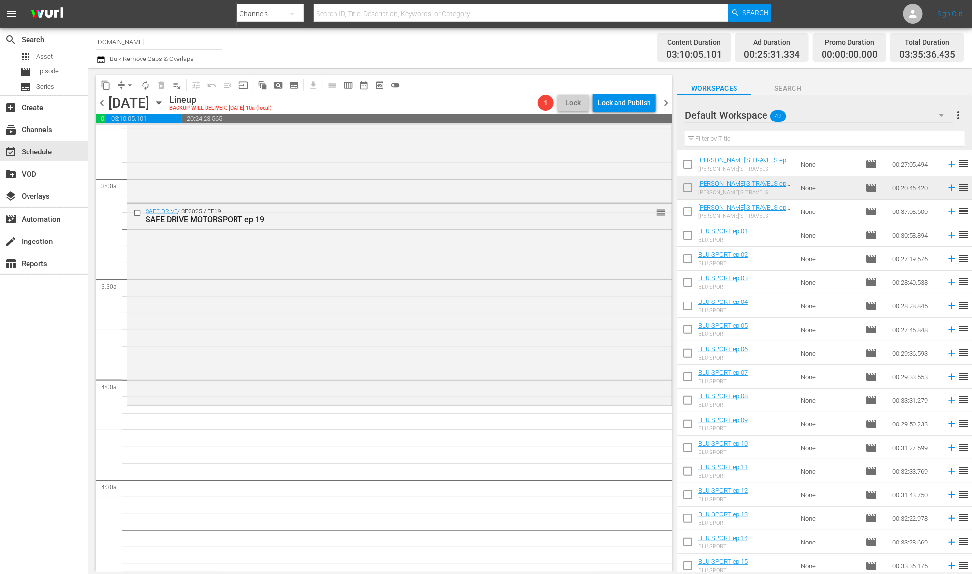
scroll to position [41, 0]
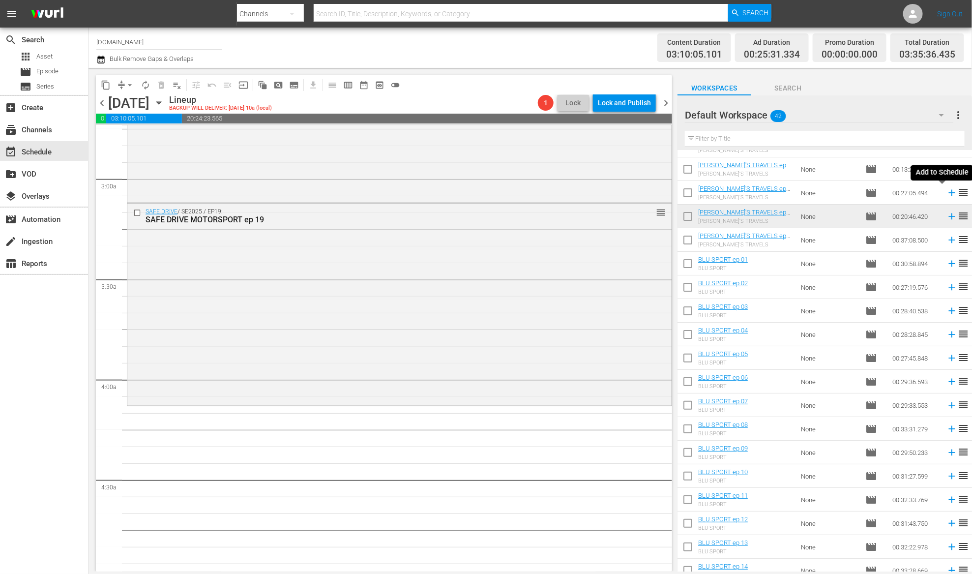
click at [946, 194] on icon at bounding box center [951, 192] width 11 height 11
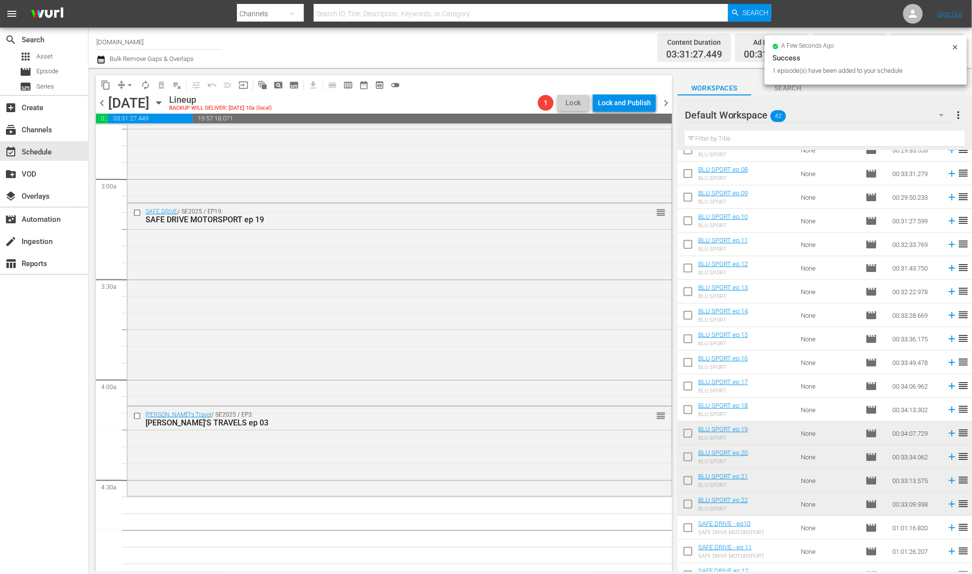
scroll to position [409, 0]
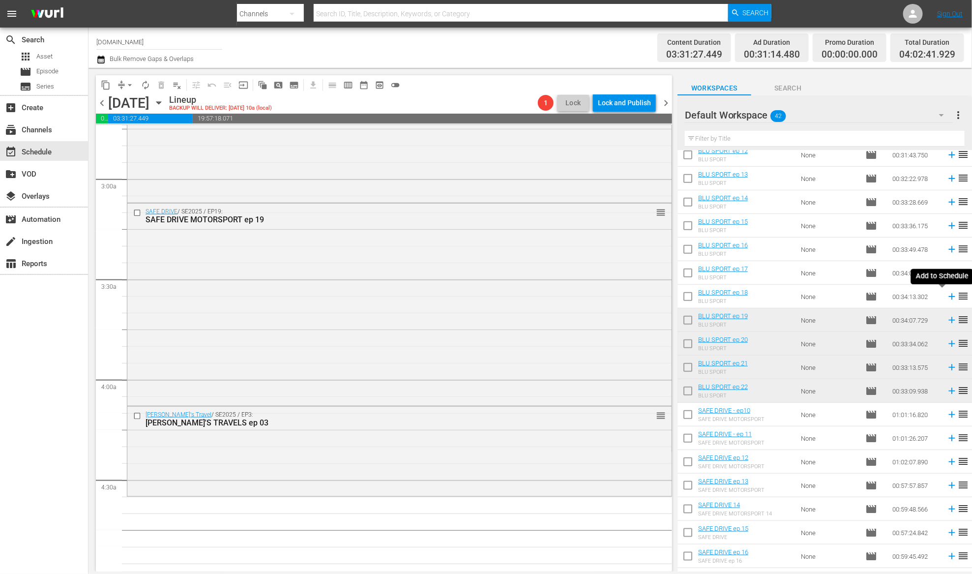
click at [946, 295] on icon at bounding box center [951, 296] width 11 height 11
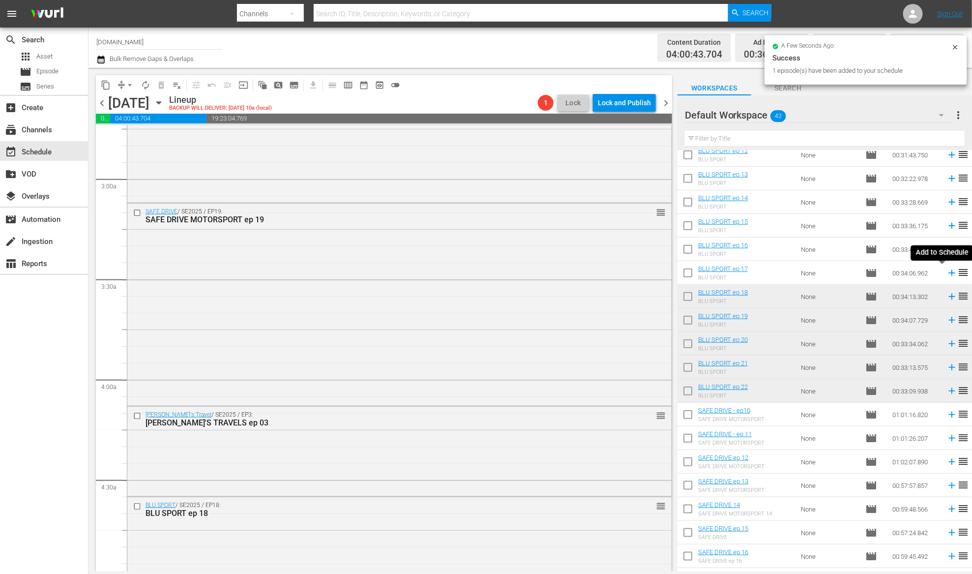
click at [946, 272] on icon at bounding box center [951, 272] width 11 height 11
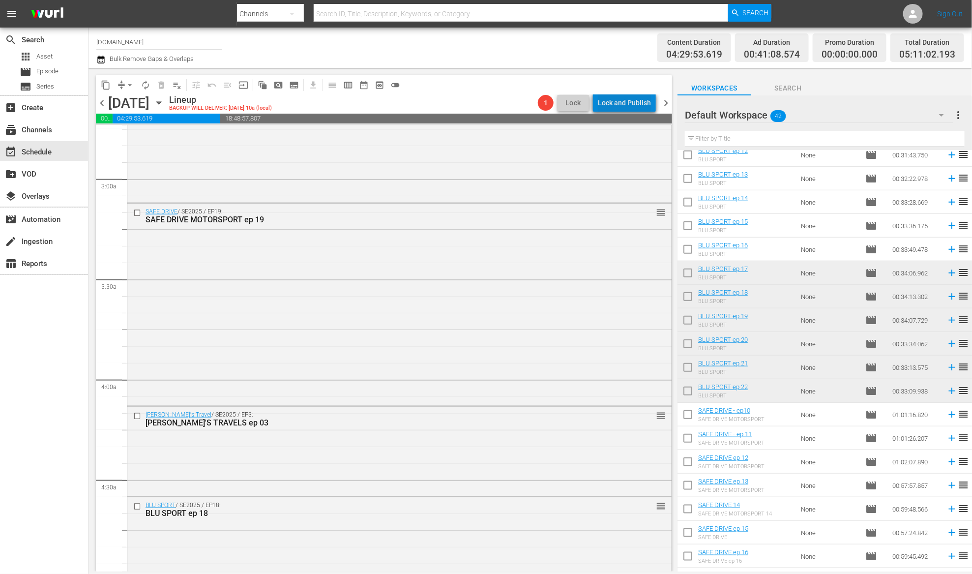
click at [641, 102] on div "Lock and Publish" at bounding box center [624, 103] width 53 height 18
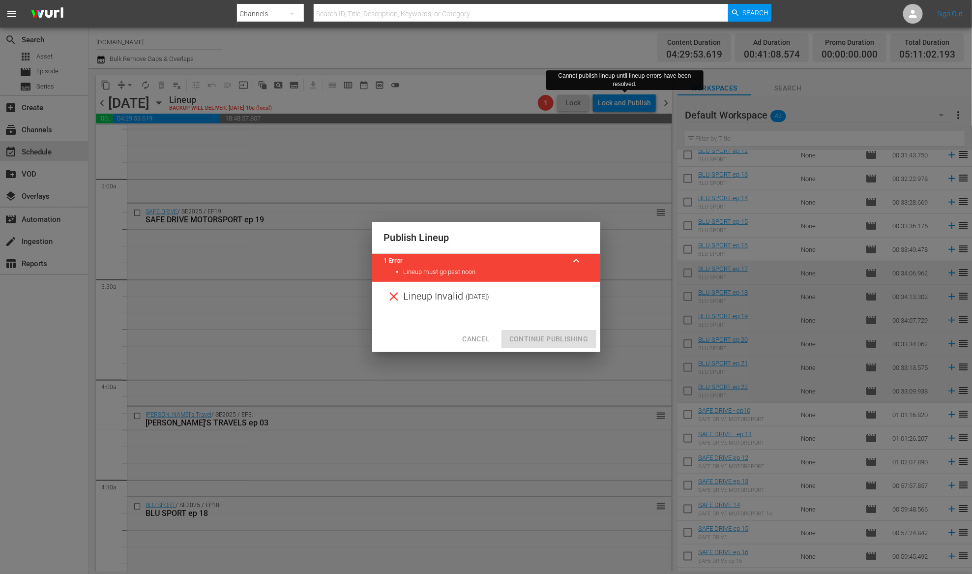
click at [489, 339] on span "Cancel" at bounding box center [475, 339] width 27 height 12
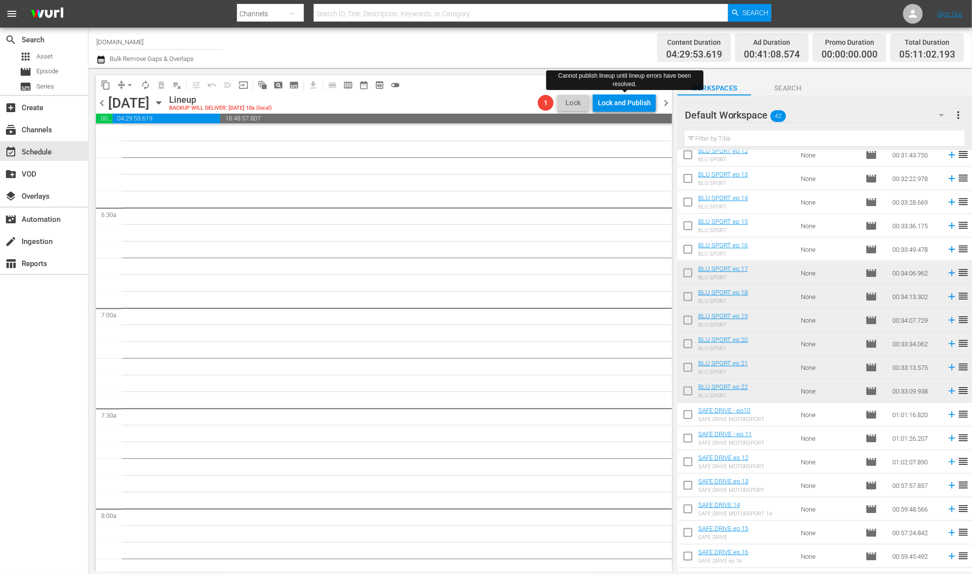
scroll to position [545, 0]
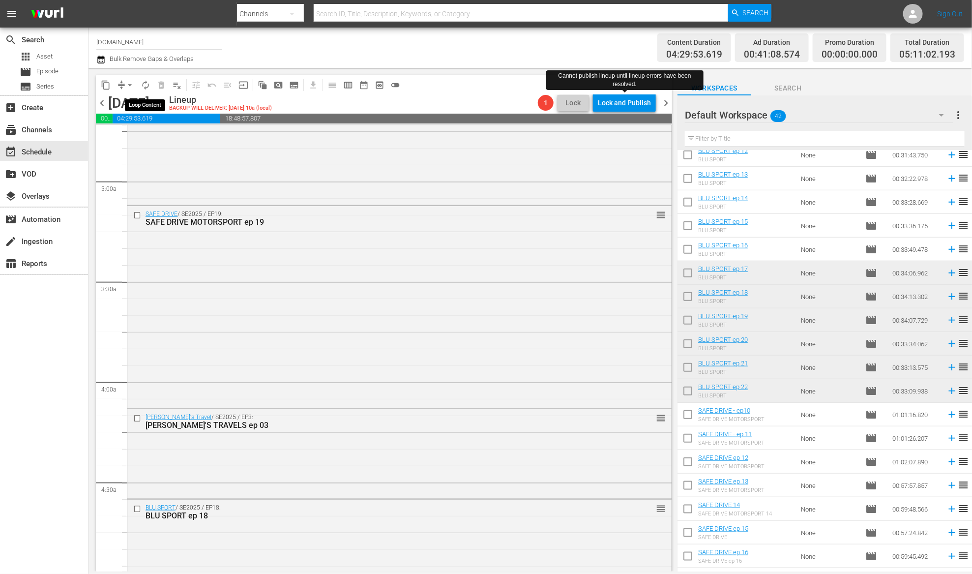
click at [147, 84] on span "autorenew_outlined" at bounding box center [146, 85] width 10 height 10
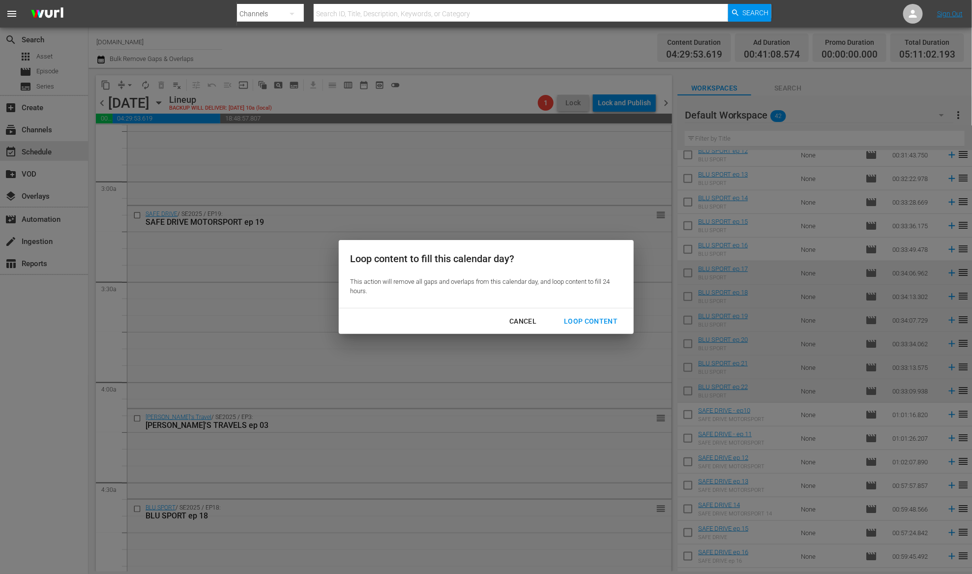
click at [531, 321] on div "Cancel" at bounding box center [522, 321] width 43 height 12
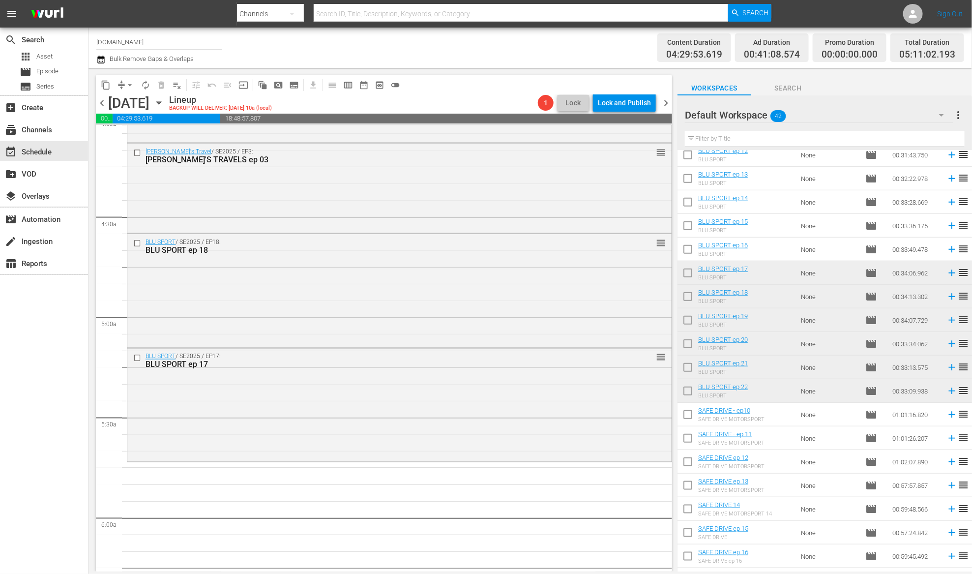
scroll to position [592, 0]
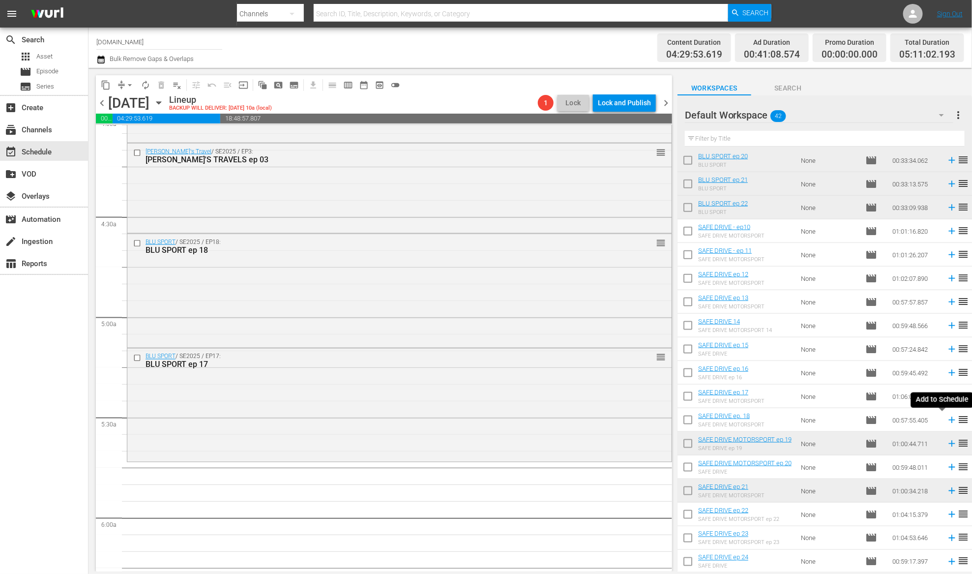
click at [946, 422] on icon at bounding box center [951, 419] width 11 height 11
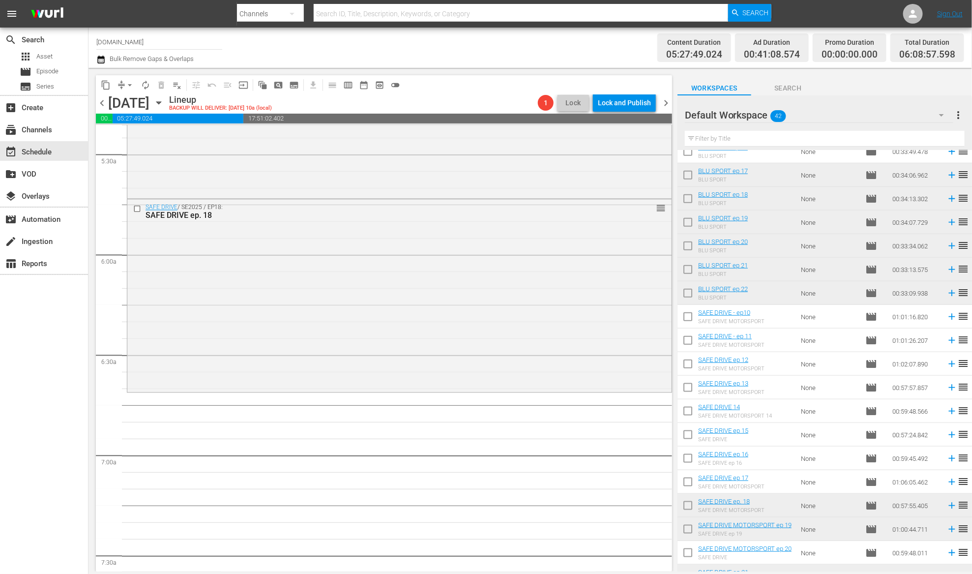
scroll to position [428, 0]
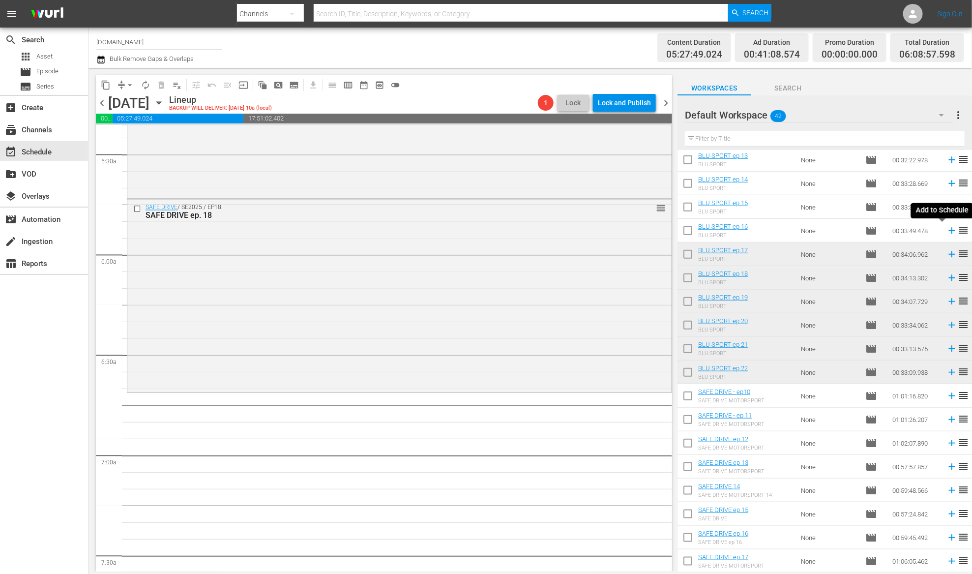
click at [948, 230] on icon at bounding box center [951, 231] width 6 height 6
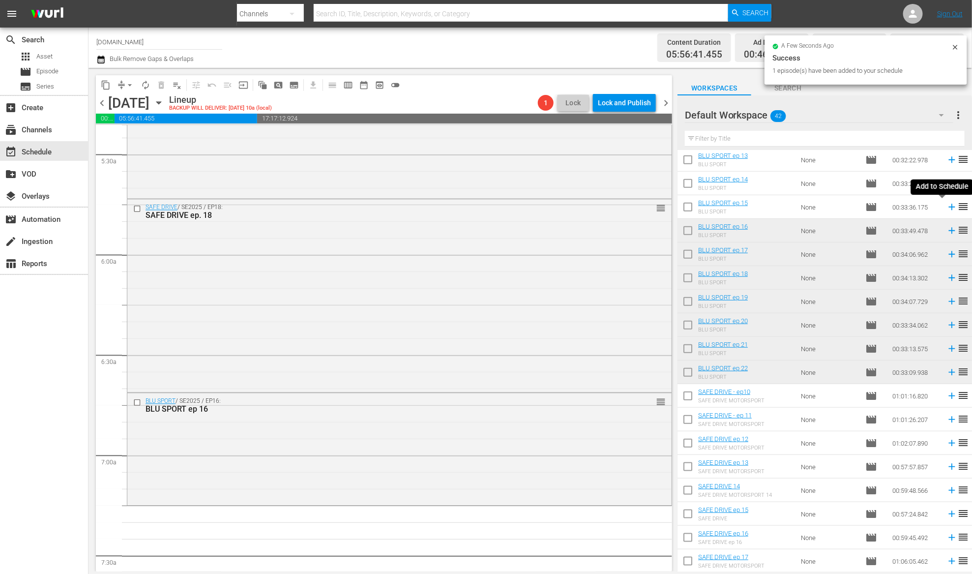
click at [946, 205] on icon at bounding box center [951, 206] width 11 height 11
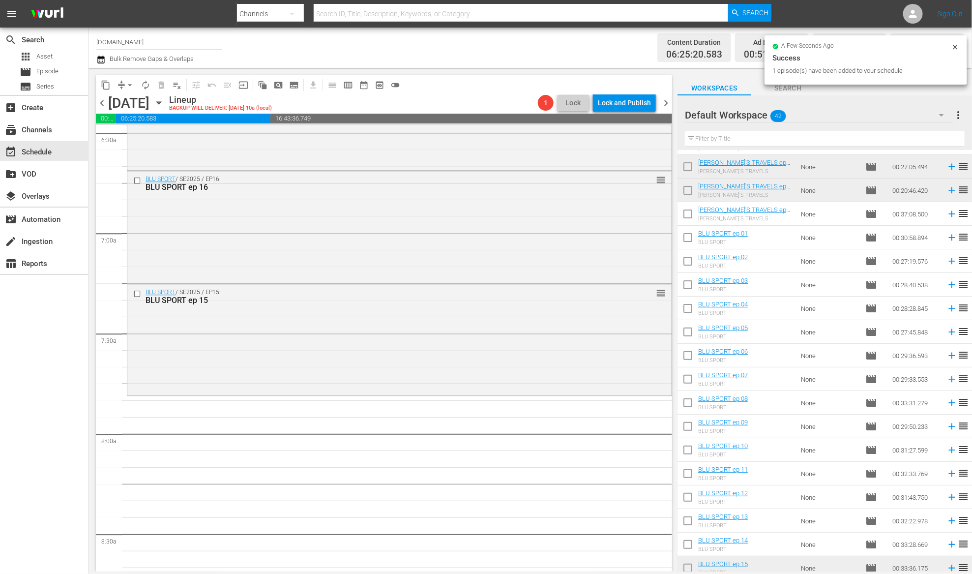
scroll to position [0, 0]
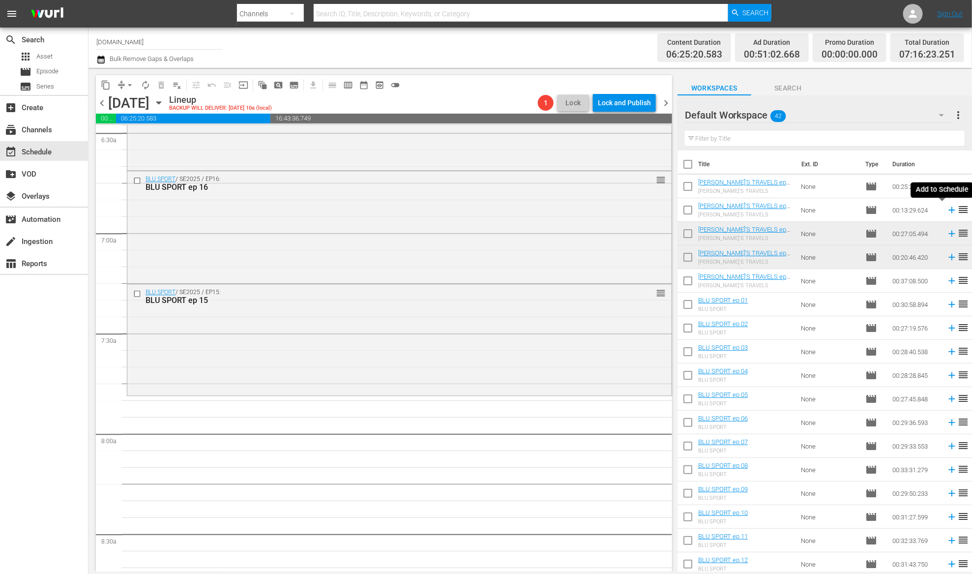
click at [946, 211] on icon at bounding box center [951, 209] width 11 height 11
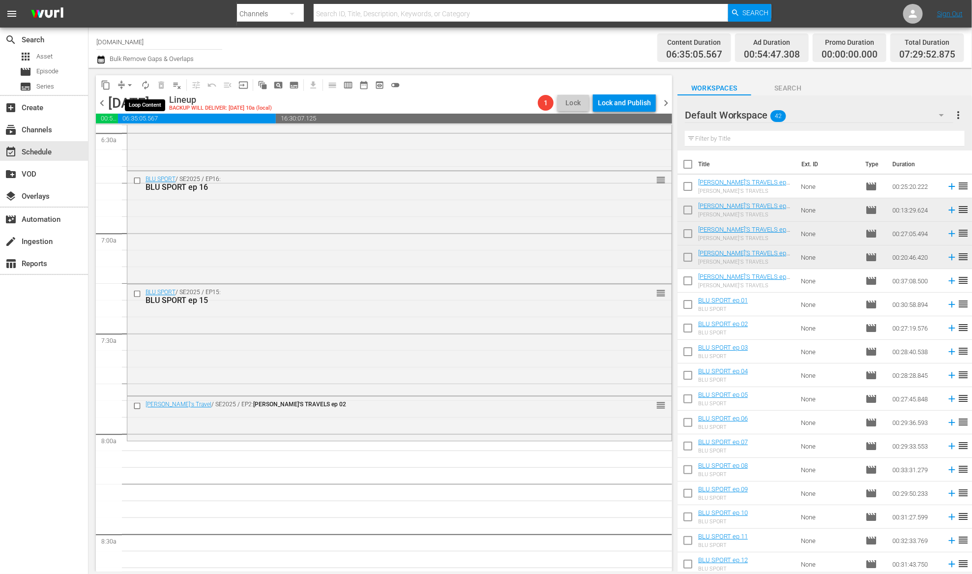
click at [148, 85] on span "autorenew_outlined" at bounding box center [146, 85] width 10 height 10
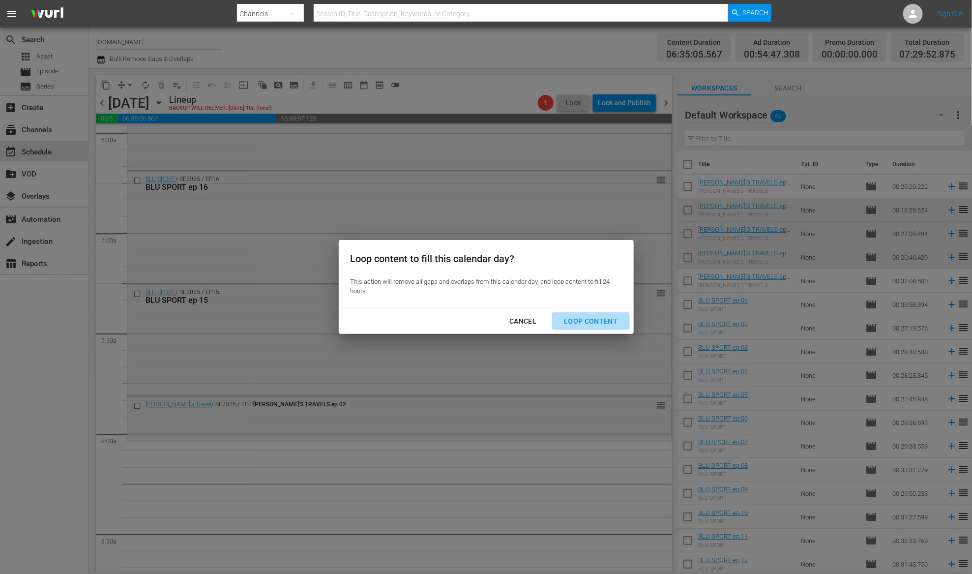
click at [591, 323] on div "Loop Content" at bounding box center [590, 321] width 69 height 12
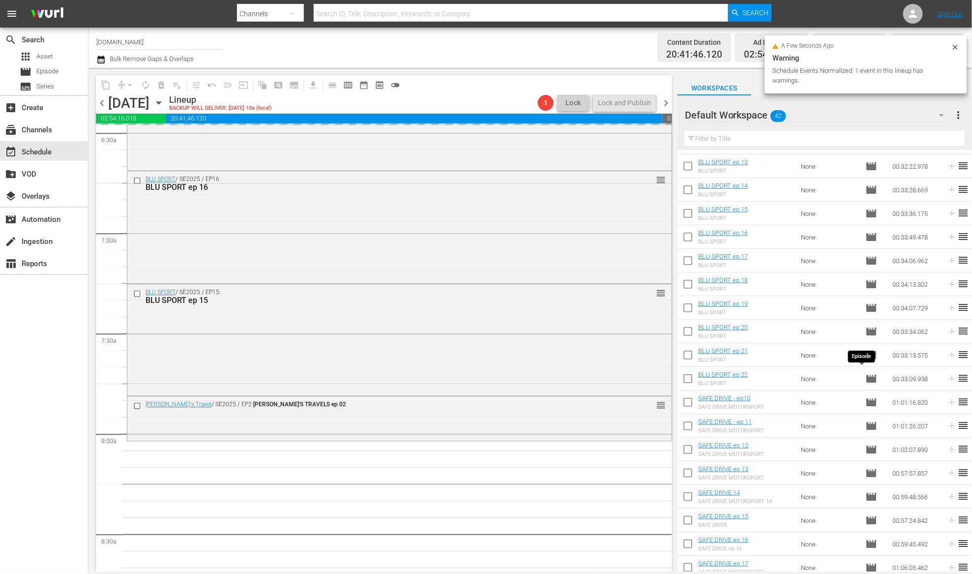
scroll to position [592, 0]
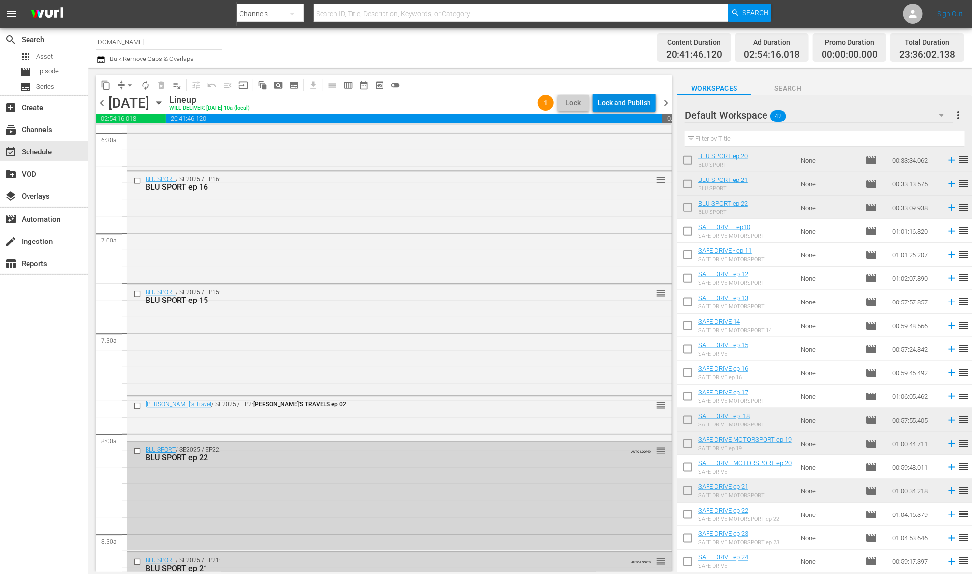
click at [636, 105] on div "Lock and Publish" at bounding box center [624, 103] width 53 height 18
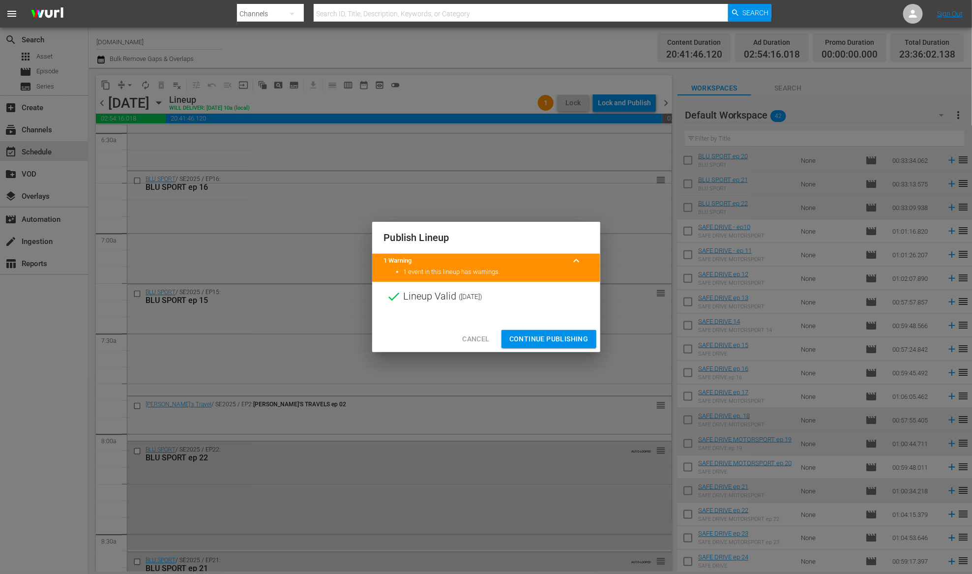
click at [567, 341] on span "Continue Publishing" at bounding box center [548, 339] width 79 height 12
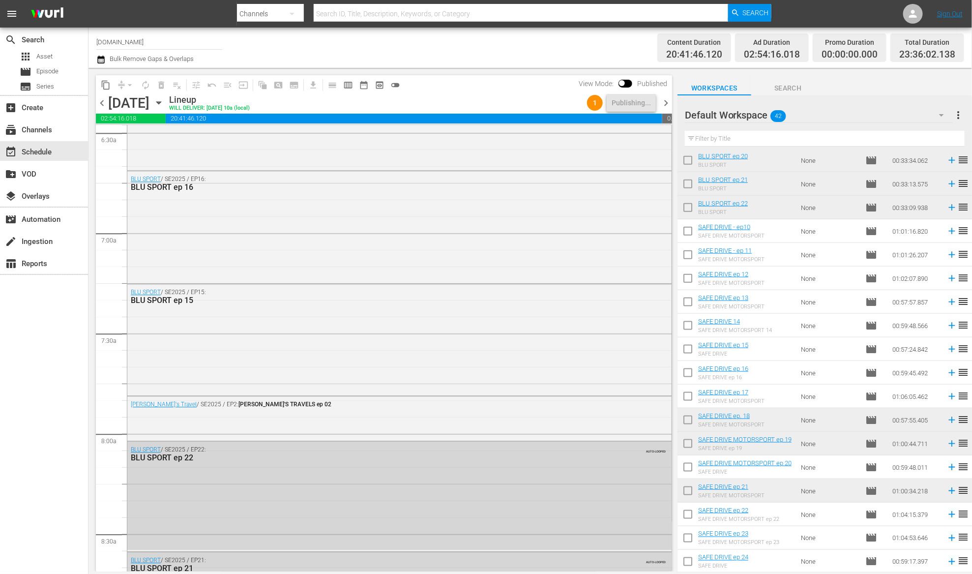
click at [665, 101] on span "chevron_right" at bounding box center [666, 103] width 12 height 12
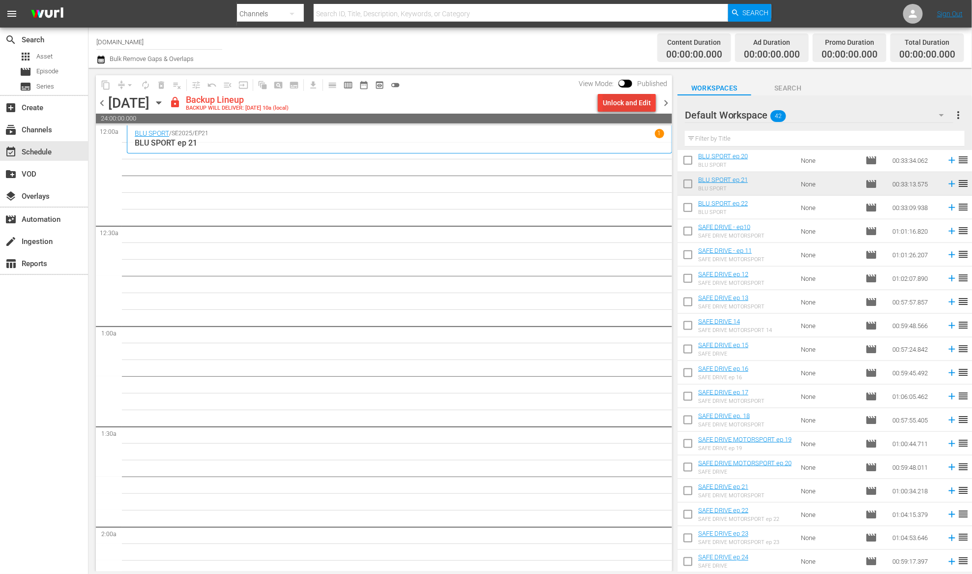
click at [626, 108] on div "Unlock and Edit" at bounding box center [626, 103] width 48 height 18
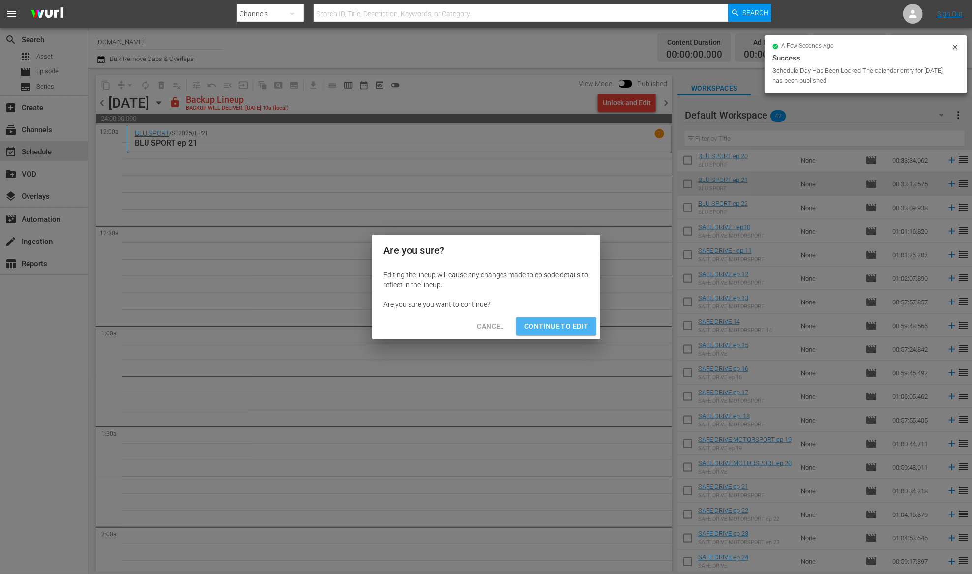
click at [557, 329] on span "Continue to Edit" at bounding box center [556, 326] width 64 height 12
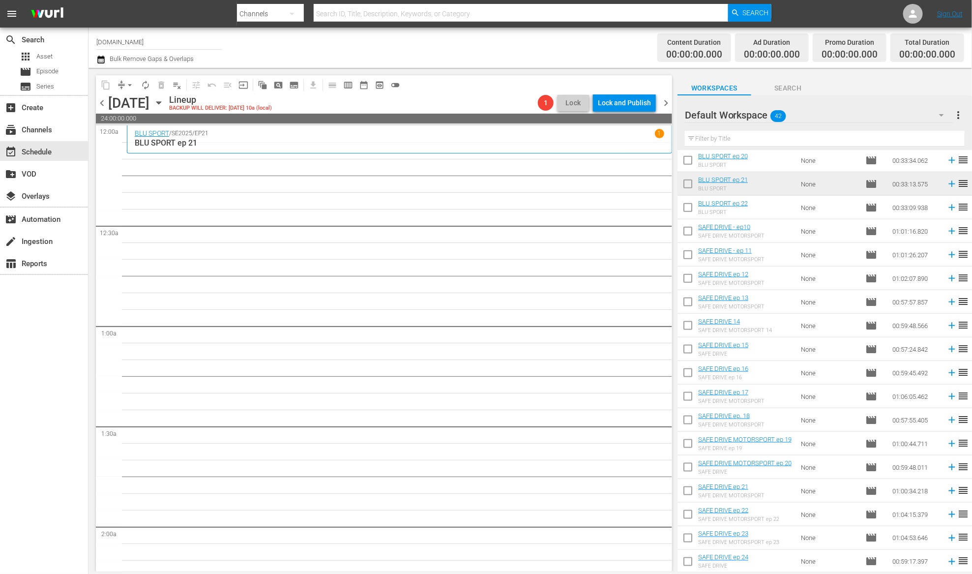
click at [164, 103] on icon "button" at bounding box center [158, 102] width 11 height 11
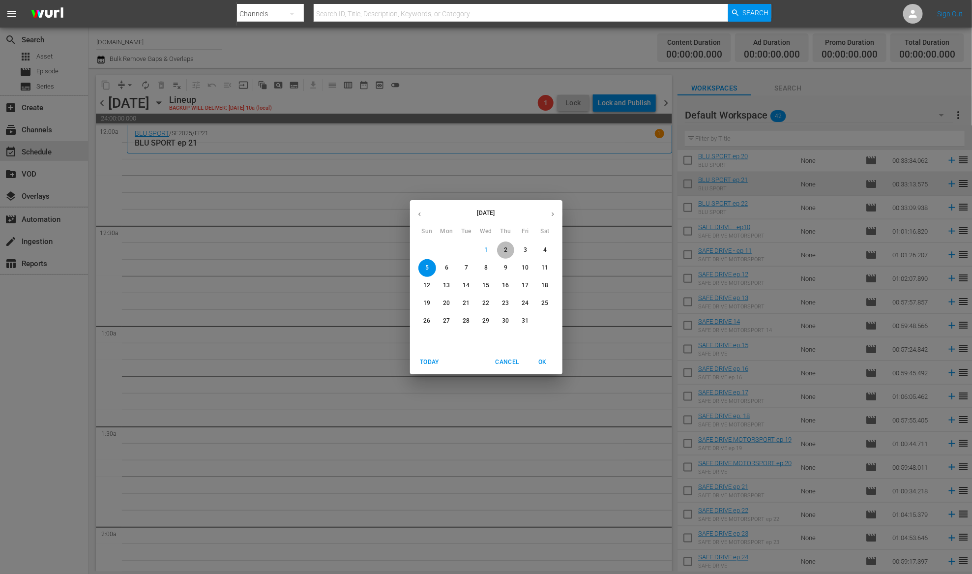
click at [509, 250] on span "2" at bounding box center [506, 250] width 18 height 8
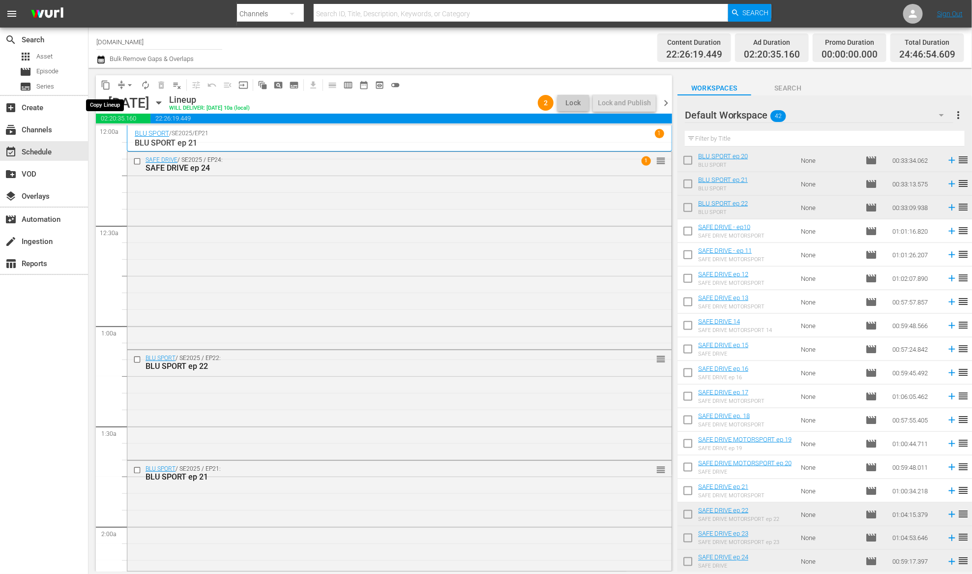
click at [101, 83] on span "content_copy" at bounding box center [106, 85] width 10 height 10
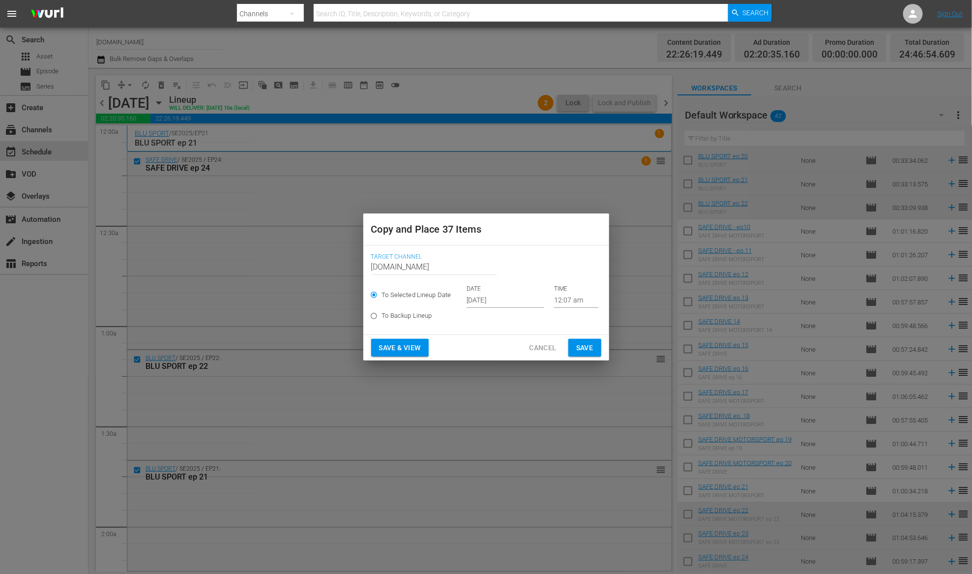
click at [498, 303] on input "[DATE]" at bounding box center [505, 300] width 78 height 15
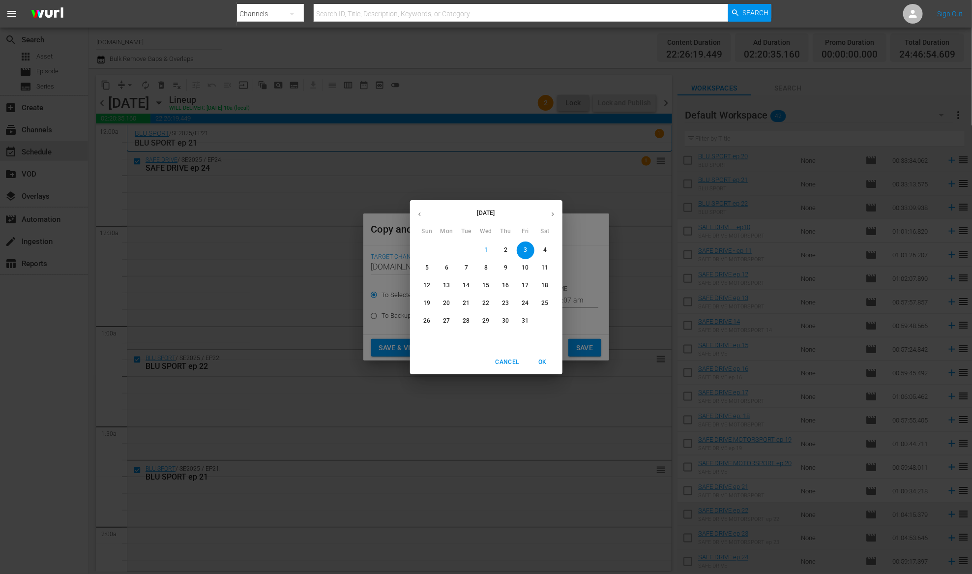
click at [430, 268] on span "5" at bounding box center [427, 267] width 18 height 8
type input "[DATE]"
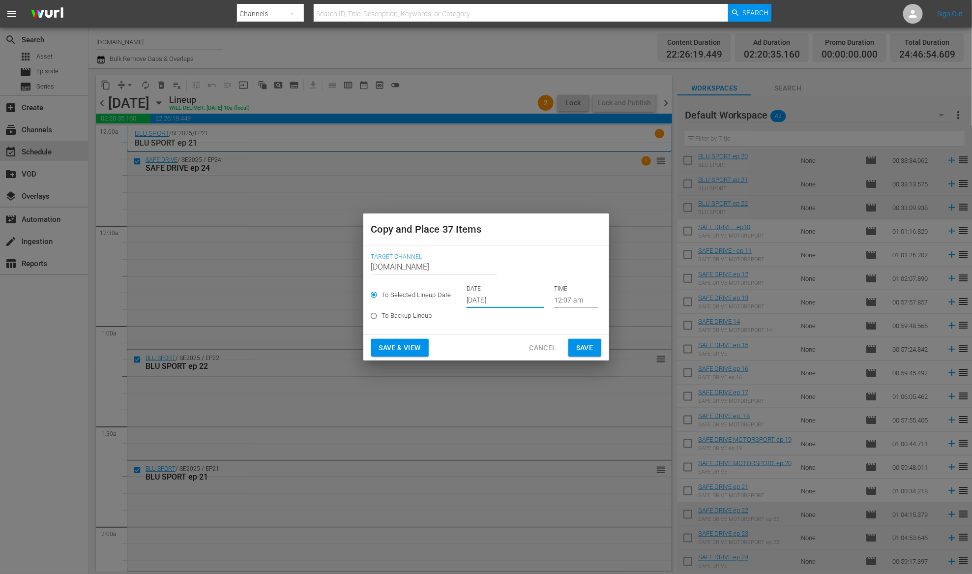
click at [416, 348] on span "Save & View" at bounding box center [400, 348] width 42 height 12
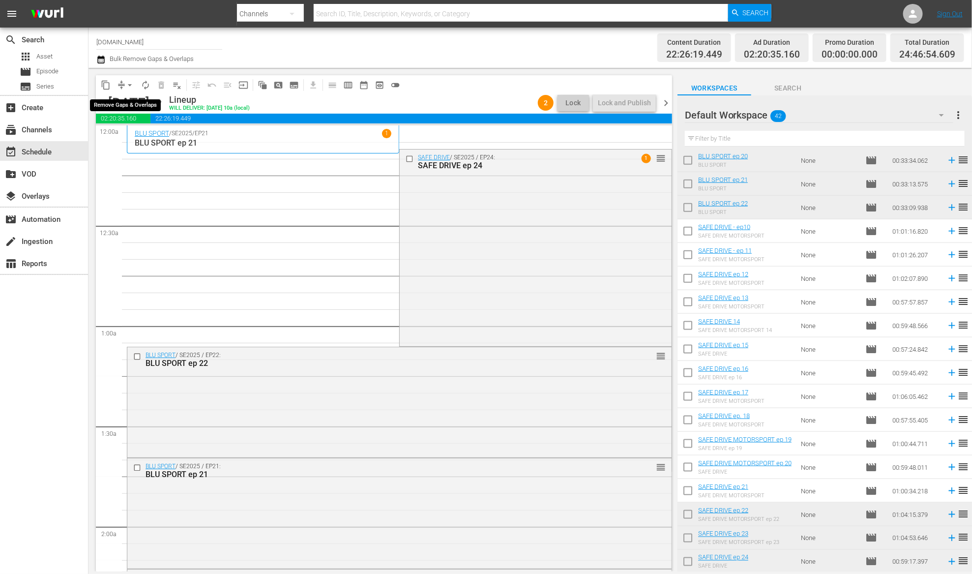
click at [123, 82] on button "arrow_drop_down" at bounding box center [130, 85] width 16 height 16
click at [153, 135] on li "Align to End of Previous Day" at bounding box center [130, 137] width 103 height 16
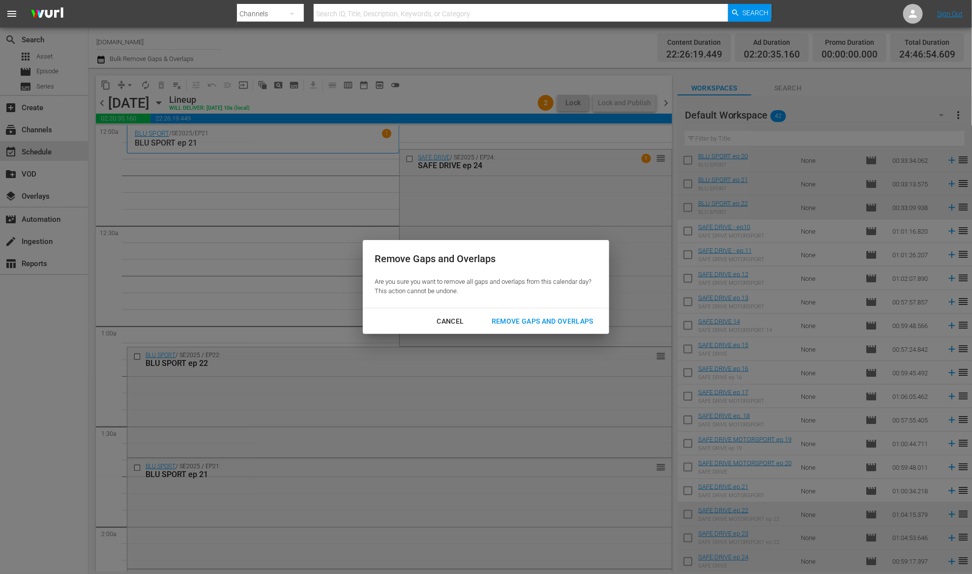
click at [557, 317] on div "Remove Gaps and Overlaps" at bounding box center [542, 321] width 117 height 12
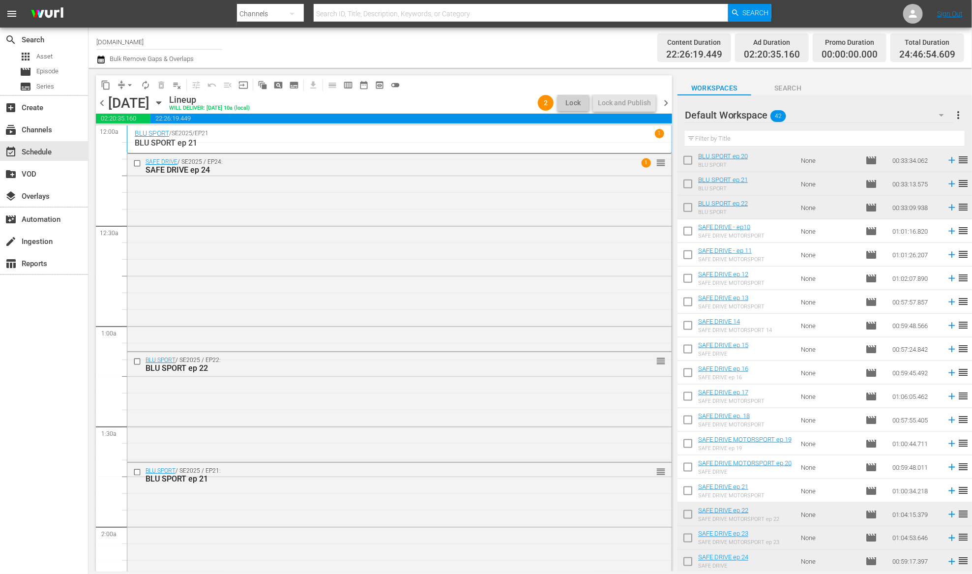
click at [663, 104] on span "chevron_right" at bounding box center [666, 103] width 12 height 12
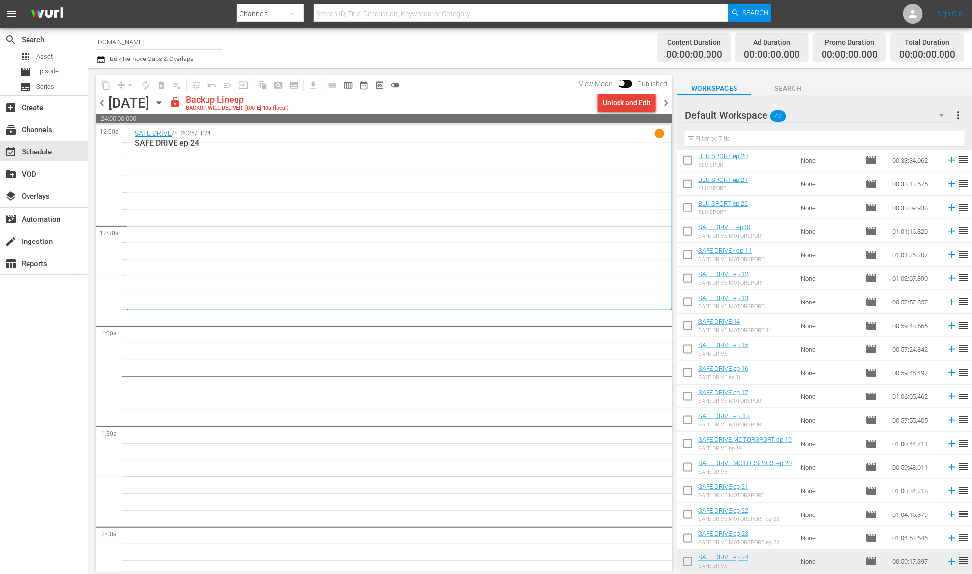
click at [634, 103] on div "Unlock and Edit" at bounding box center [626, 103] width 48 height 18
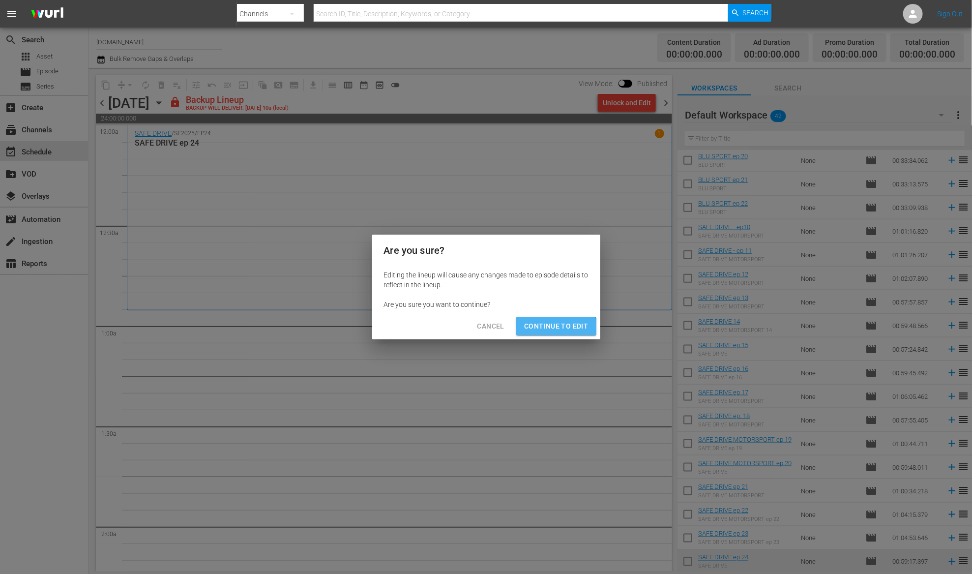
click at [540, 329] on span "Continue to Edit" at bounding box center [556, 326] width 64 height 12
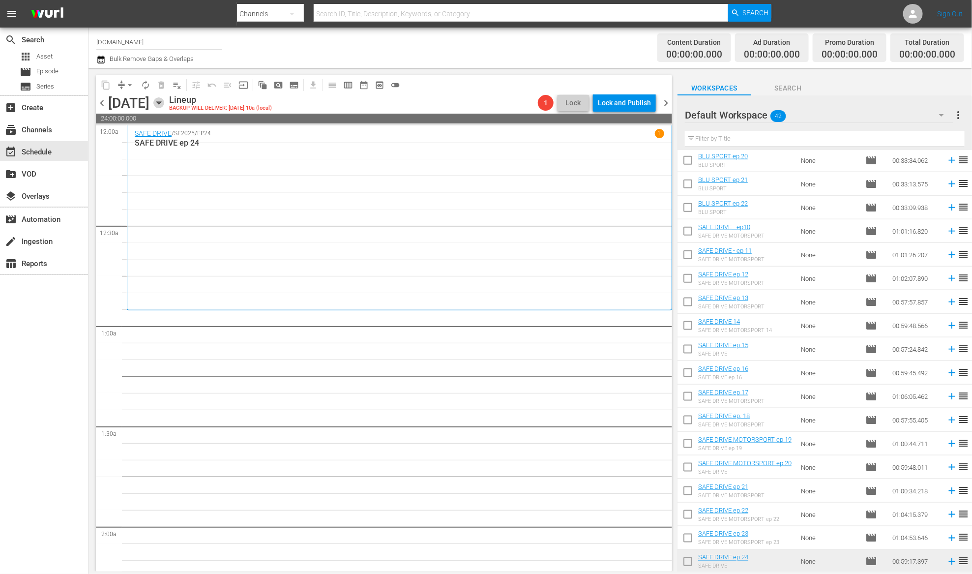
click at [164, 99] on icon "button" at bounding box center [158, 102] width 11 height 11
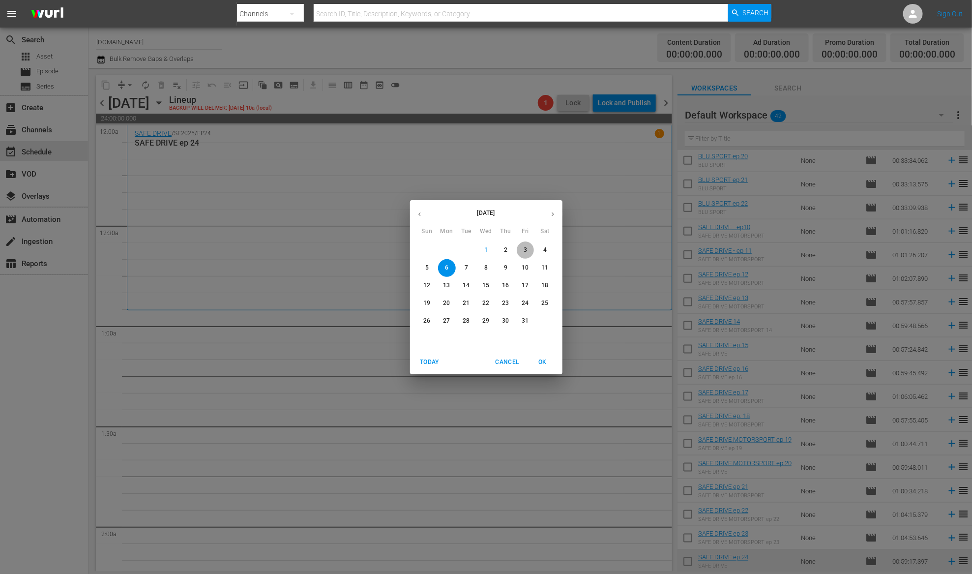
click at [525, 249] on p "3" at bounding box center [524, 250] width 3 height 8
